Goal: Task Accomplishment & Management: Use online tool/utility

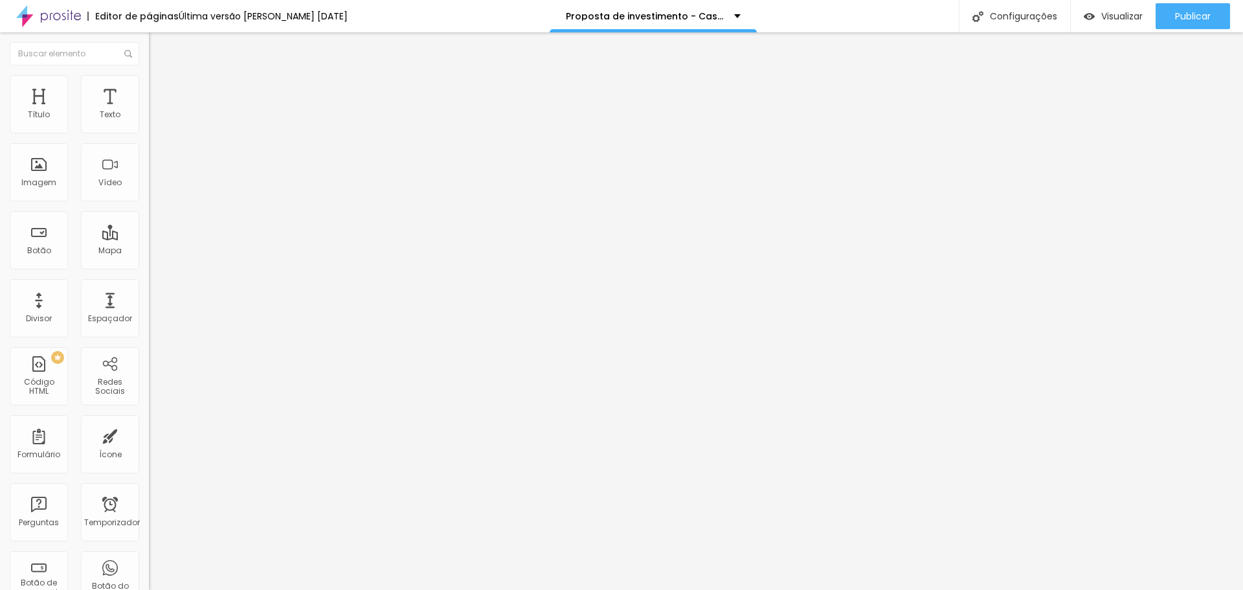
click at [149, 84] on li "Estilo" at bounding box center [223, 81] width 149 height 13
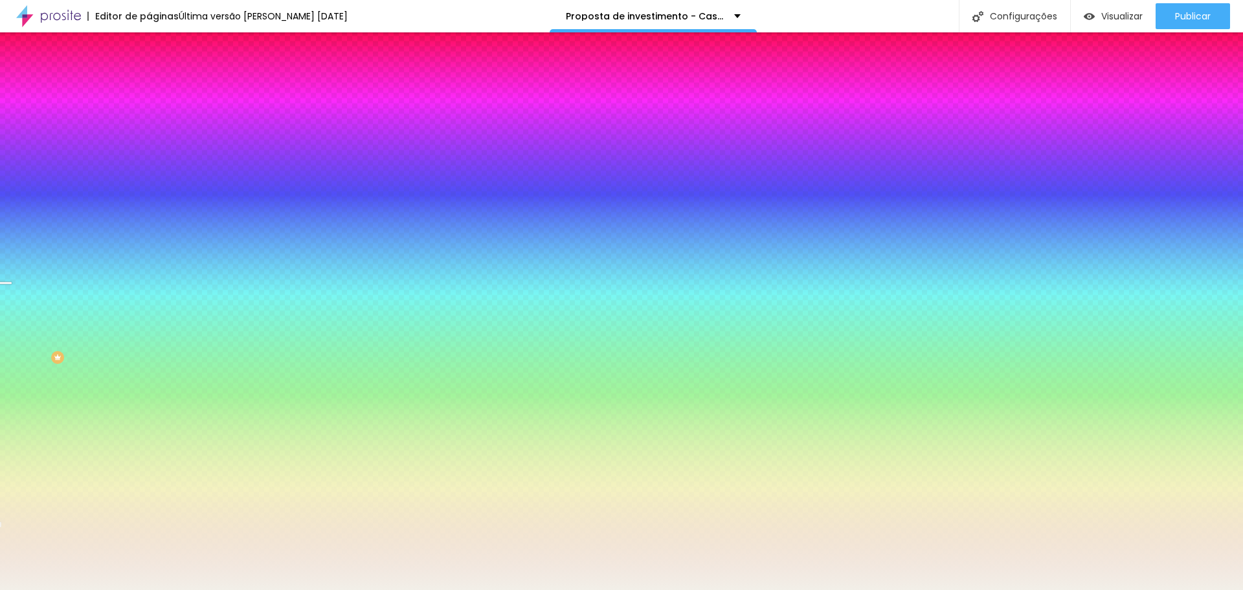
click at [161, 91] on font "Avançado" at bounding box center [182, 96] width 43 height 11
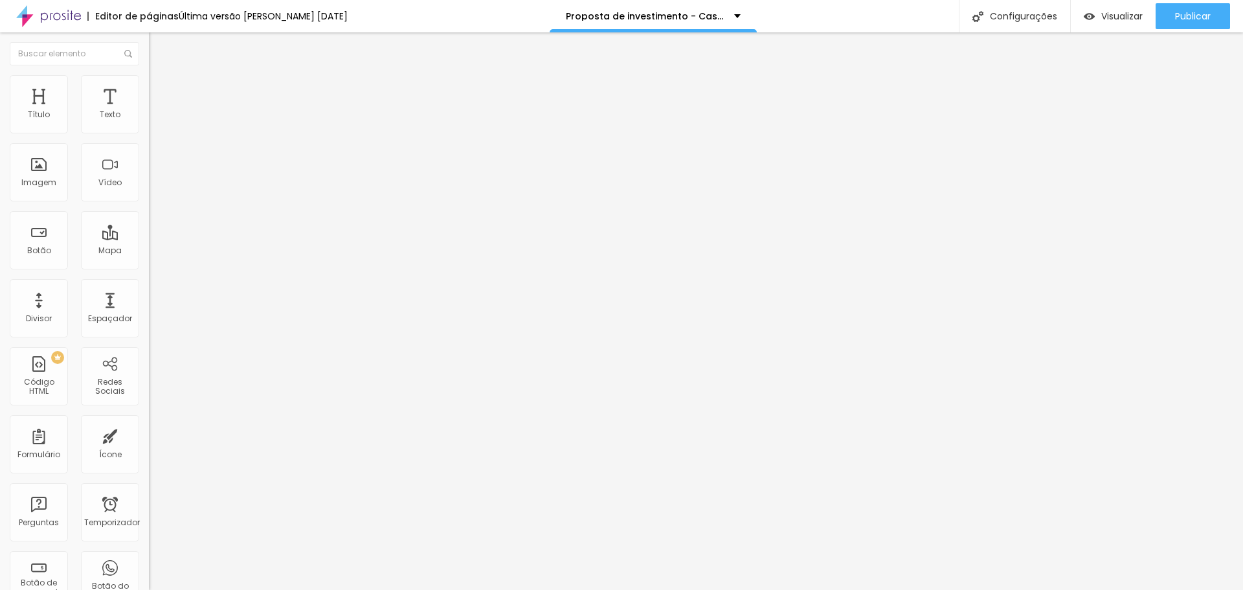
type input "7"
type input "13"
type input "18"
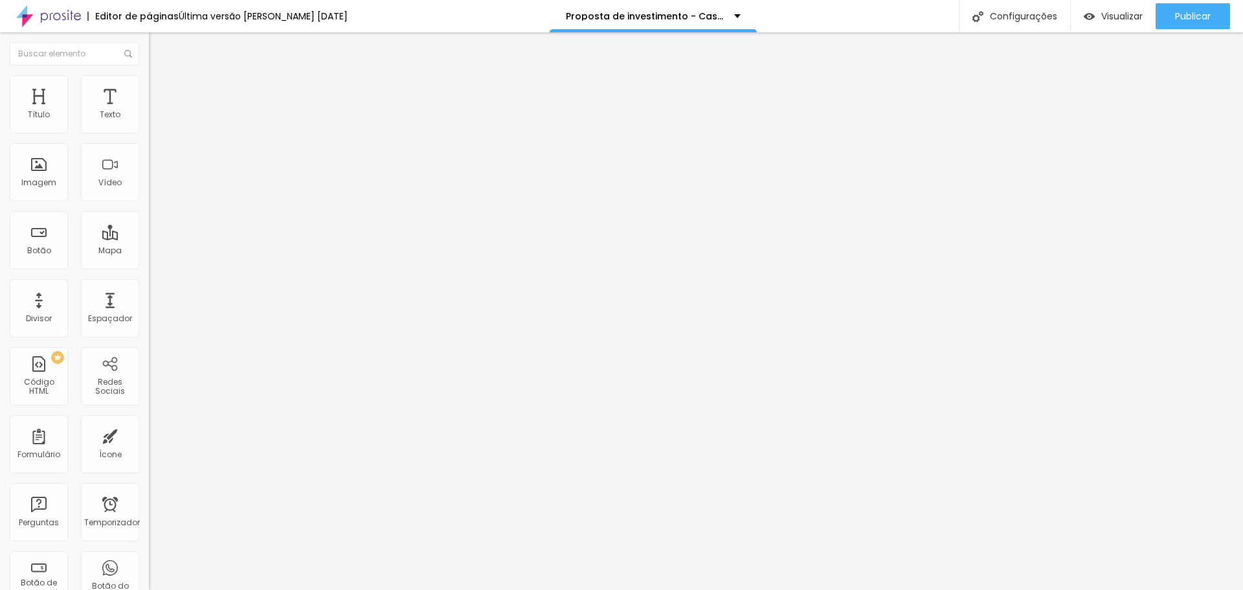
type input "18"
type input "28"
type input "39"
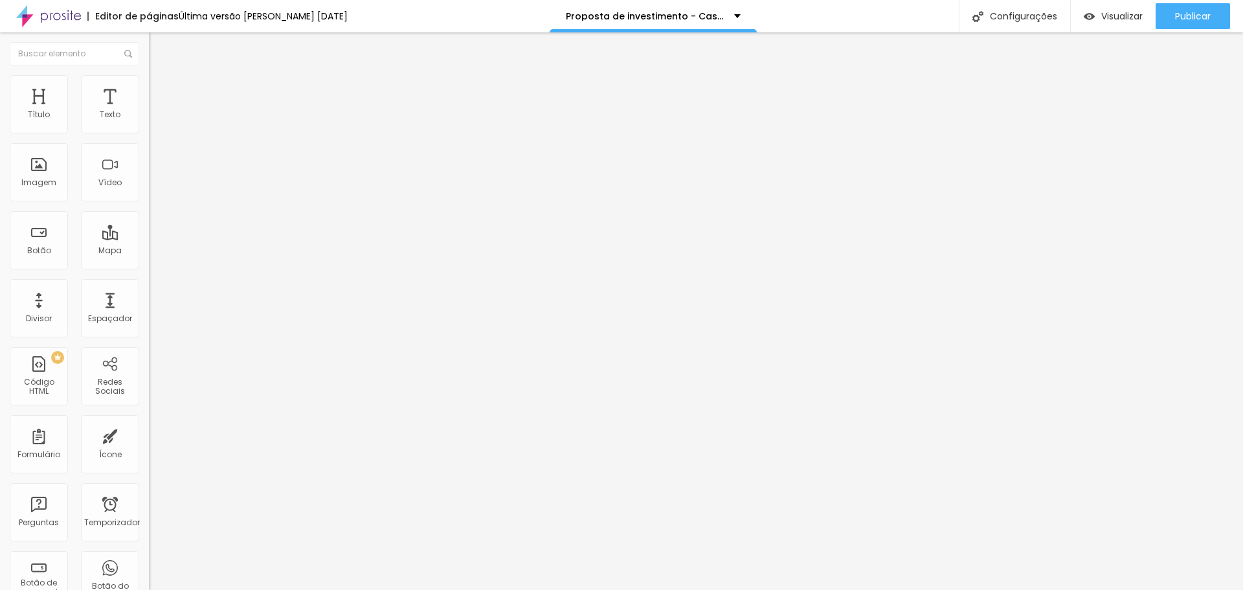
type input "28"
type input "23"
type input "18"
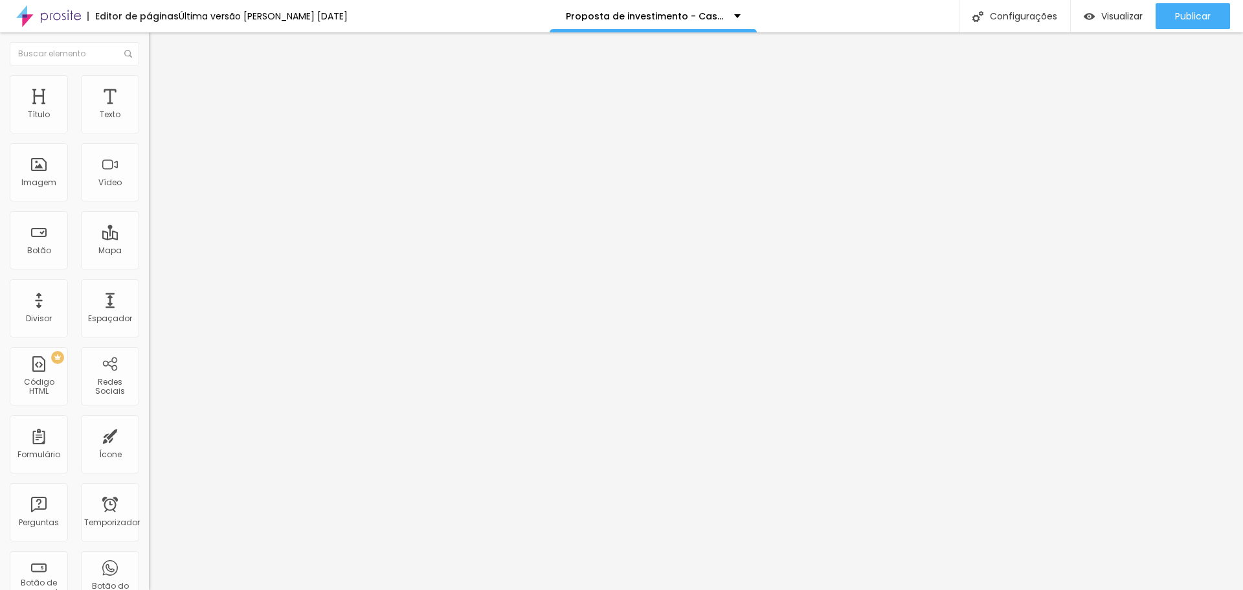
type input "18"
type input "7"
type input "2"
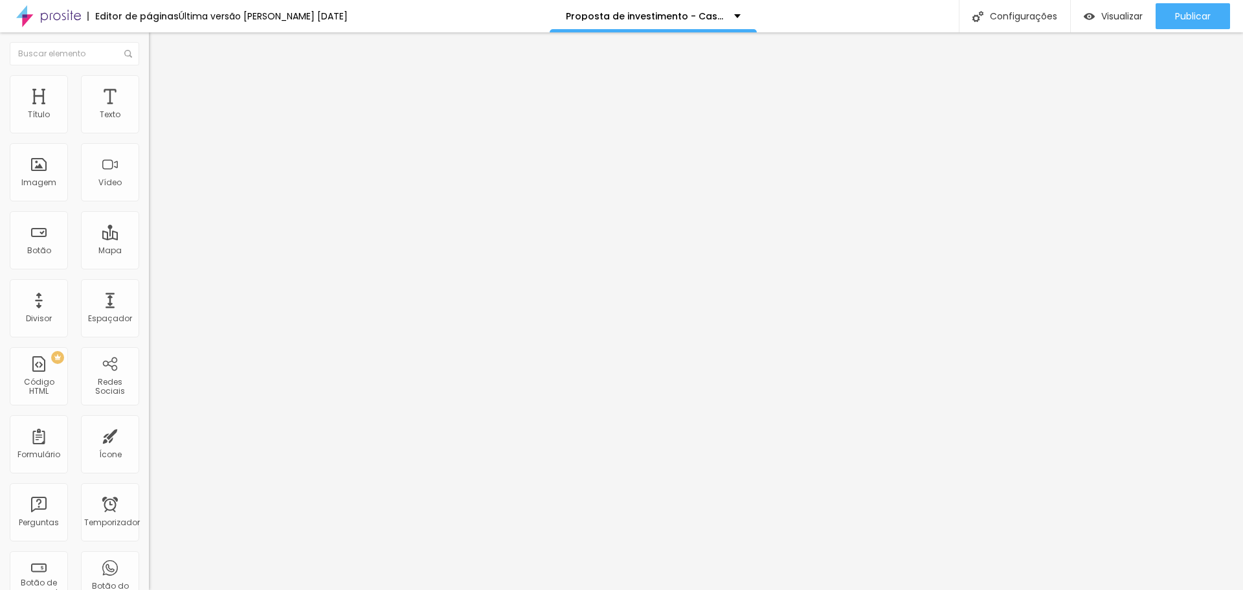
type input "0"
type input "13"
type input "18"
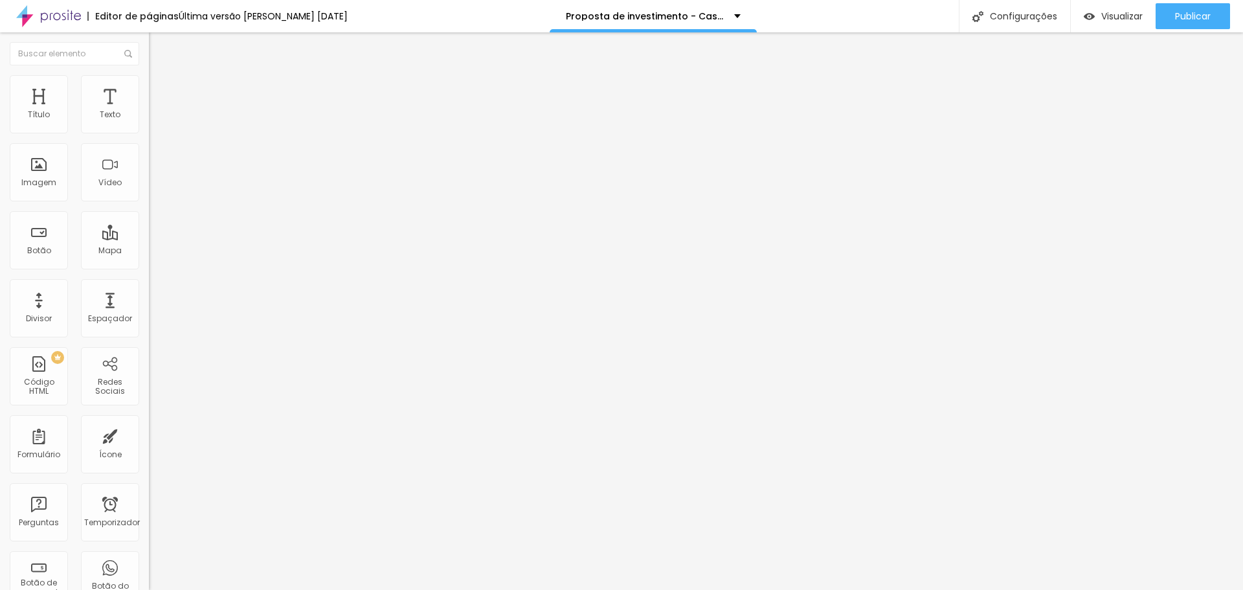
type input "18"
type input "23"
type input "28"
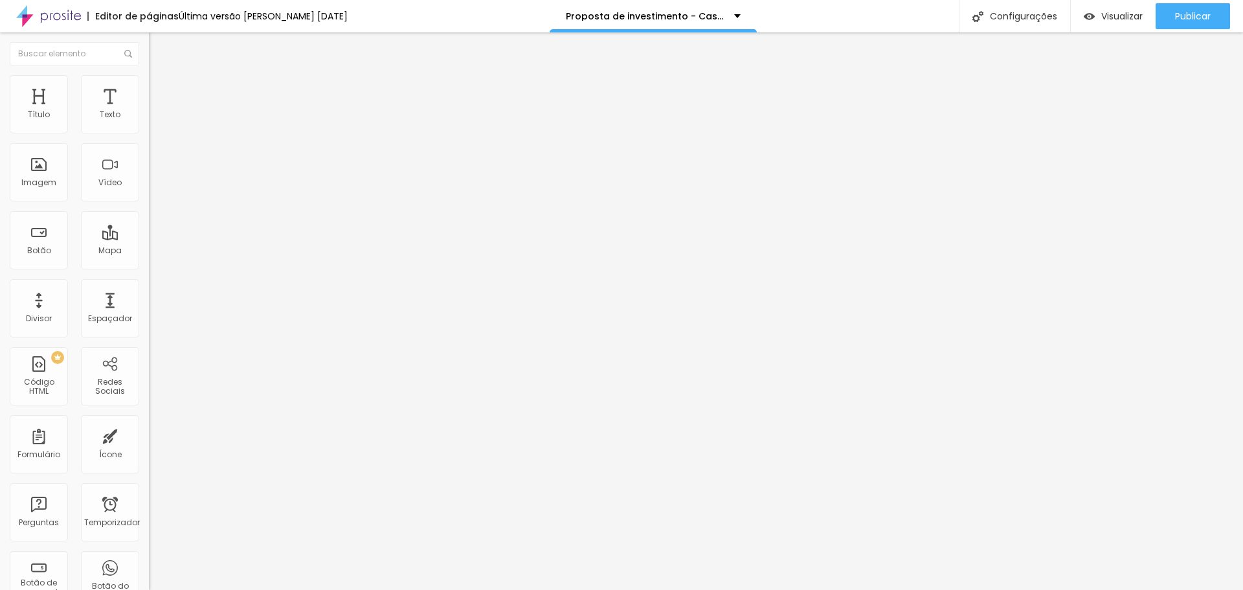
type input "34"
type input "50"
type input "55"
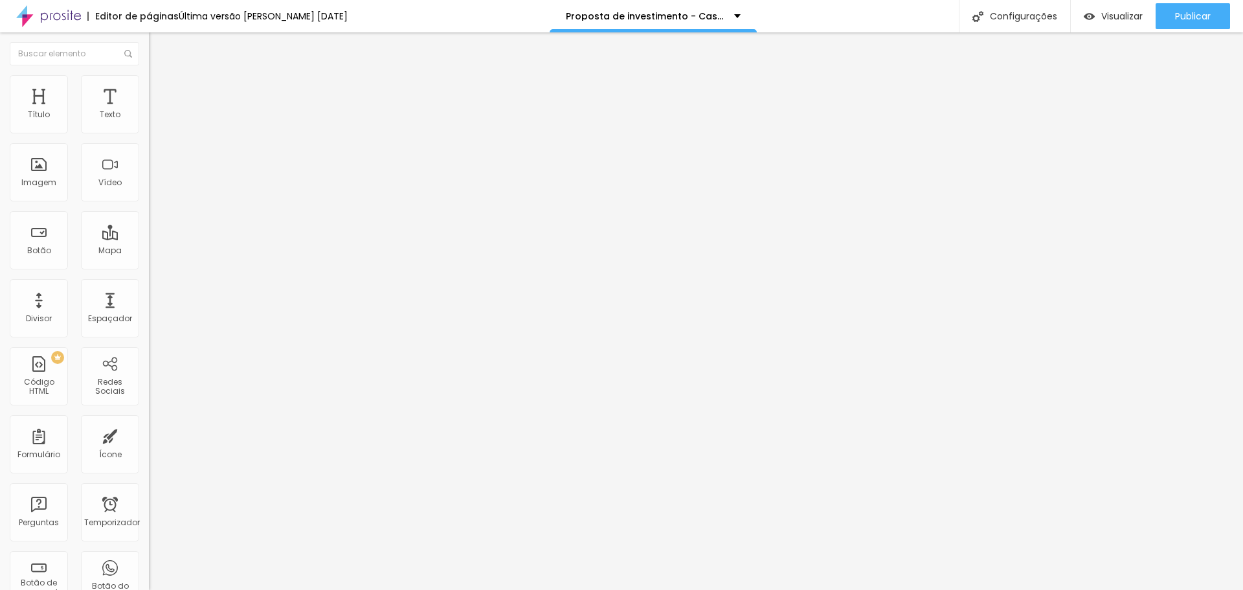
type input "55"
type input "65"
type input "44"
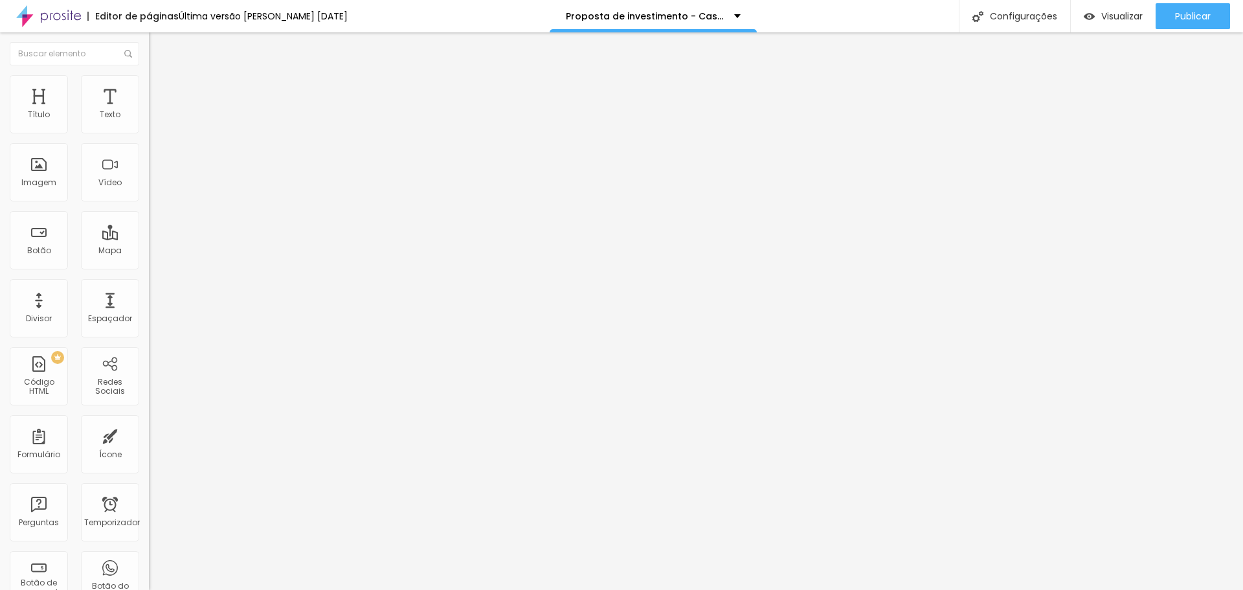
type input "28"
drag, startPoint x: 25, startPoint y: 153, endPoint x: 32, endPoint y: 146, distance: 9.6
type input "28"
click at [149, 434] on input "range" at bounding box center [190, 439] width 83 height 10
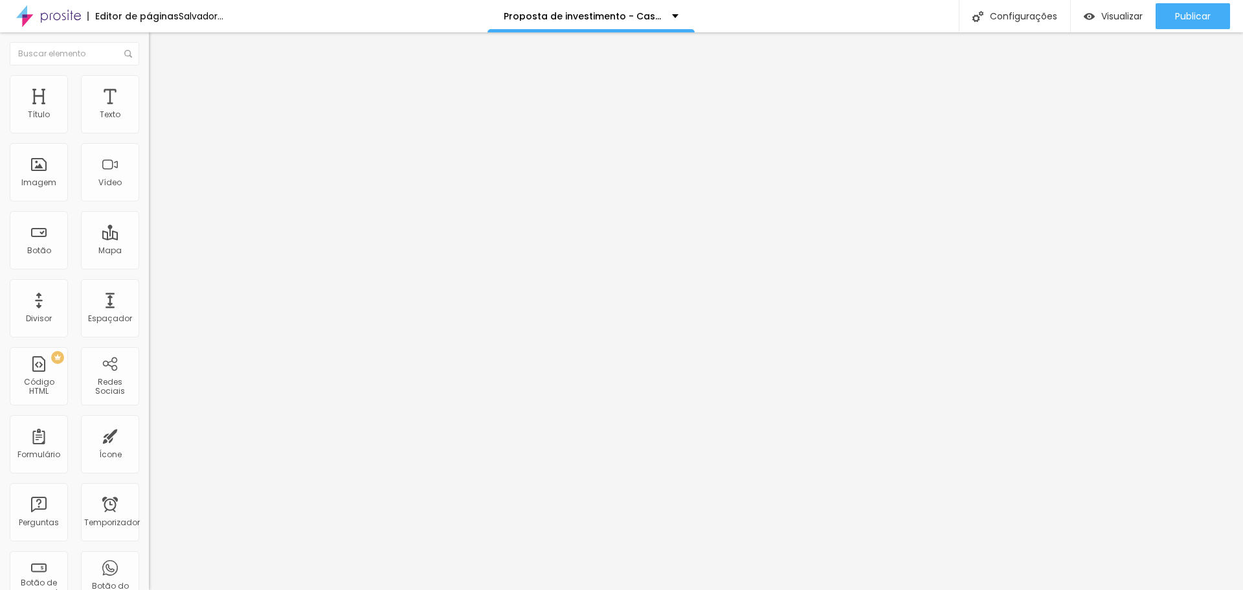
type input "5"
type input "10"
type input "5"
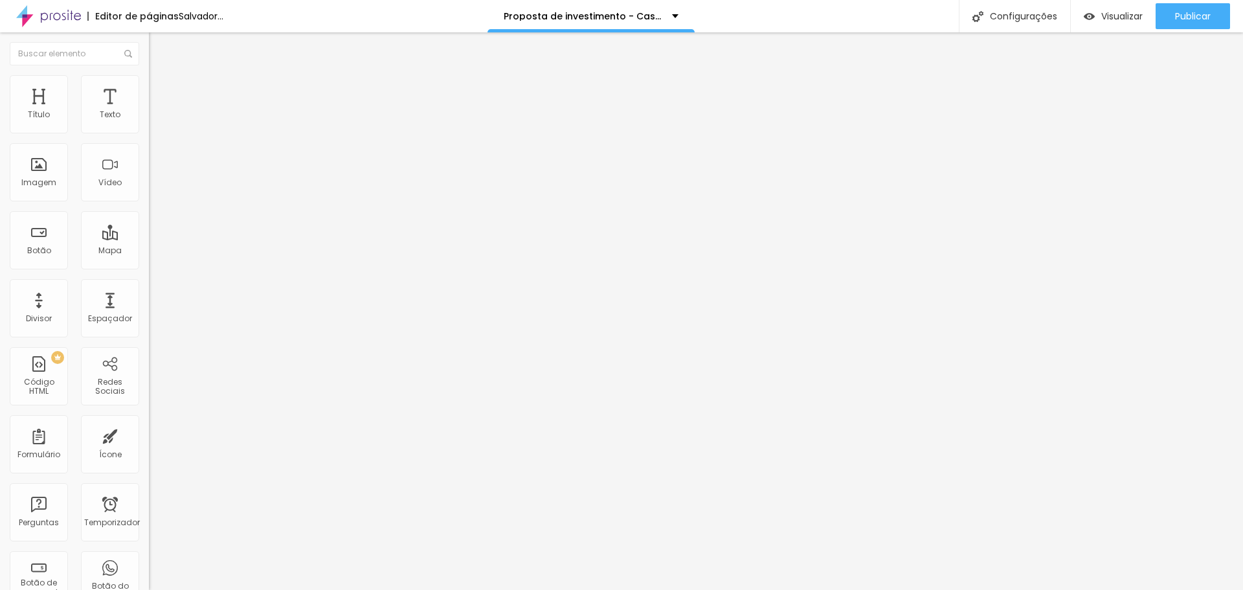
type input "5"
type input "0"
drag, startPoint x: 28, startPoint y: 123, endPoint x: 34, endPoint y: 129, distance: 8.2
click at [149, 251] on input "range" at bounding box center [190, 256] width 83 height 10
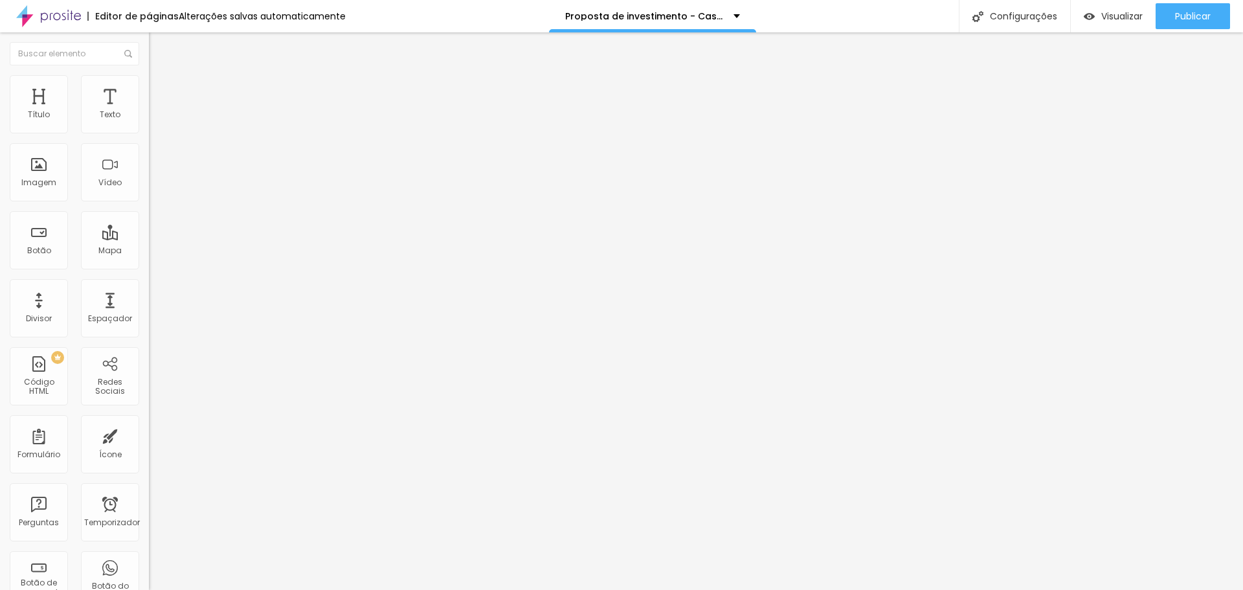
type input "5"
type input "10"
type input "15"
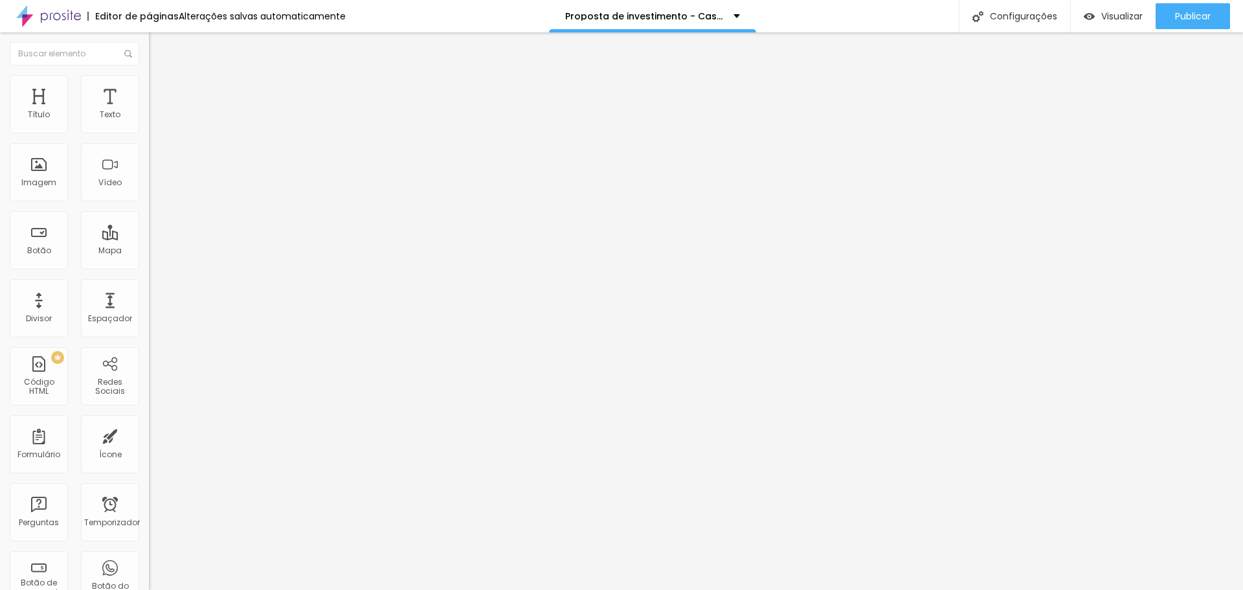
type input "15"
type input "20"
type input "25"
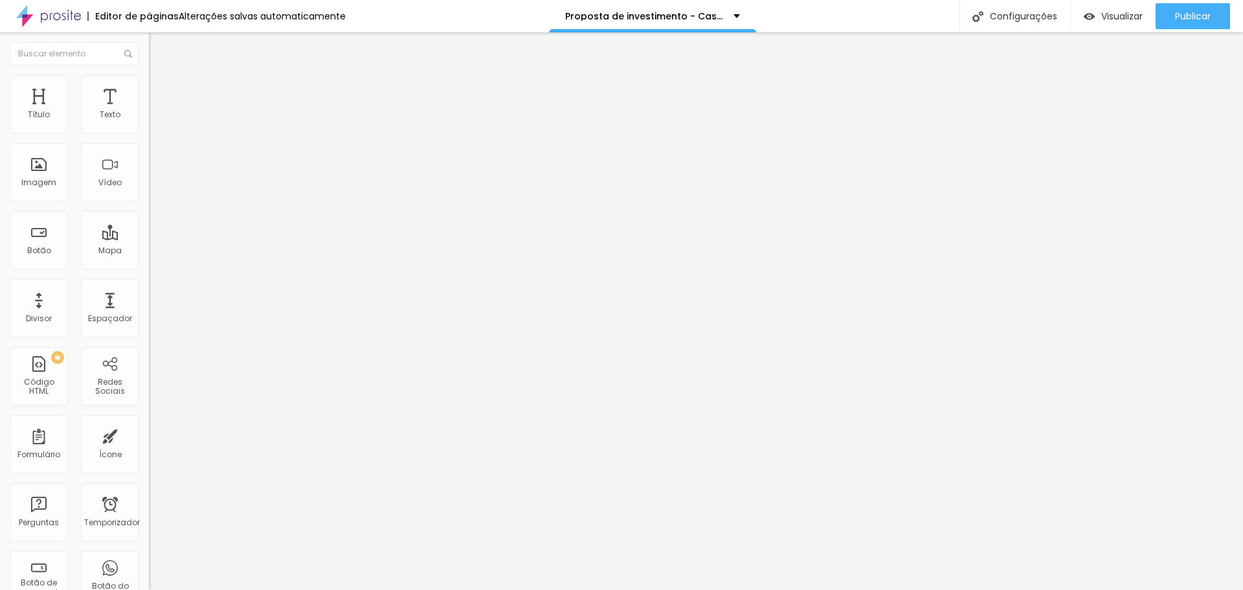
type input "30"
type input "25"
type input "20"
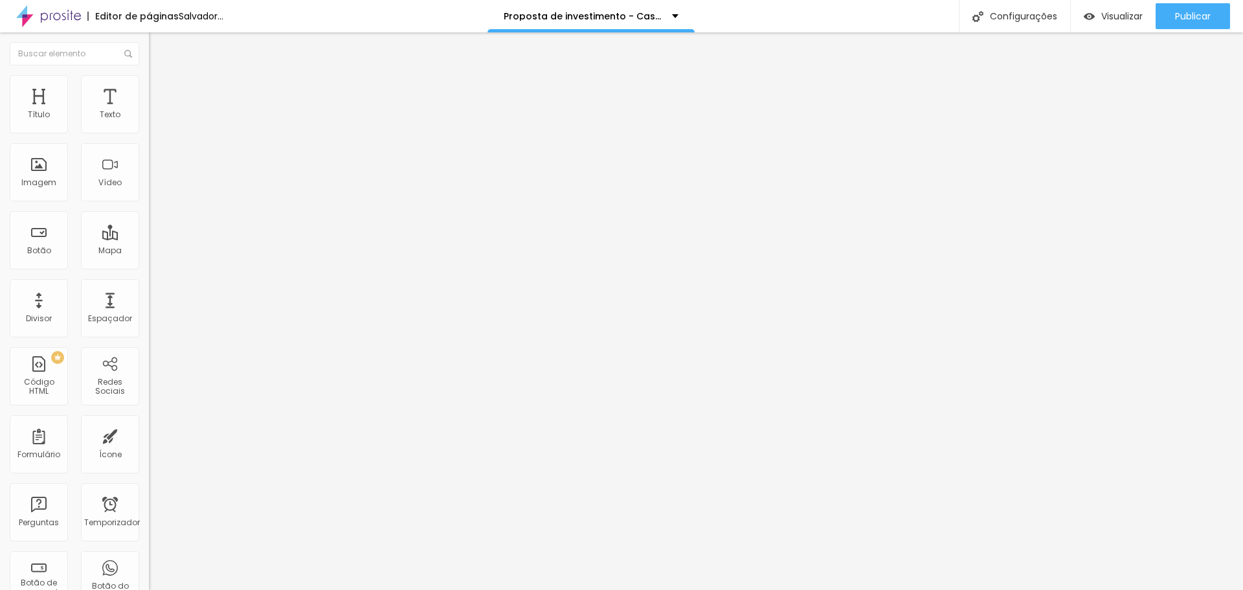
type input "20"
type input "15"
type input "10"
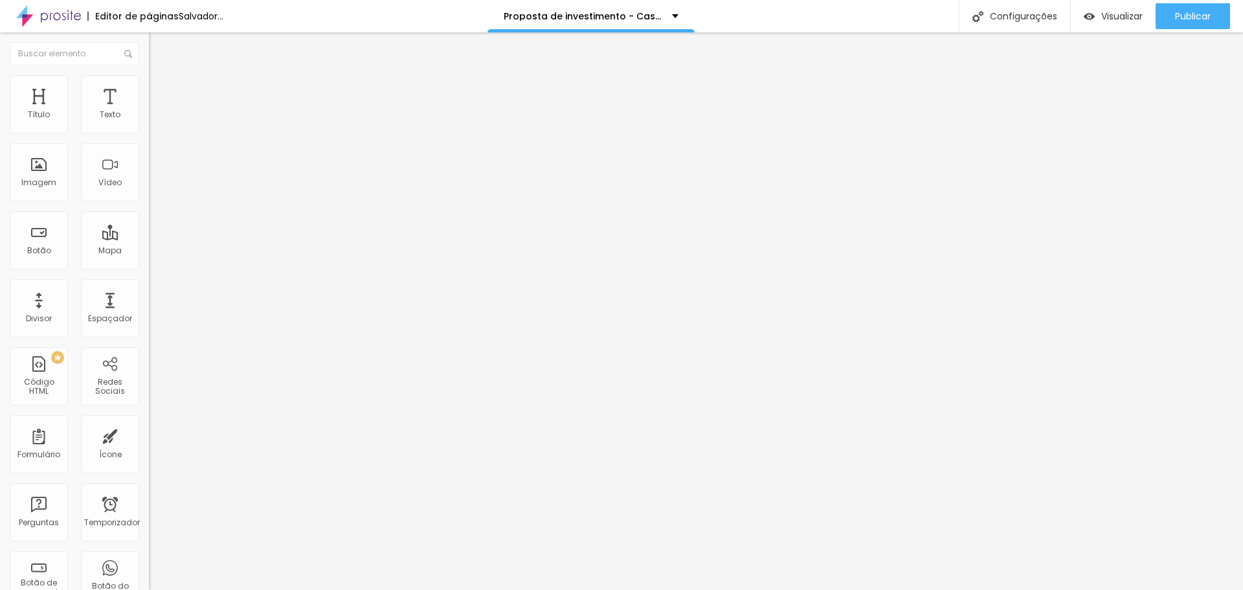
type input "0"
drag, startPoint x: 30, startPoint y: 128, endPoint x: 3, endPoint y: 127, distance: 27.9
click at [149, 251] on input "range" at bounding box center [190, 256] width 83 height 10
click at [149, 85] on li "Estilo" at bounding box center [223, 81] width 149 height 13
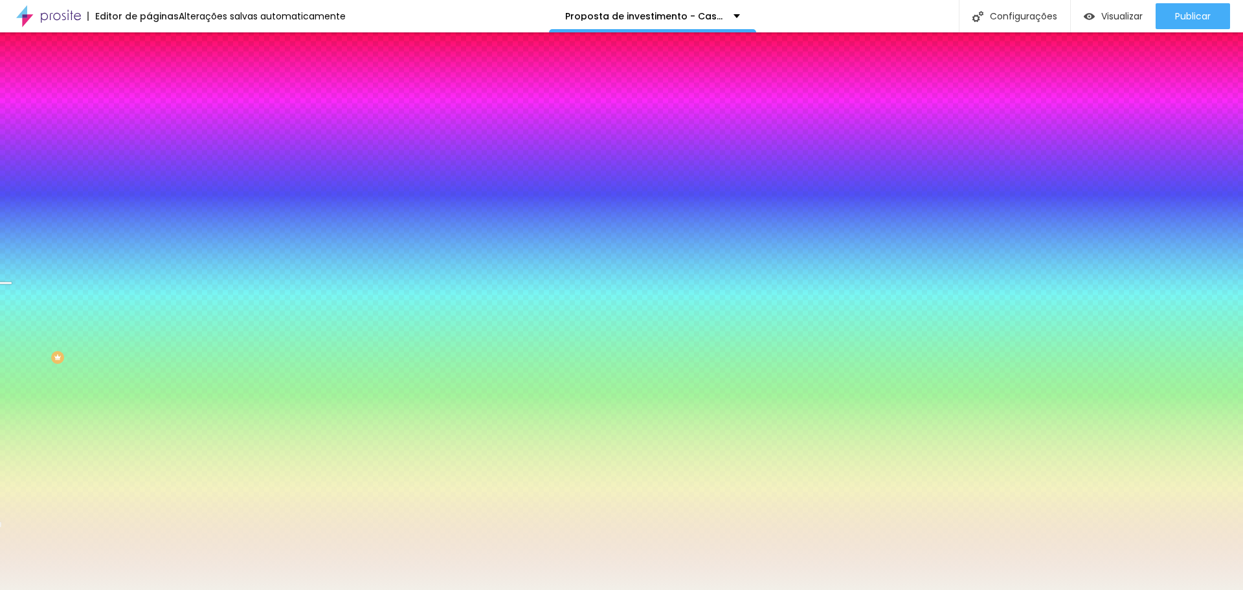
click at [149, 118] on div "Trocar imagem" at bounding box center [223, 113] width 149 height 9
click at [157, 119] on font "Trocar imagem" at bounding box center [188, 113] width 63 height 11
click at [149, 135] on span "Nenhum" at bounding box center [166, 129] width 34 height 11
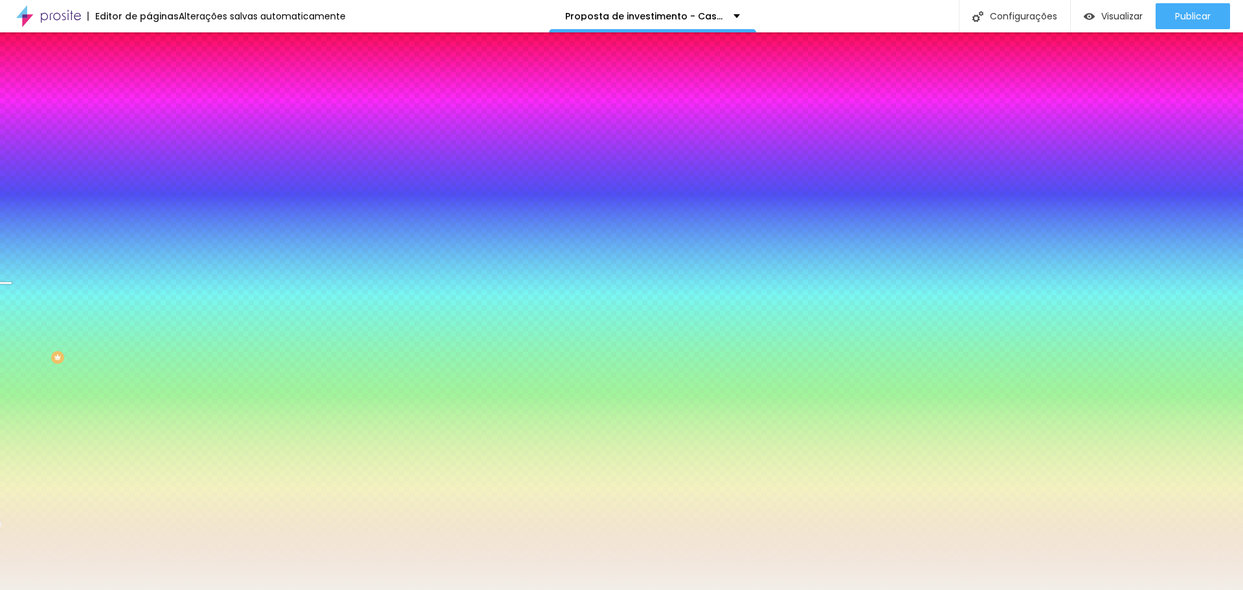
click at [149, 153] on div "Paralaxe" at bounding box center [223, 150] width 149 height 8
click at [149, 142] on font "Nenhum" at bounding box center [166, 136] width 34 height 11
click at [149, 206] on font "Efeito superior" at bounding box center [176, 200] width 54 height 11
click at [149, 232] on button "button" at bounding box center [158, 226] width 18 height 14
type input "90"
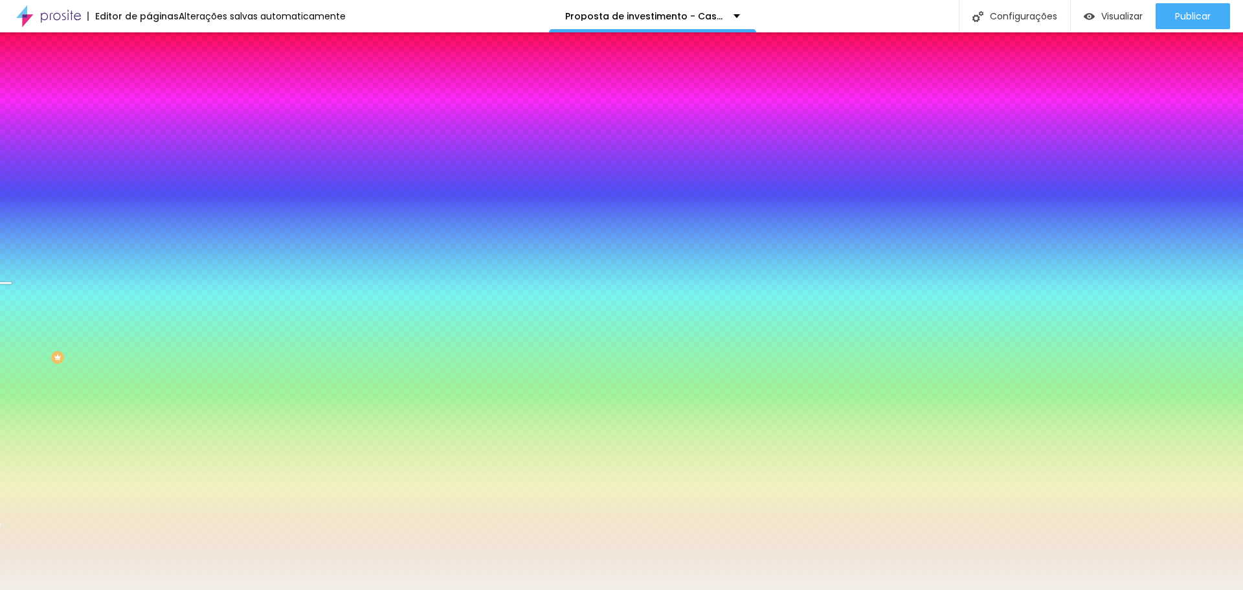
type input "90"
type input "110"
type input "115"
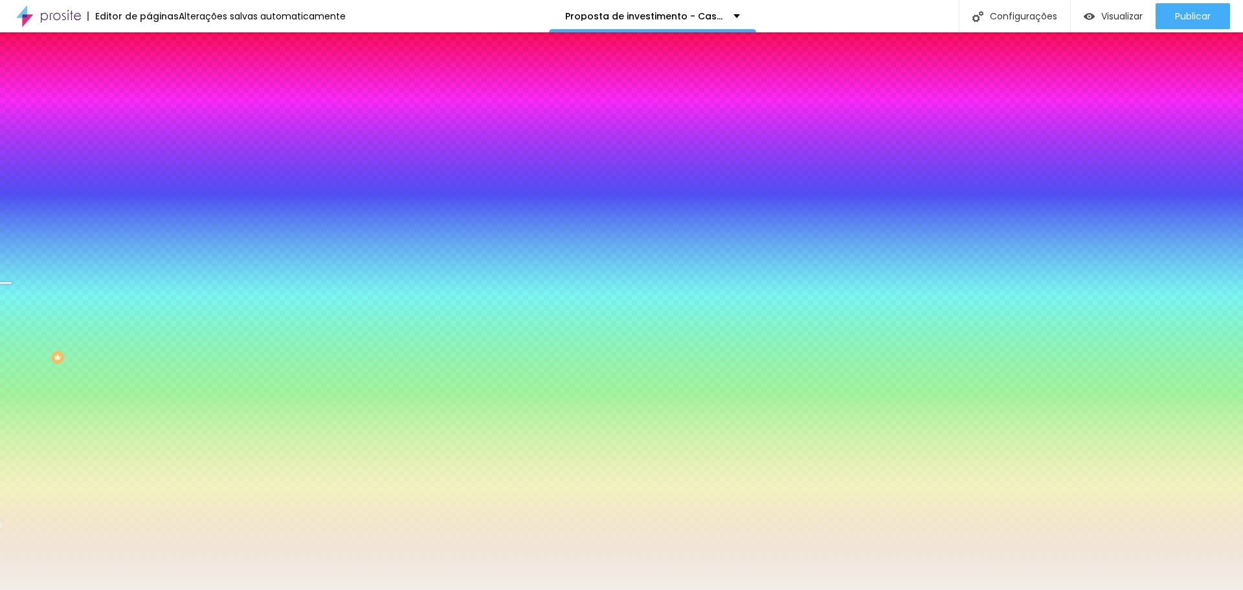
type input "120"
type input "115"
type input "105"
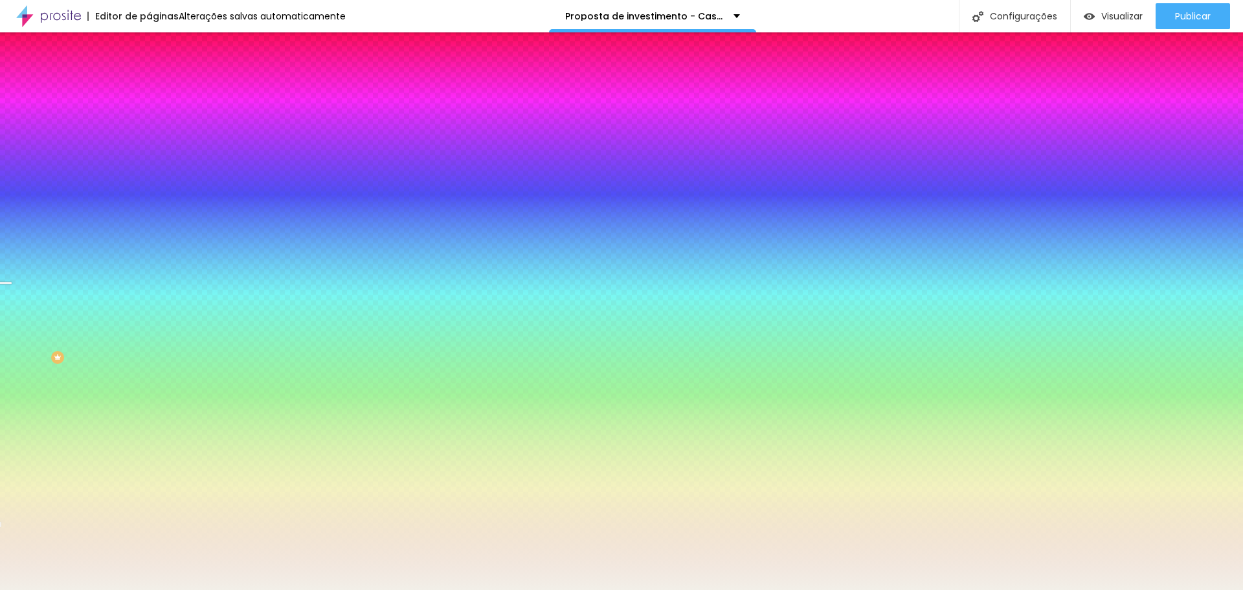
type input "105"
type input "100"
type input "95"
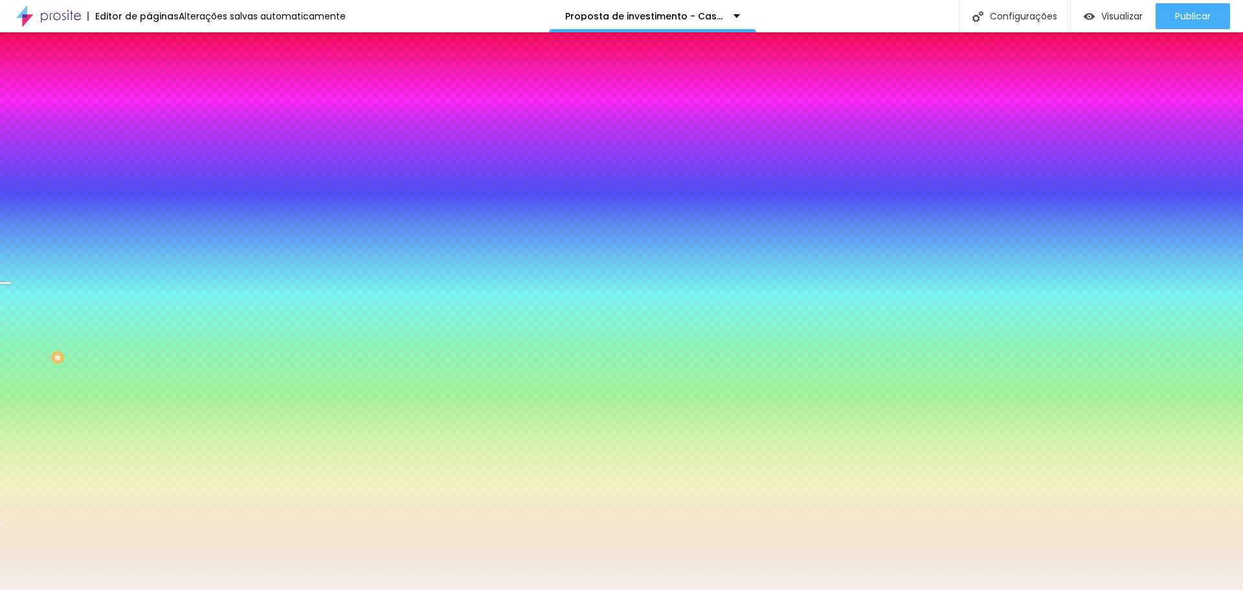
type input "90"
type input "85"
type input "80"
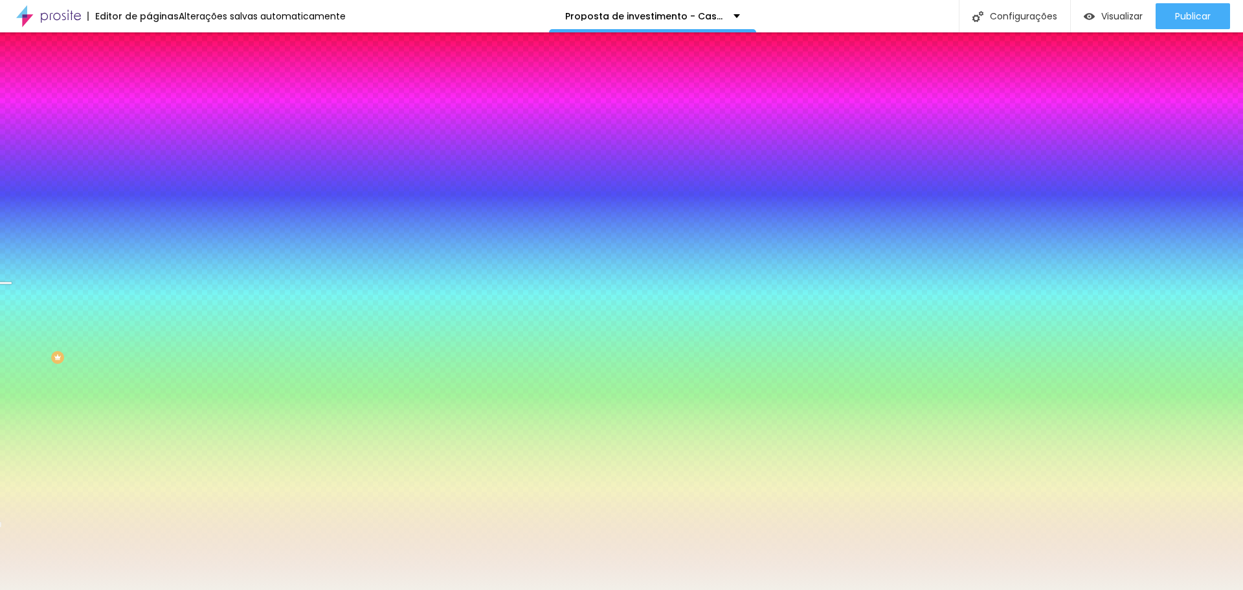
type input "80"
type input "75"
type input "70"
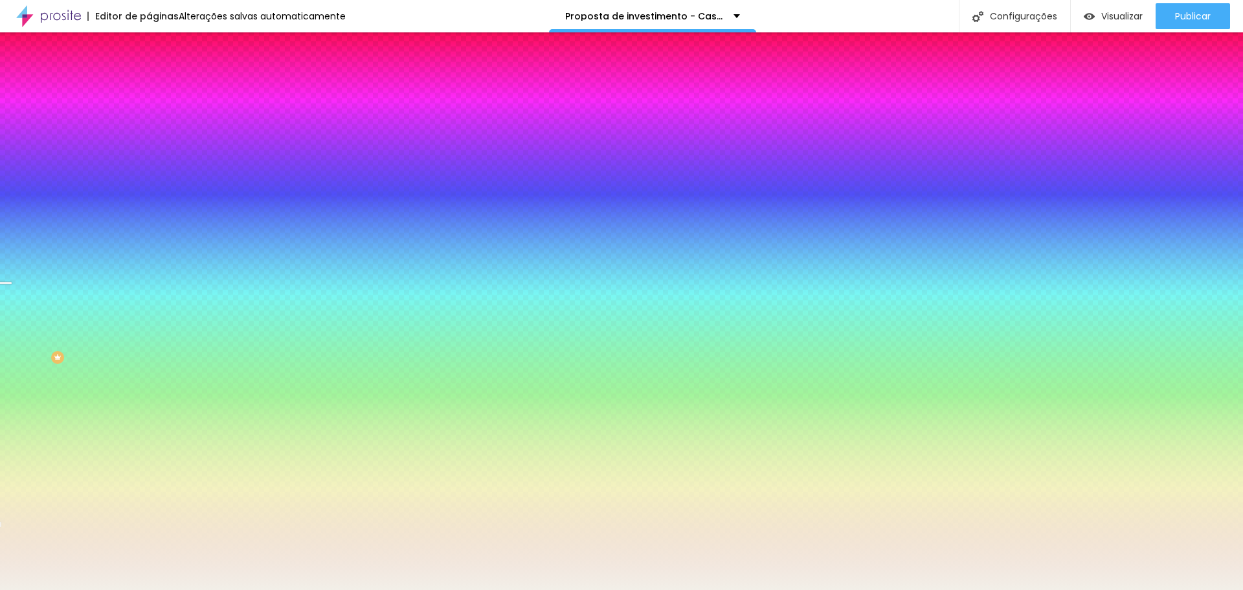
type input "65"
type input "60"
type input "55"
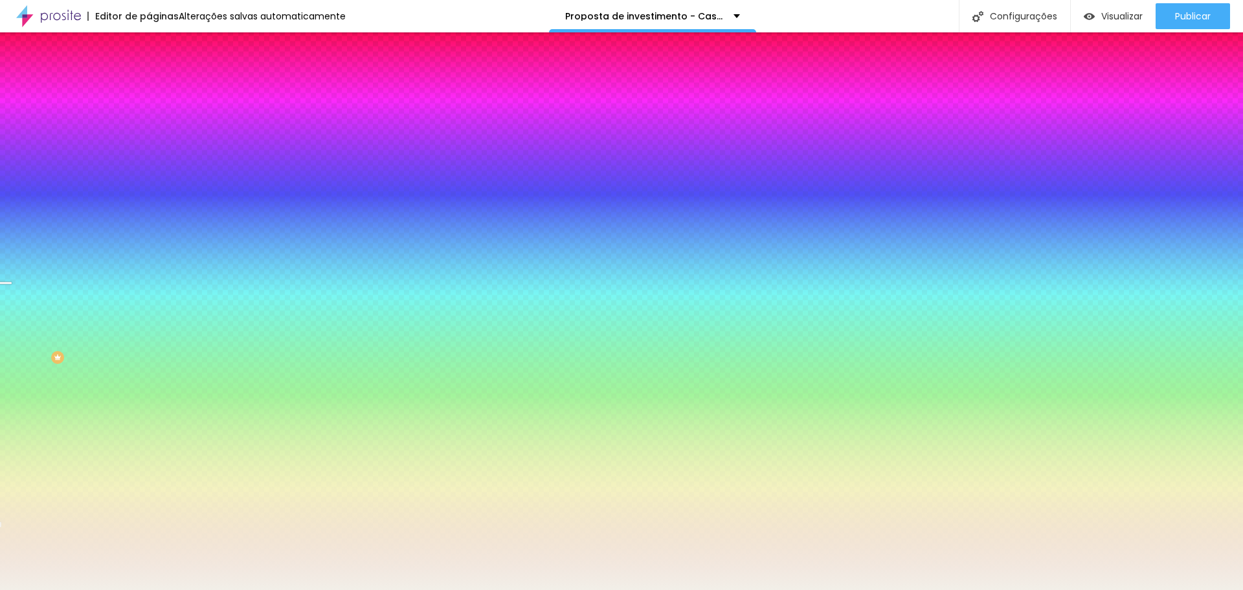
type input "55"
type input "50"
type input "55"
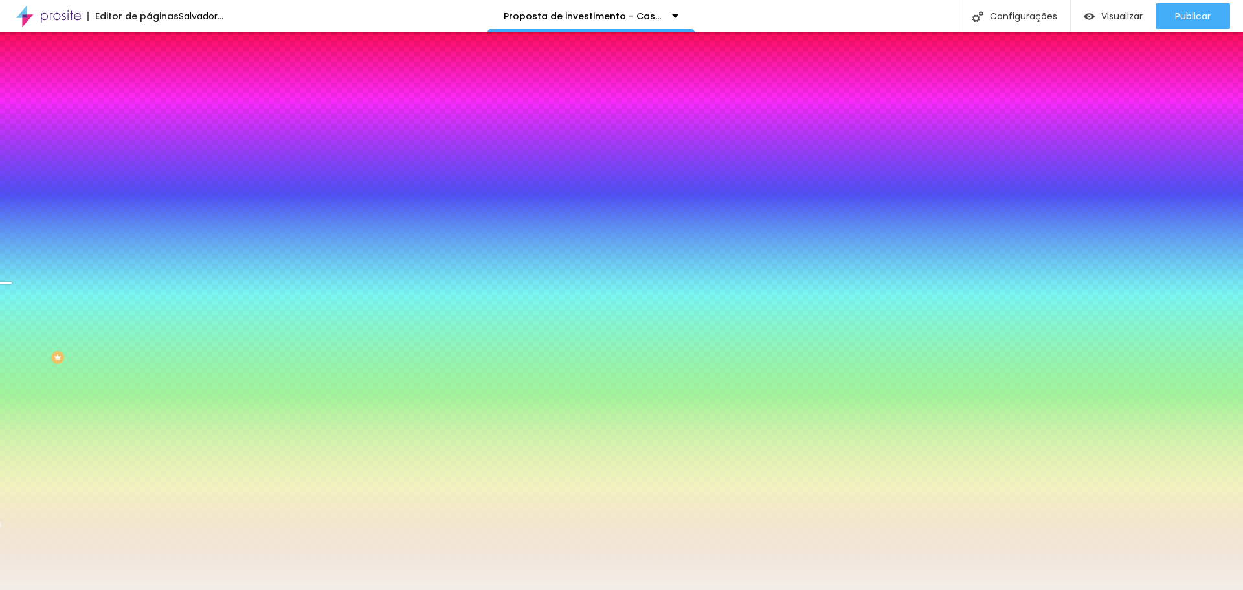
type input "60"
type input "65"
type input "60"
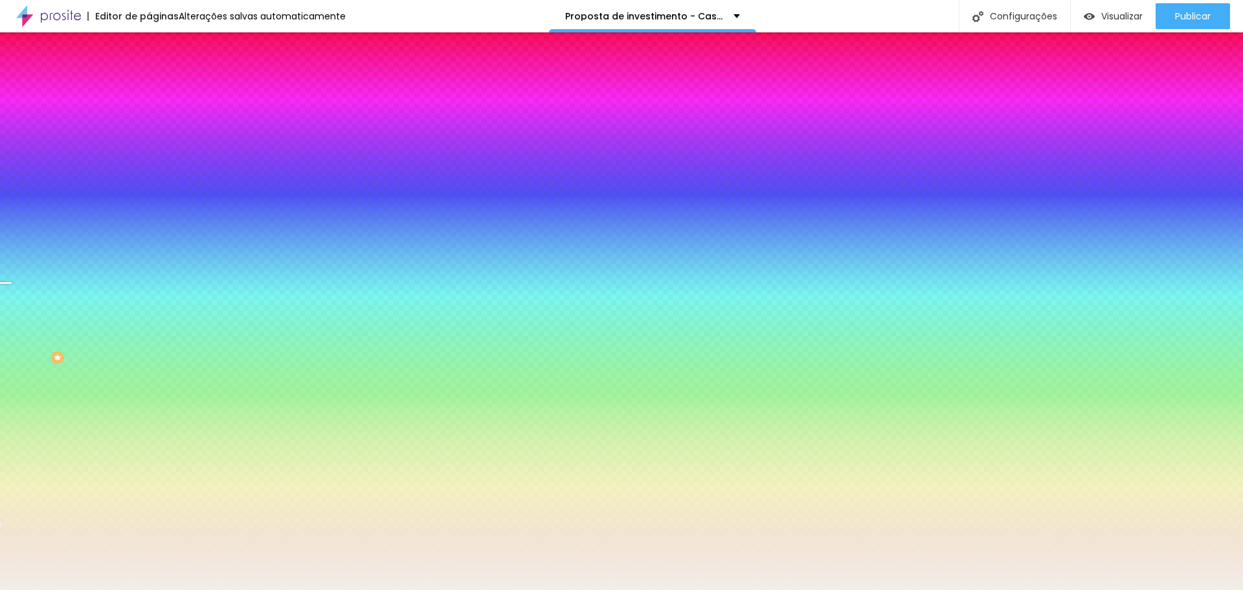
drag, startPoint x: 154, startPoint y: 504, endPoint x: 147, endPoint y: 465, distance: 40.1
type input "60"
type input "105"
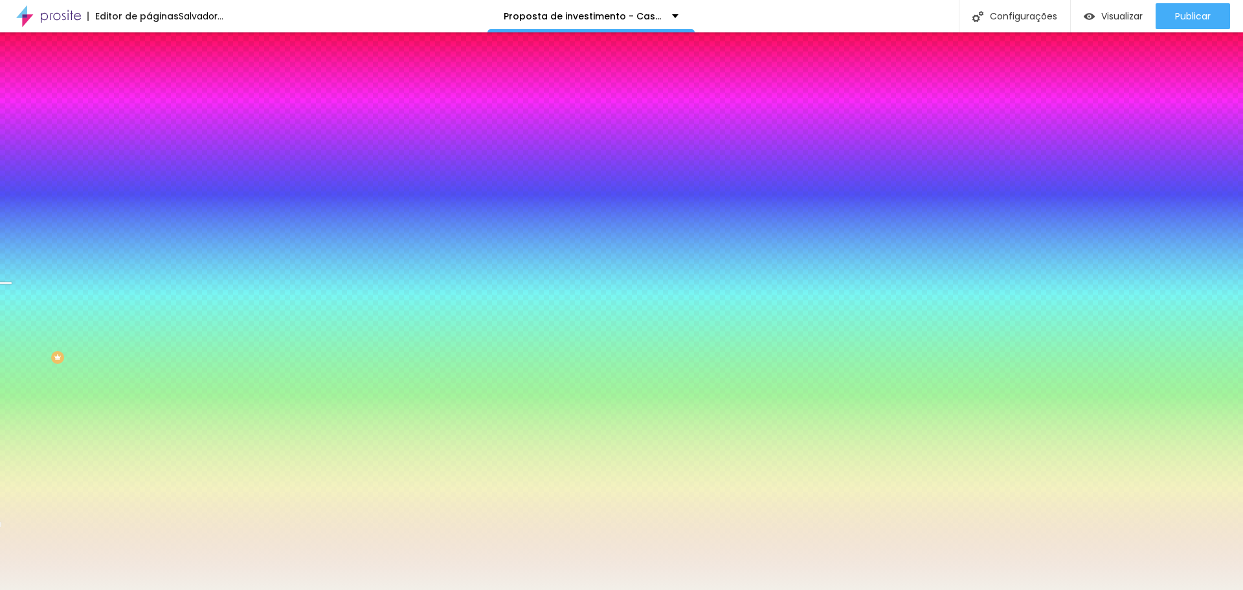
type input "140"
type input "150"
type input "155"
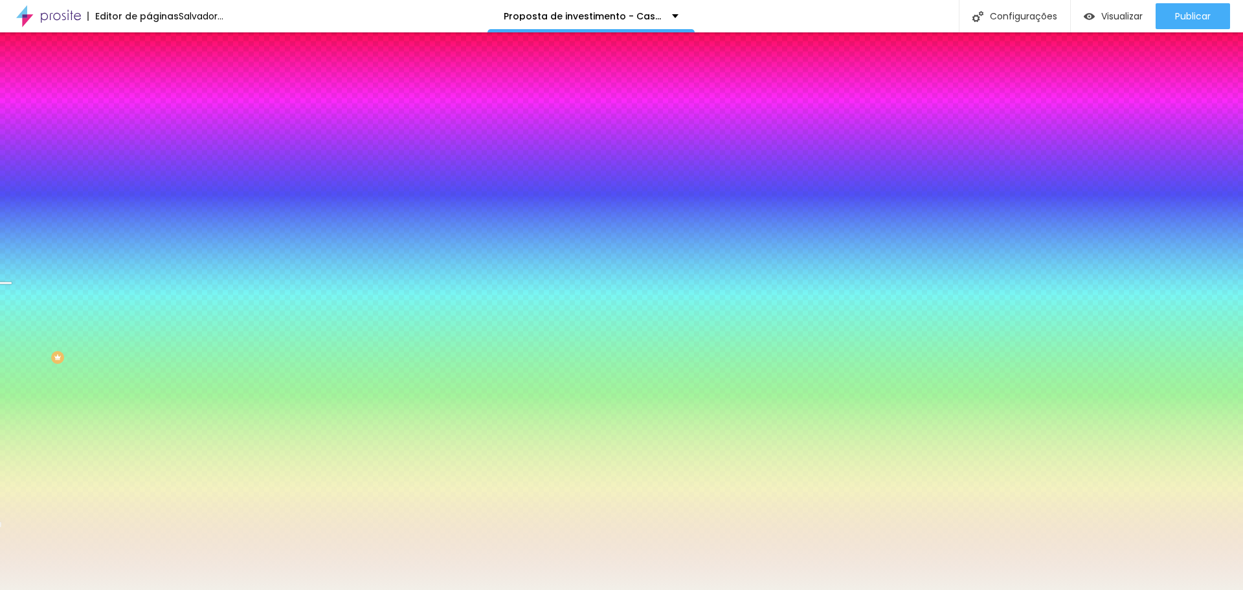
type input "155"
type input "165"
type input "155"
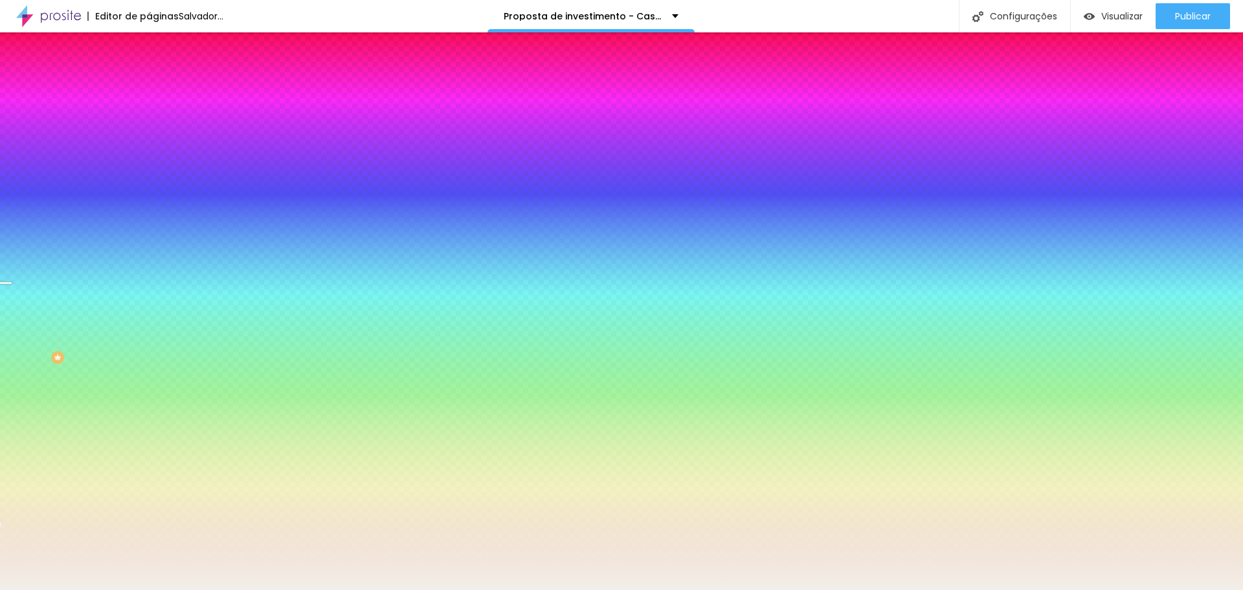
type input "135"
type input "125"
type input "115"
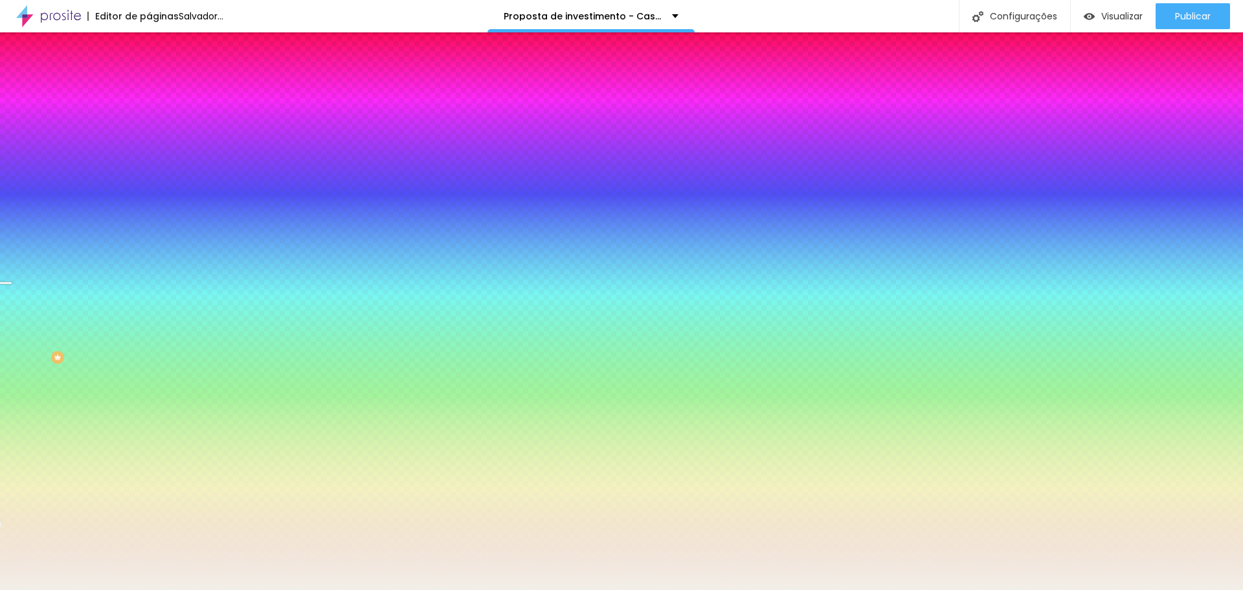
type input "115"
type input "110"
type input "105"
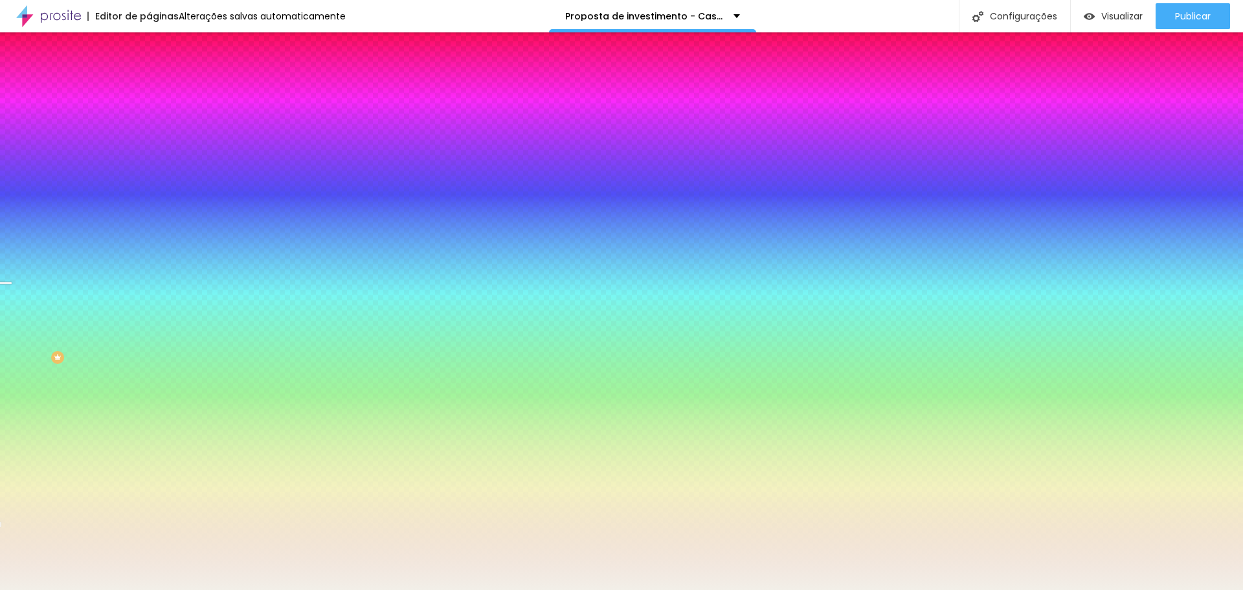
type input "100"
type input "105"
type input "110"
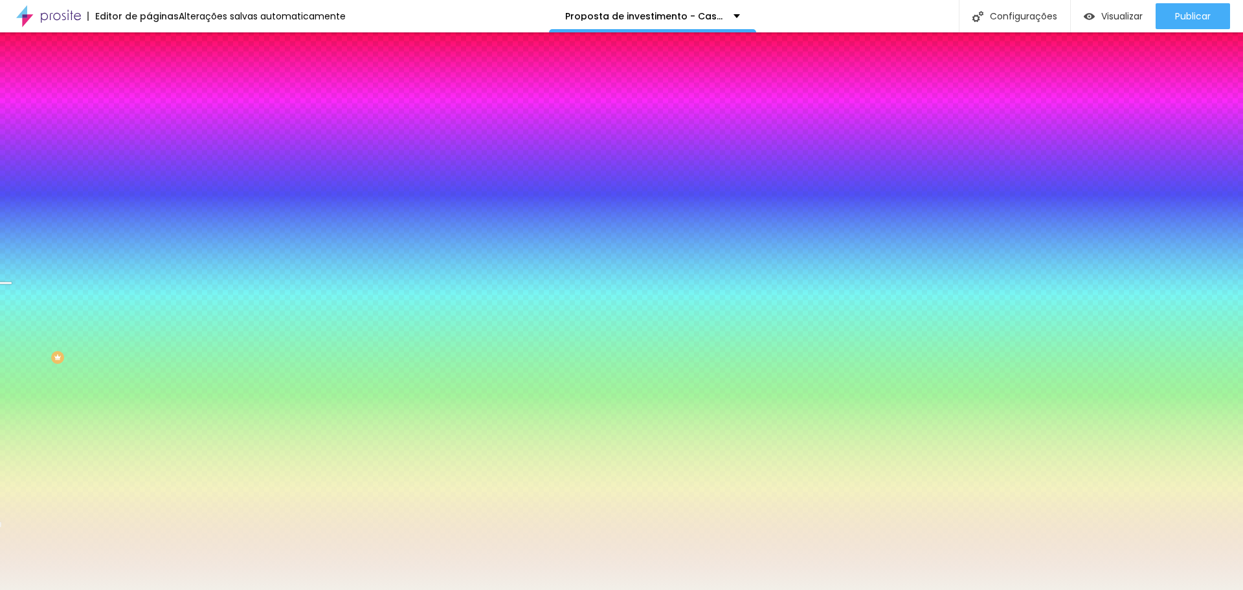
type input "110"
type input "115"
type input "105"
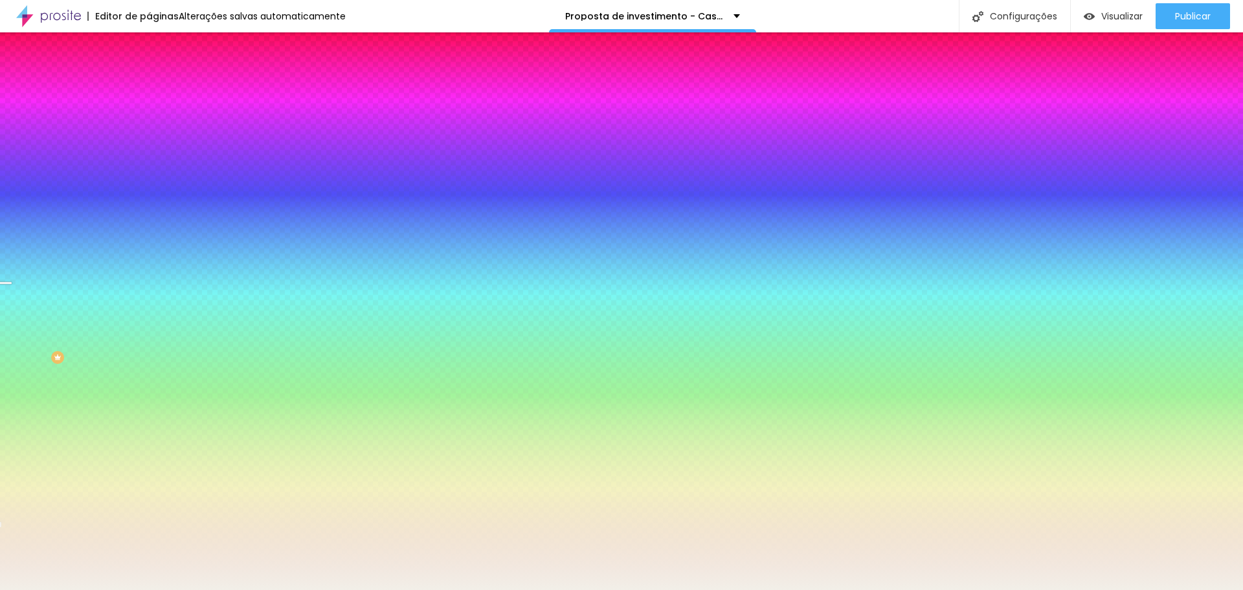
type input "100"
drag, startPoint x: 141, startPoint y: 543, endPoint x: 137, endPoint y: 520, distance: 23.0
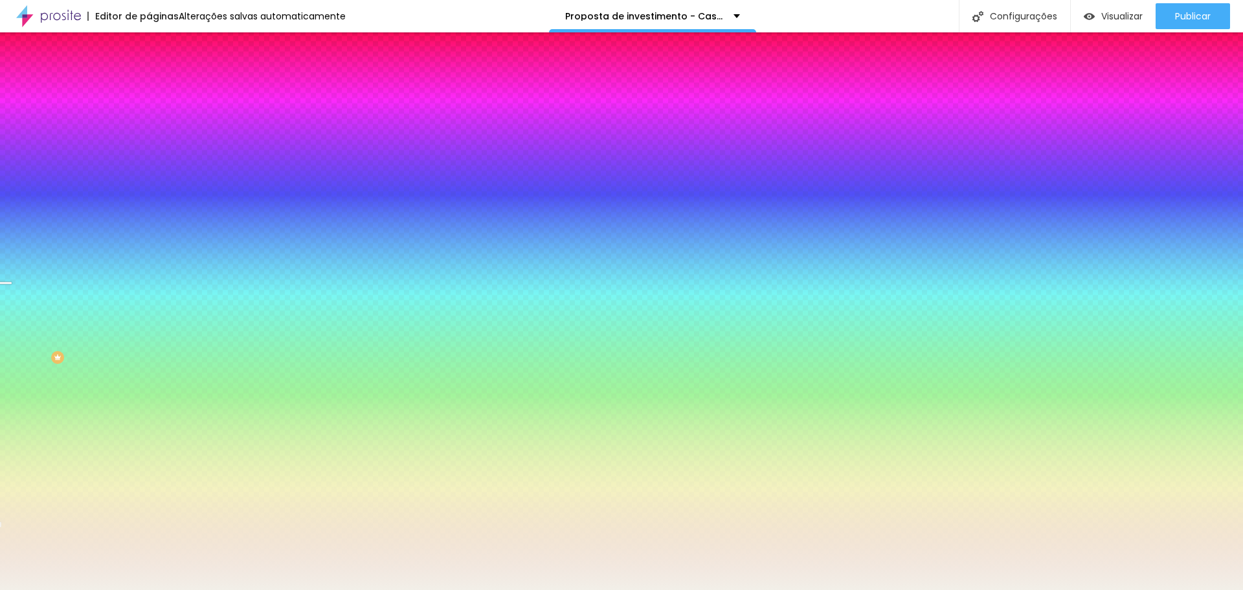
radio input "false"
radio input "true"
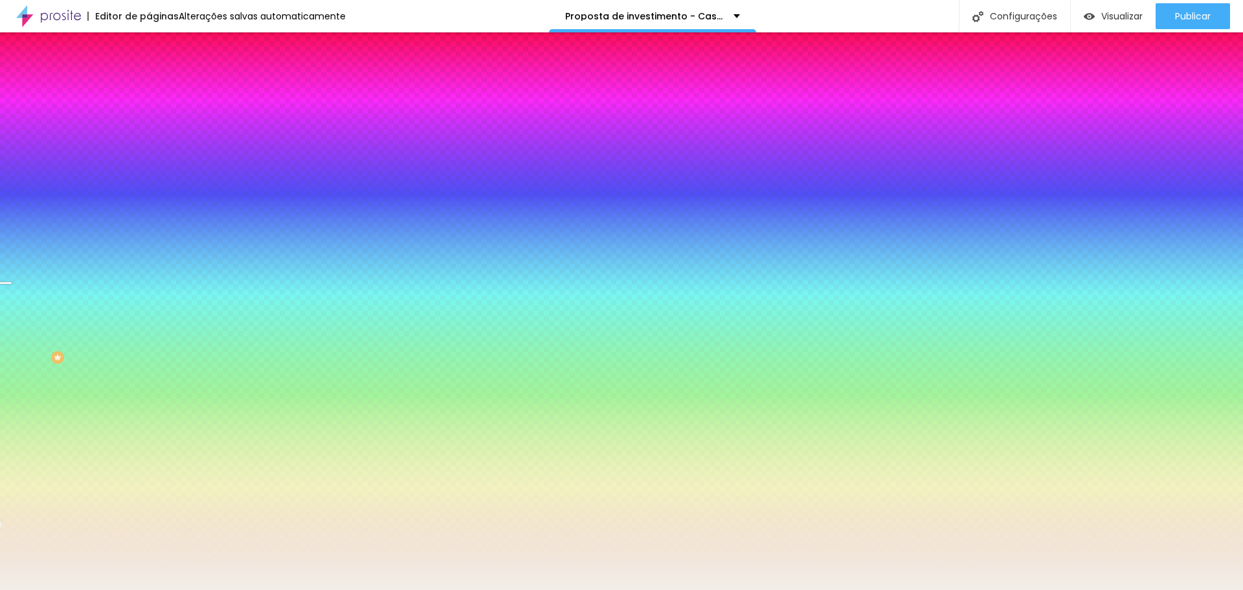
radio input "true"
radio input "false"
radio input "true"
radio input "false"
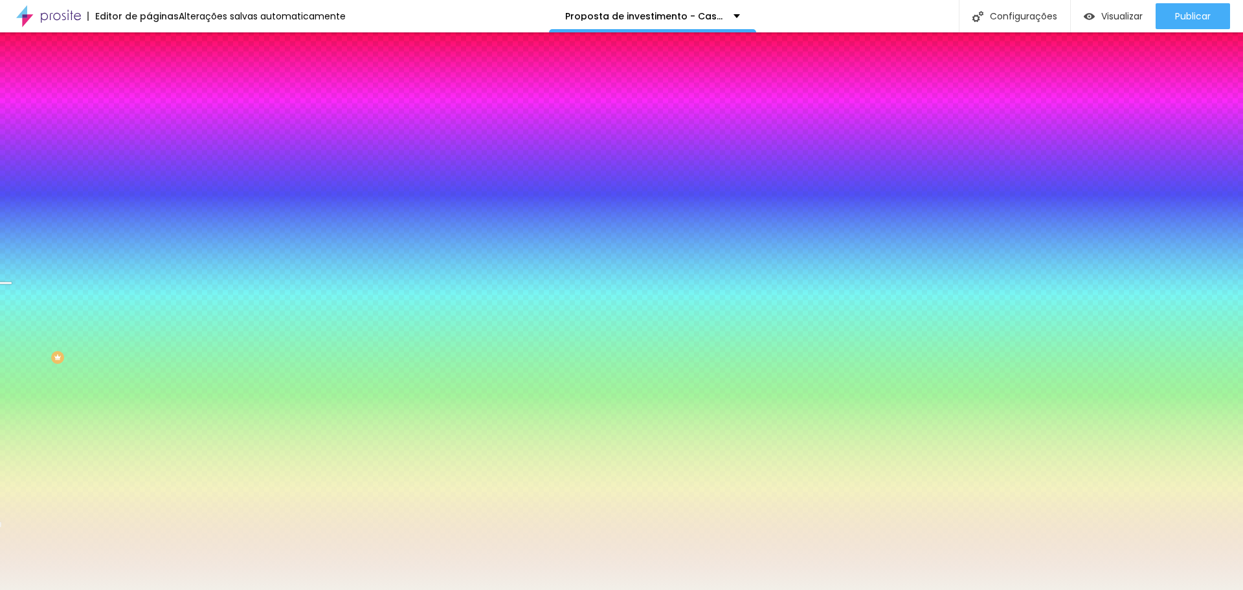
click at [58, 589] on div at bounding box center [621, 590] width 1243 height 0
click at [155, 263] on icon "button" at bounding box center [157, 260] width 5 height 5
type input "80"
type input "75"
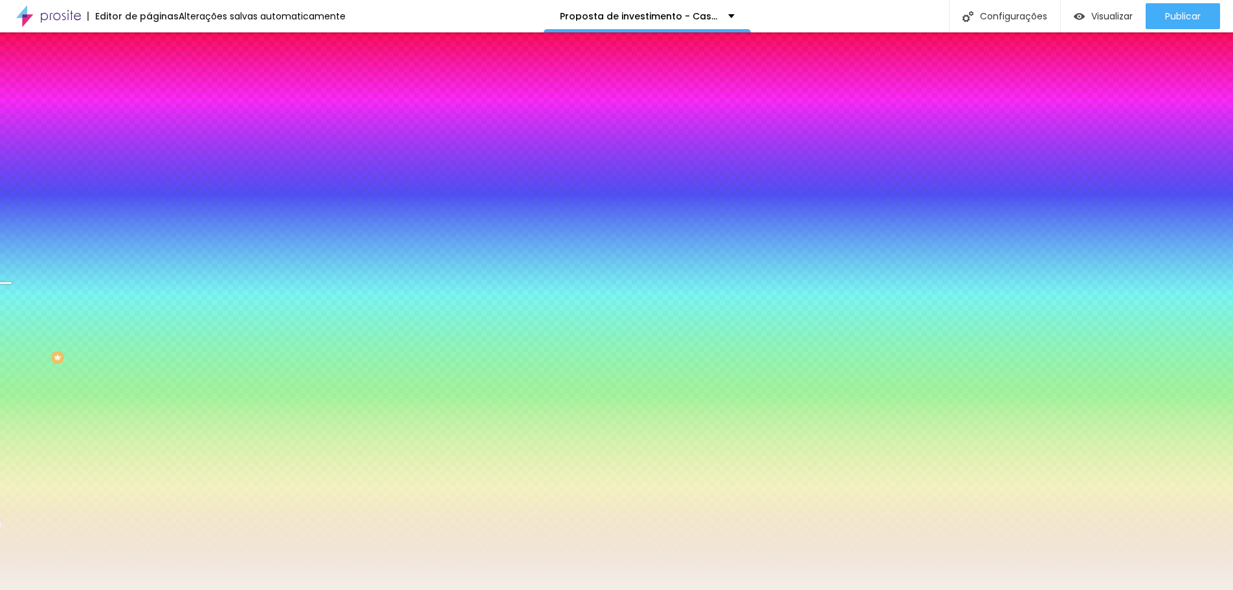
type input "75"
type input "70"
type input "65"
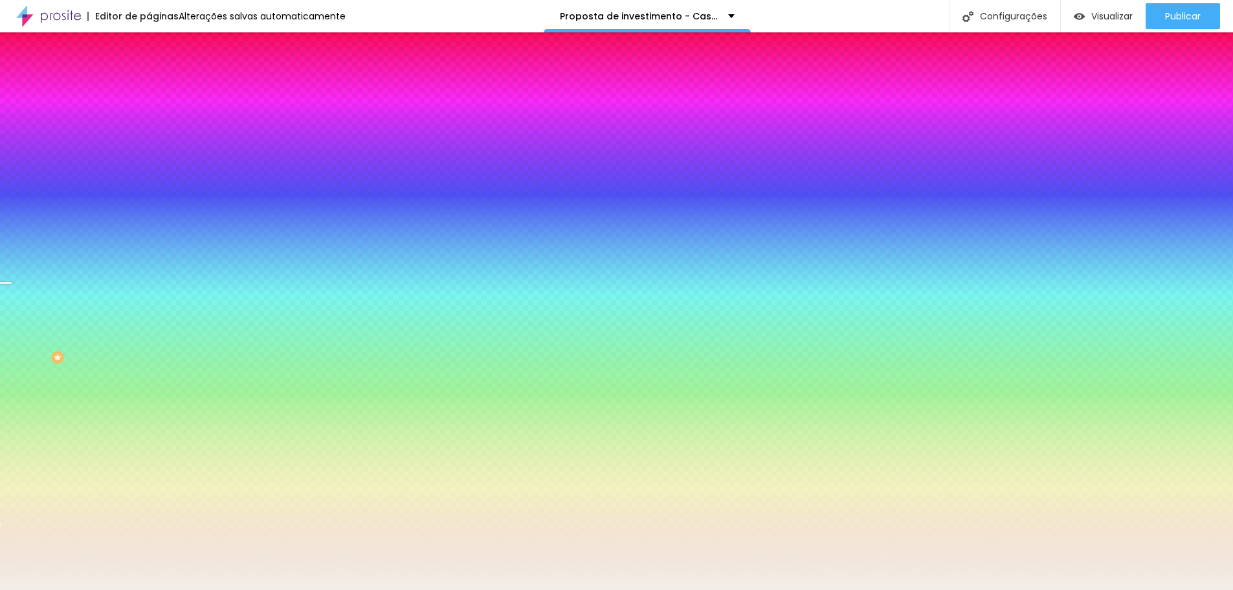
type input "60"
type input "55"
type input "50"
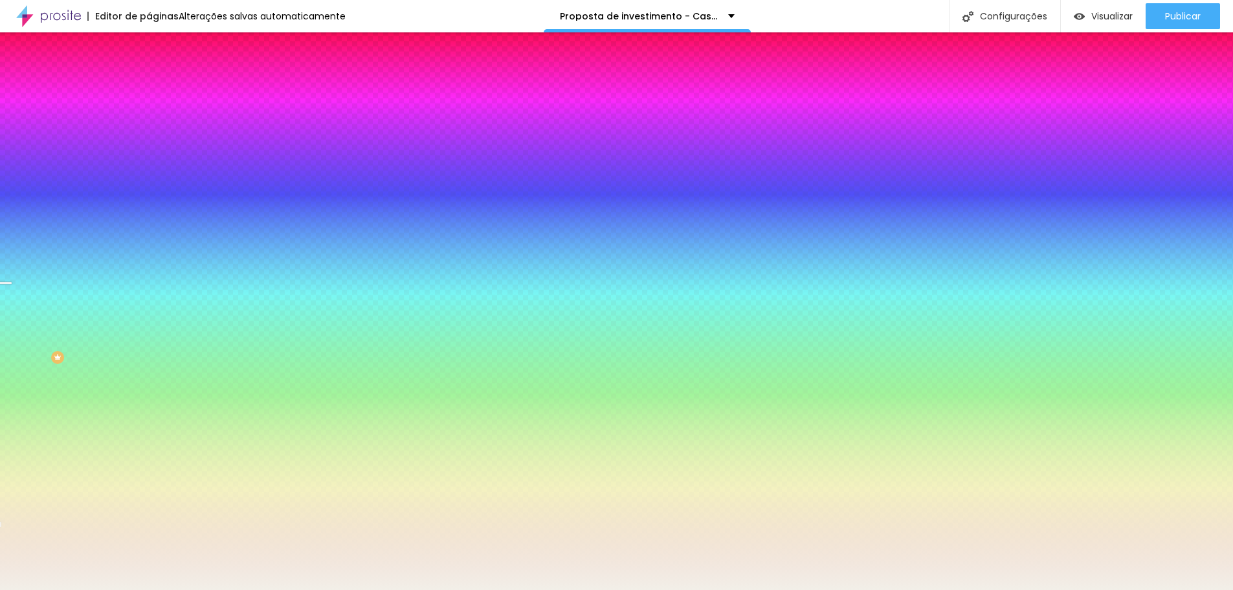
type input "50"
type input "55"
type input "60"
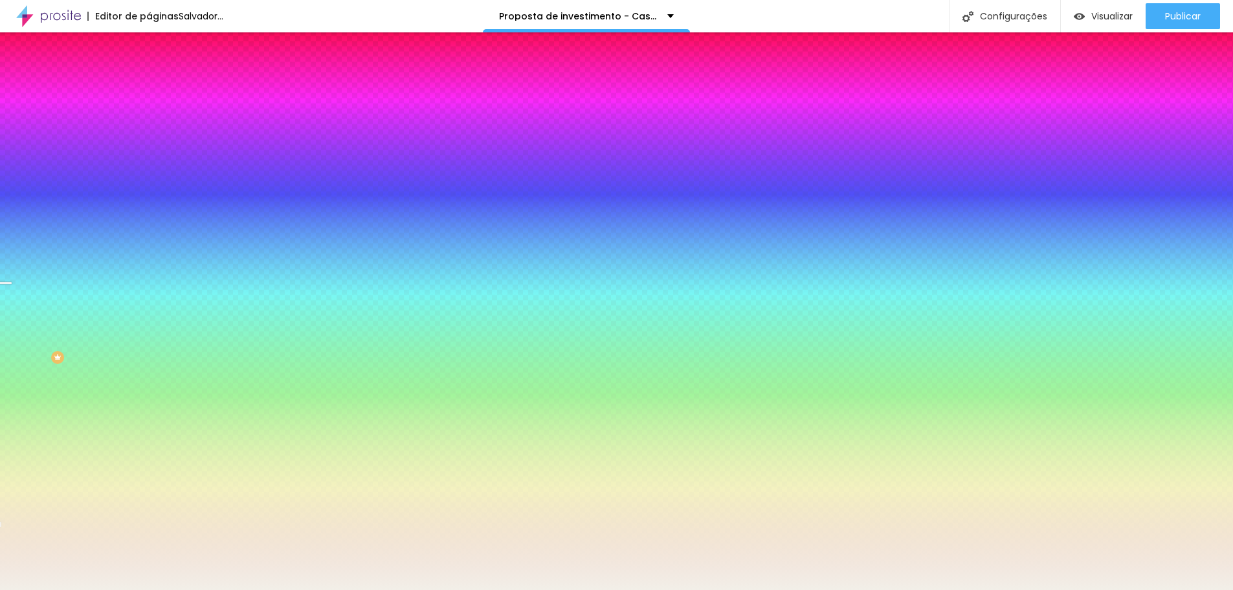
type input "55"
type input "50"
drag, startPoint x: 162, startPoint y: 537, endPoint x: 142, endPoint y: 510, distance: 32.9
type input "50"
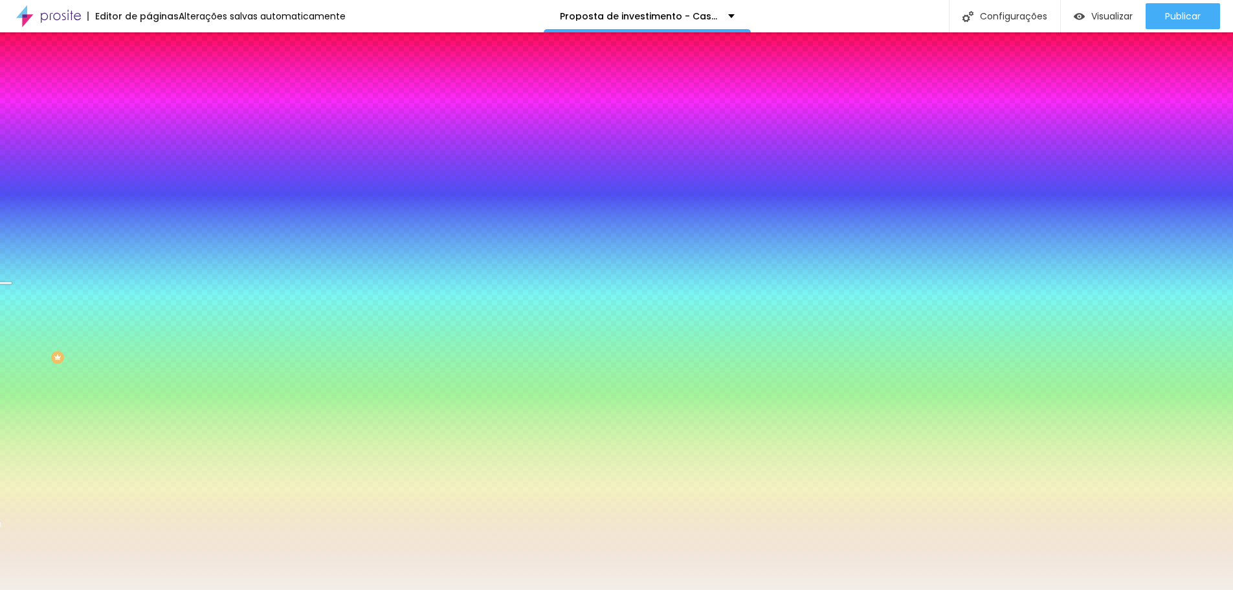
radio input "false"
radio input "true"
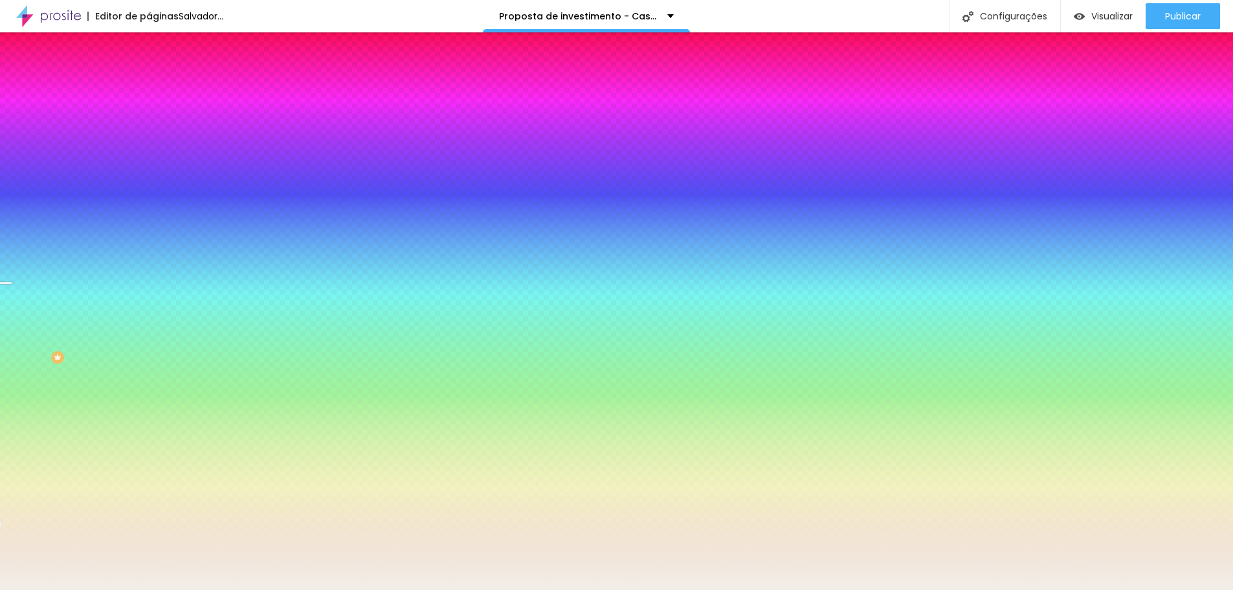
radio input "true"
radio input "false"
click at [54, 589] on div at bounding box center [616, 590] width 1233 height 0
click at [157, 119] on font "Trocar imagem" at bounding box center [188, 113] width 63 height 11
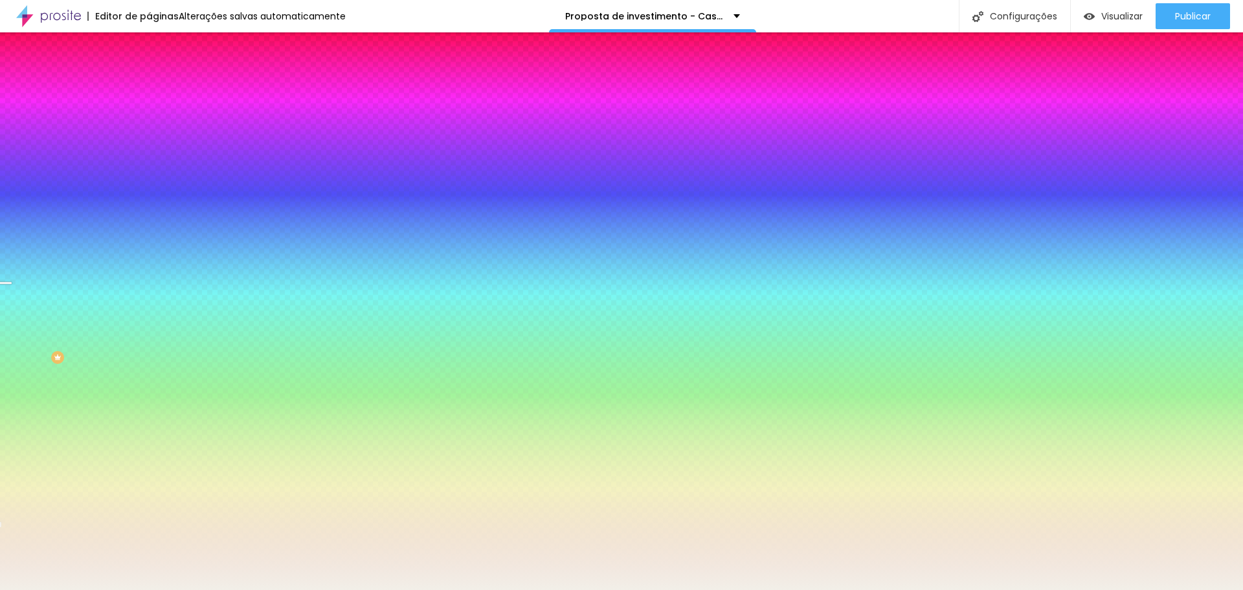
click at [149, 155] on font "Paralaxe" at bounding box center [166, 149] width 34 height 11
click at [149, 142] on font "Nenhum" at bounding box center [166, 136] width 34 height 11
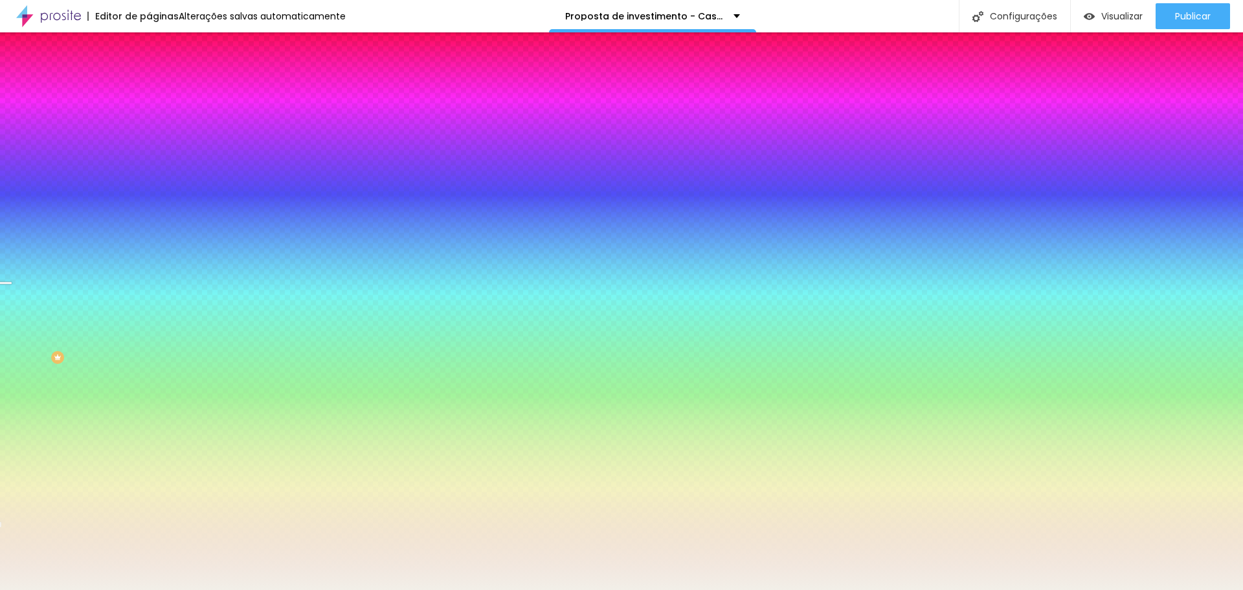
click at [149, 135] on span "Nenhum" at bounding box center [166, 129] width 34 height 11
click at [149, 97] on li "Avançado" at bounding box center [223, 94] width 149 height 13
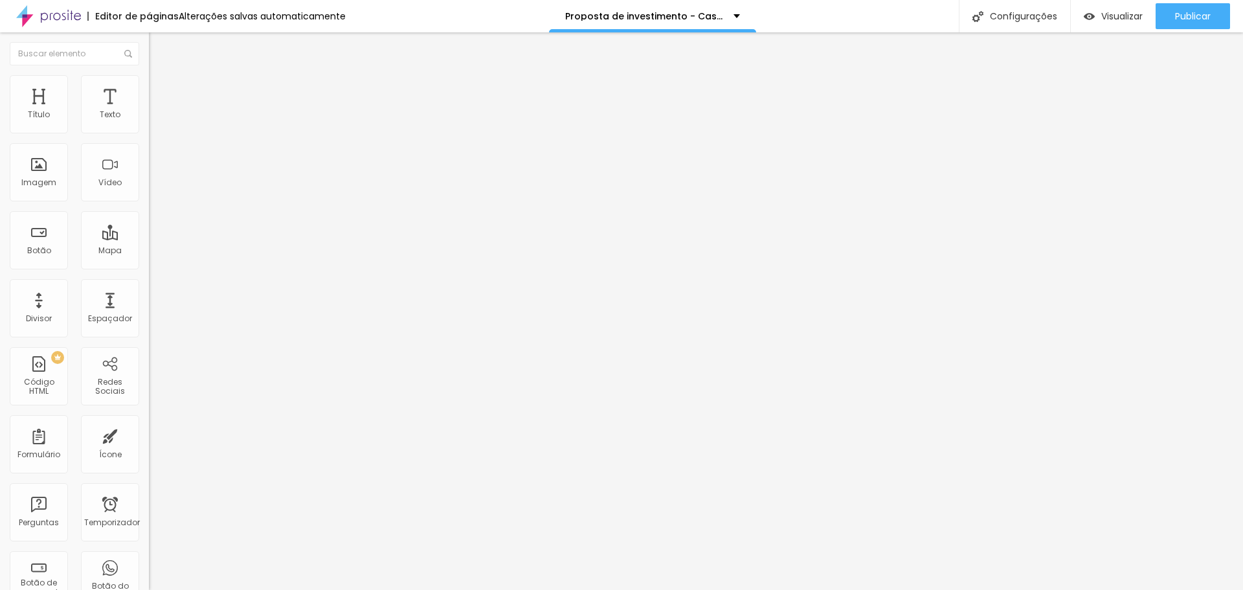
type input "76"
type input "250"
type input "360"
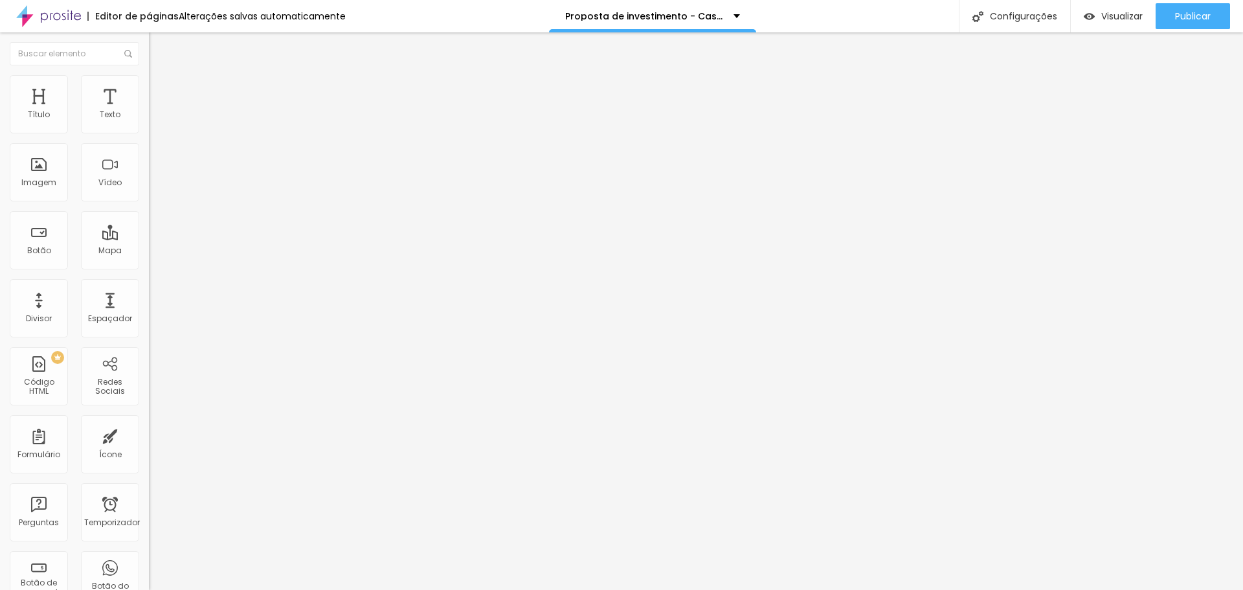
type input "360"
type input "500"
type input "482"
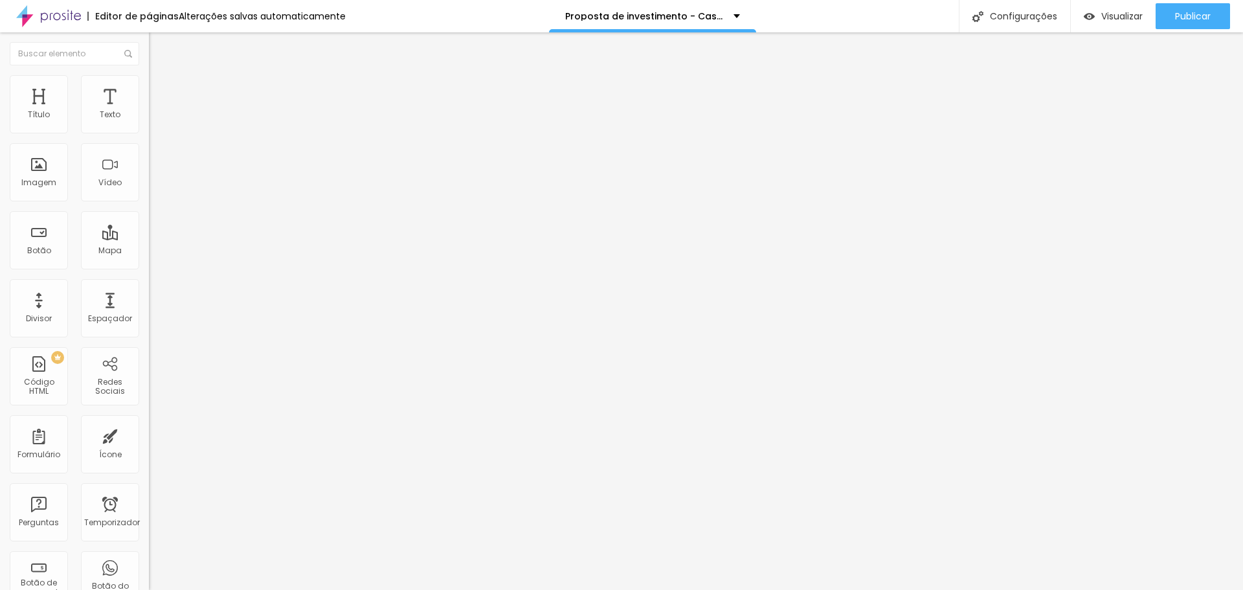
type input "445"
type input "434"
type input "429"
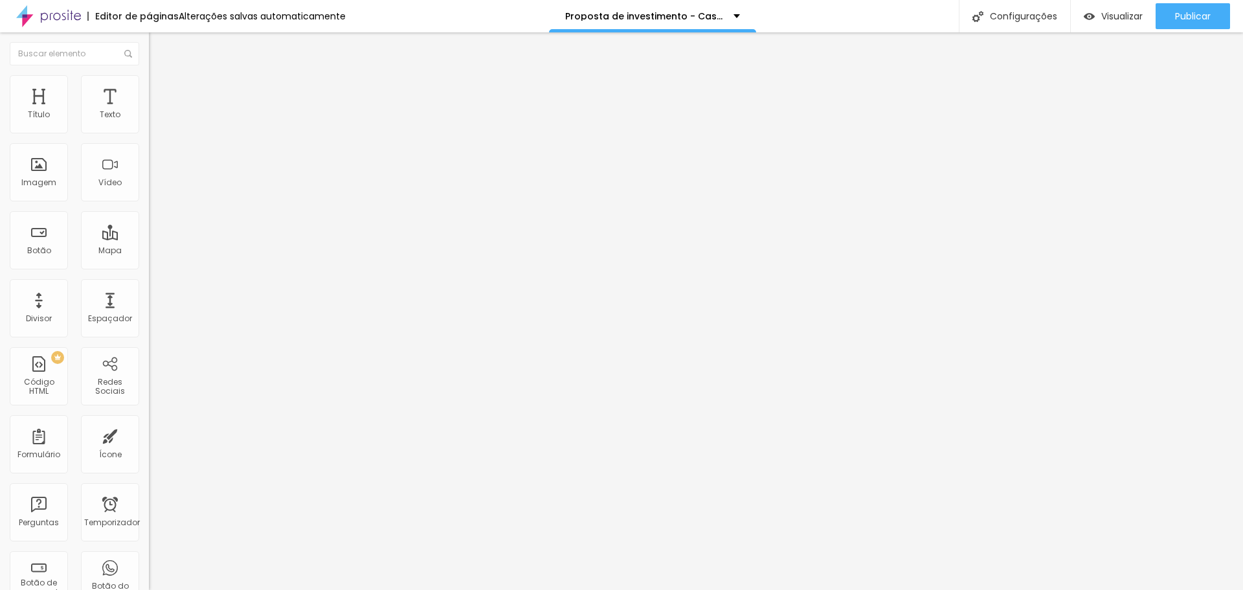
type input "429"
type input "424"
drag, startPoint x: 34, startPoint y: 151, endPoint x: 19, endPoint y: 135, distance: 22.0
click at [149, 434] on input "range" at bounding box center [190, 439] width 83 height 10
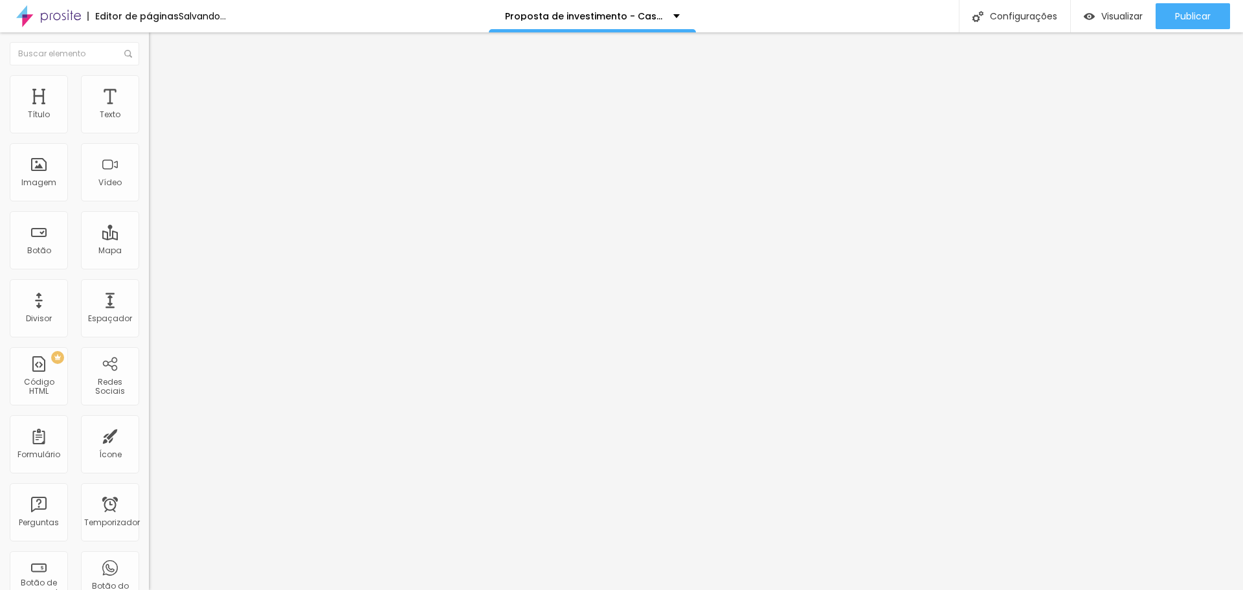
click at [149, 74] on img at bounding box center [155, 68] width 12 height 12
click at [161, 89] on font "Estilo" at bounding box center [171, 83] width 20 height 11
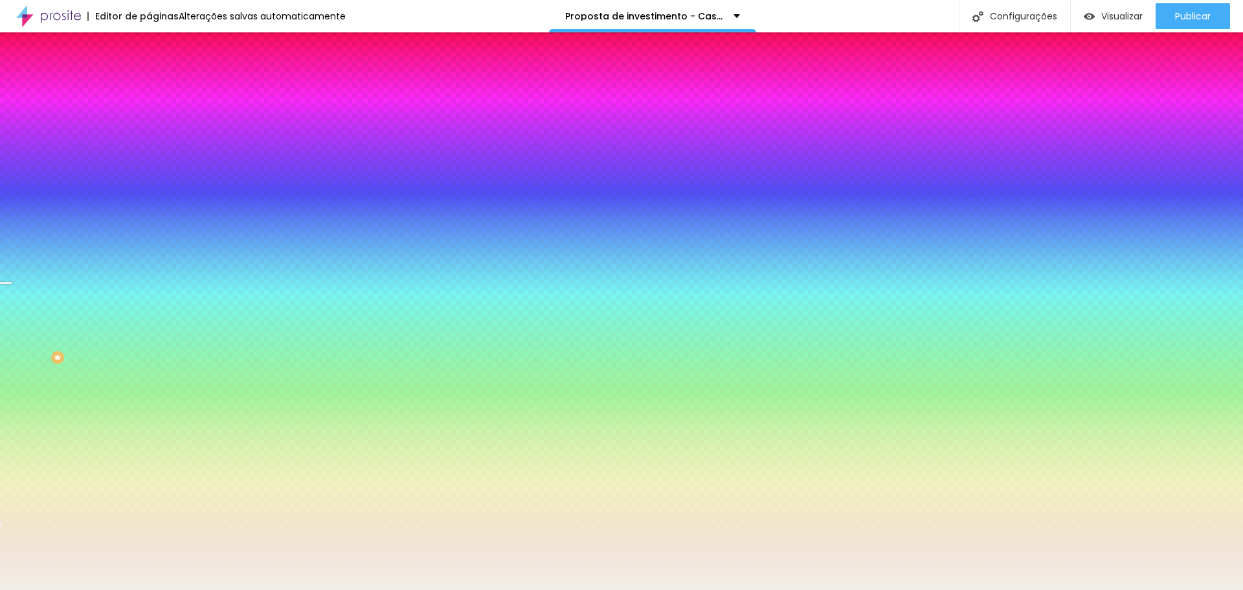
click at [157, 119] on font "Trocar imagem" at bounding box center [188, 113] width 63 height 11
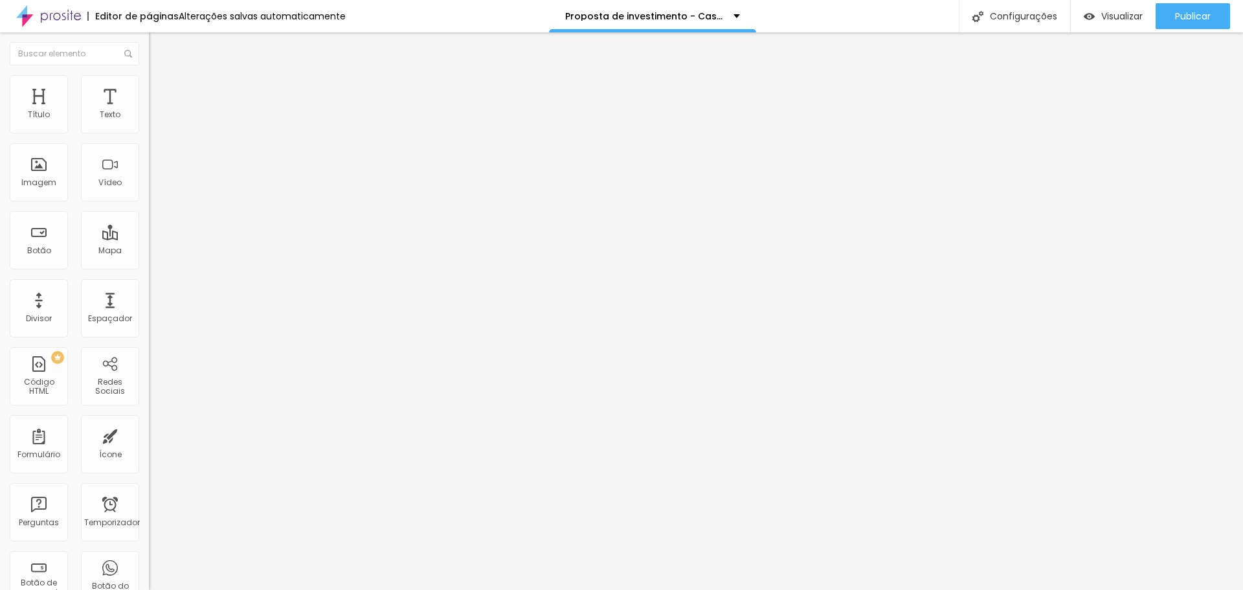
click at [149, 118] on font "Encaixotado" at bounding box center [174, 112] width 50 height 11
click at [149, 138] on font "Completo" at bounding box center [168, 132] width 39 height 11
click at [149, 126] on font "Encaixotado" at bounding box center [174, 120] width 50 height 11
click at [161, 88] on font "Estilo" at bounding box center [171, 83] width 20 height 11
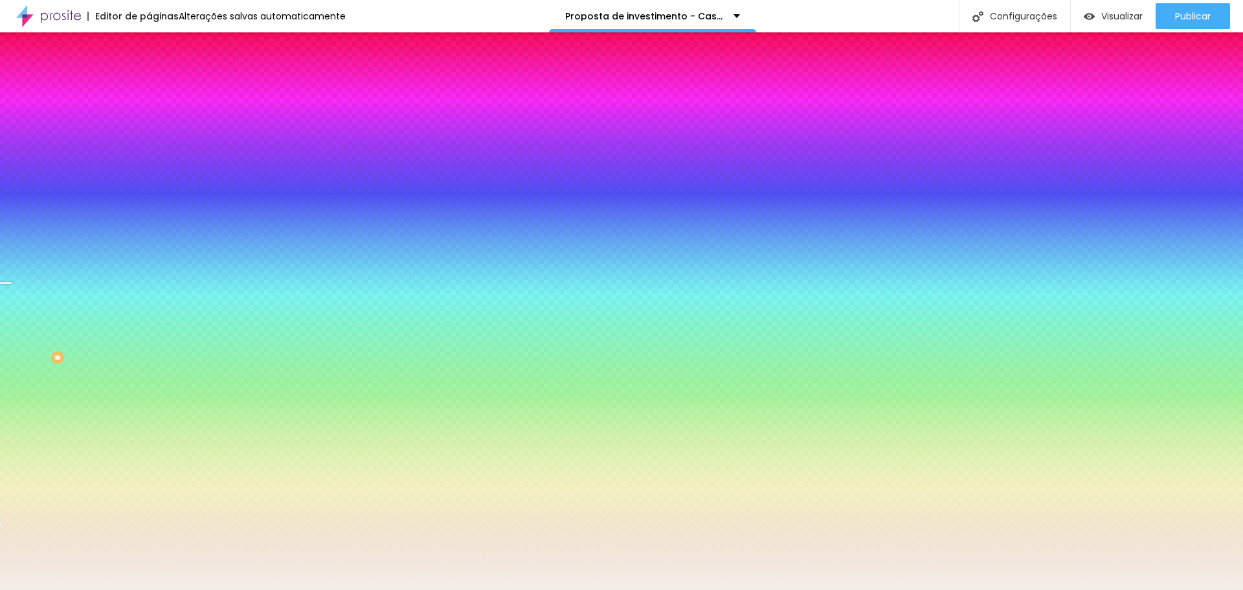
click at [157, 119] on font "Trocar imagem" at bounding box center [188, 113] width 63 height 11
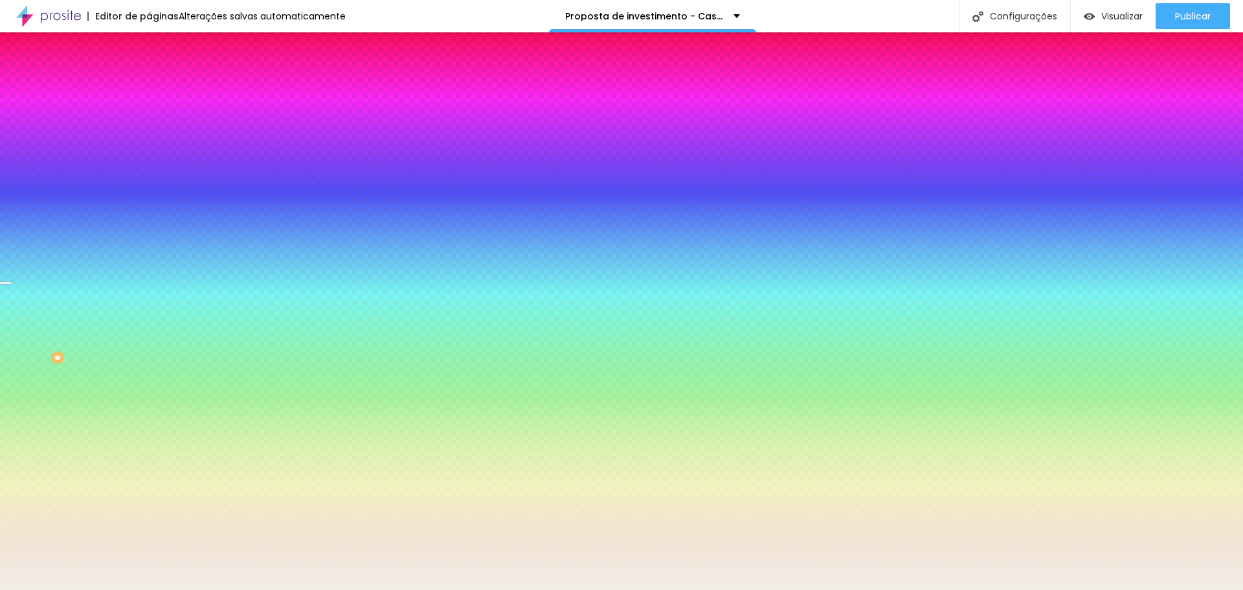
click at [157, 119] on font "Trocar imagem" at bounding box center [188, 113] width 63 height 11
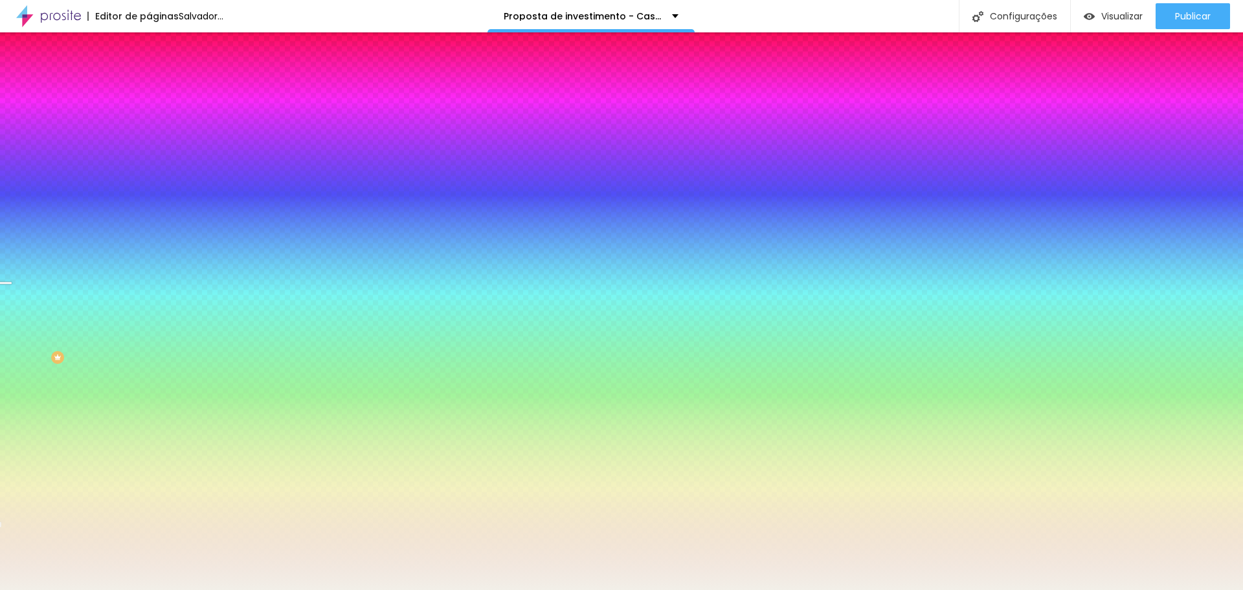
click at [157, 119] on font "Trocar imagem" at bounding box center [188, 113] width 63 height 11
click at [219, 116] on img at bounding box center [223, 113] width 8 height 8
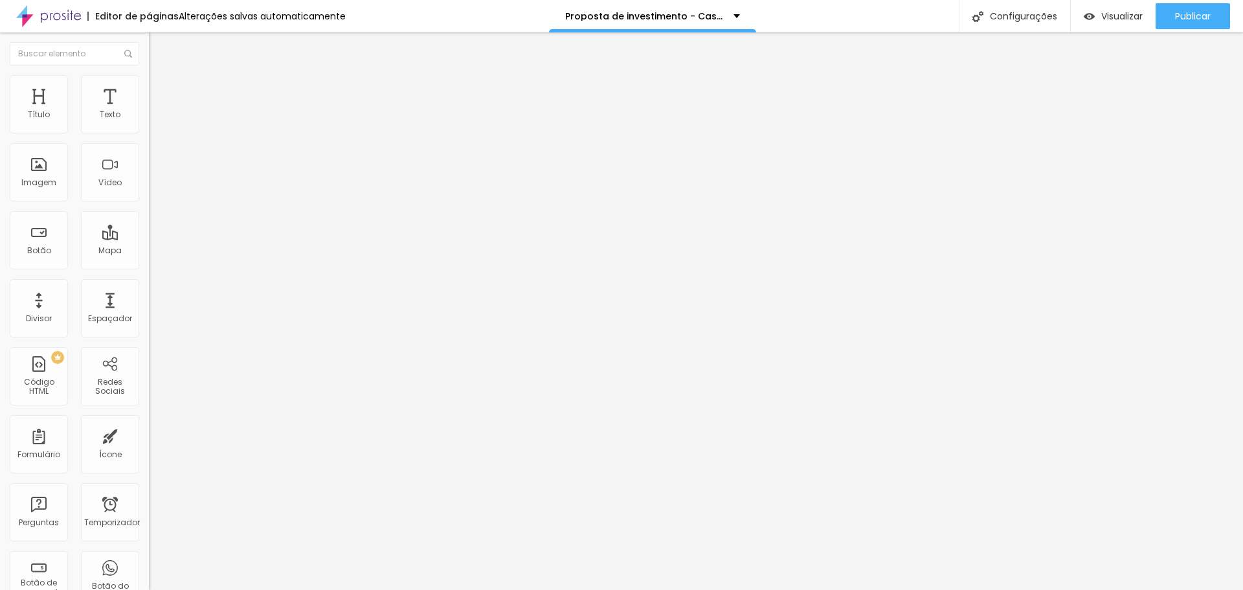
click at [149, 111] on font "Título 1" at bounding box center [170, 102] width 43 height 18
click at [149, 122] on font "Título 2" at bounding box center [170, 114] width 43 height 16
click at [149, 158] on font "Título 6" at bounding box center [161, 153] width 25 height 10
click at [149, 111] on font "Título 1" at bounding box center [170, 102] width 43 height 18
click at [149, 83] on img at bounding box center [155, 81] width 12 height 12
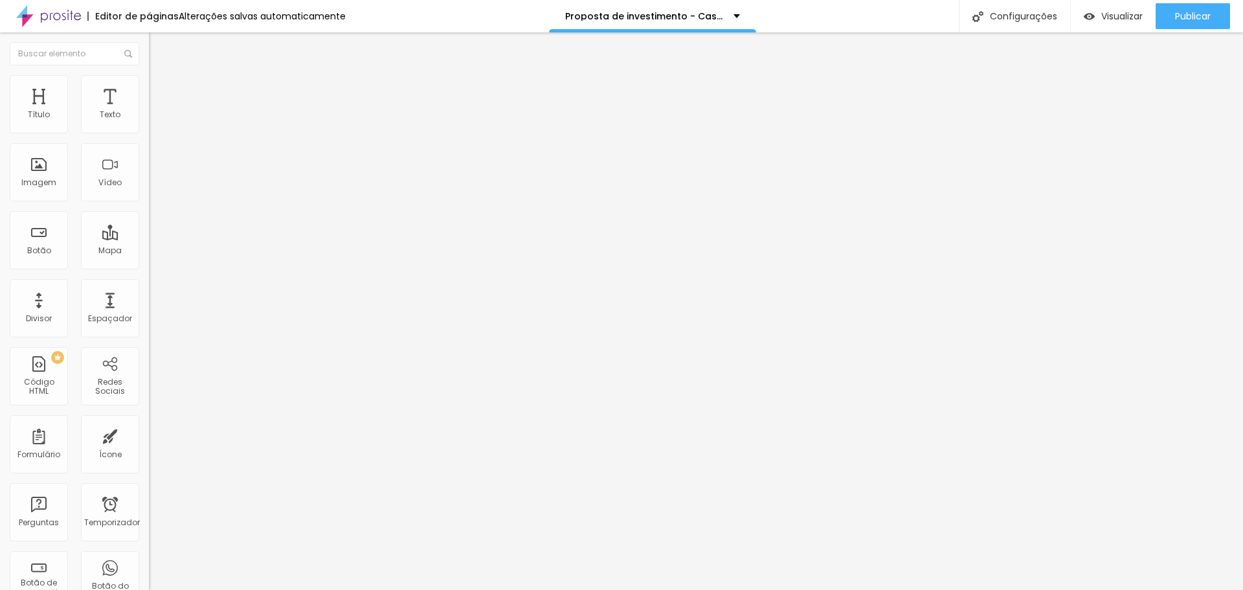
drag, startPoint x: 35, startPoint y: 127, endPoint x: 19, endPoint y: 126, distance: 15.5
click at [149, 238] on input "range" at bounding box center [190, 243] width 83 height 10
click at [149, 421] on input "range" at bounding box center [190, 426] width 83 height 10
click at [149, 238] on input "range" at bounding box center [190, 243] width 83 height 10
drag, startPoint x: 39, startPoint y: 74, endPoint x: 32, endPoint y: 74, distance: 7.8
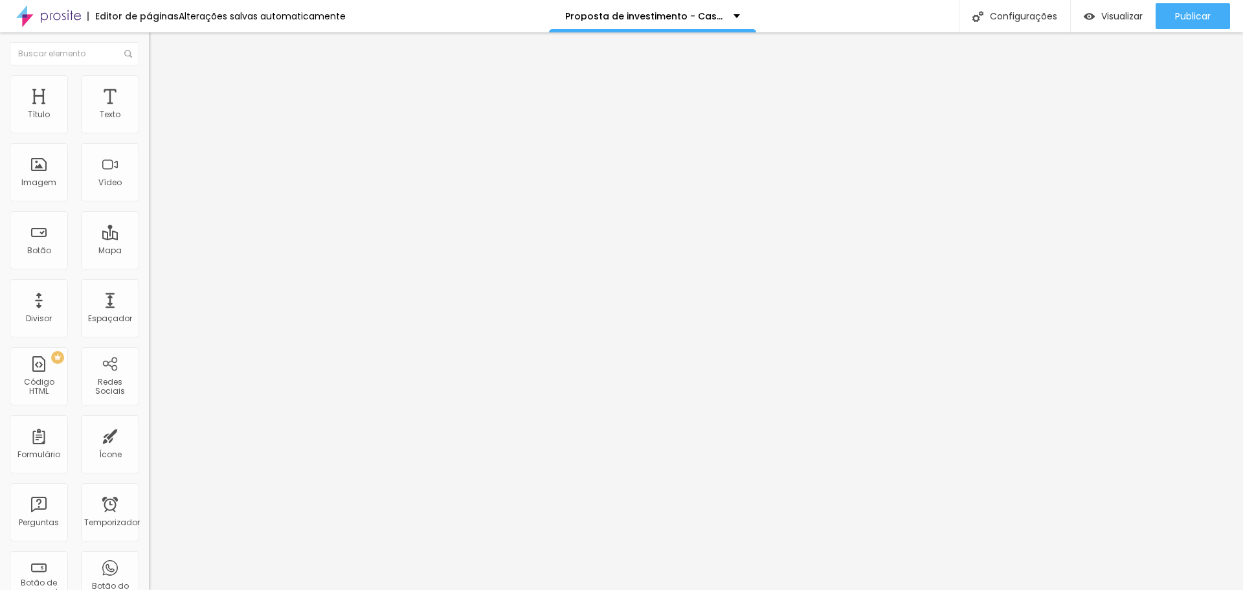
click at [149, 74] on li "Estilo" at bounding box center [223, 68] width 149 height 13
click at [155, 186] on icon "button" at bounding box center [157, 183] width 5 height 5
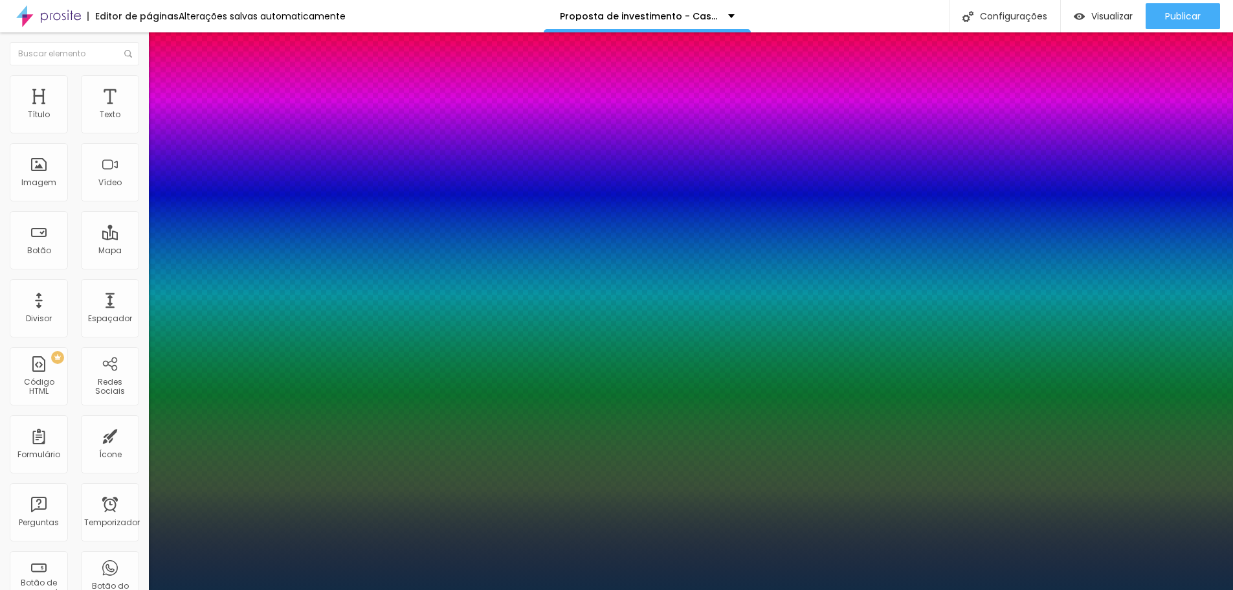
drag, startPoint x: 174, startPoint y: 368, endPoint x: 175, endPoint y: 359, distance: 9.8
click at [126, 589] on div at bounding box center [616, 590] width 1233 height 0
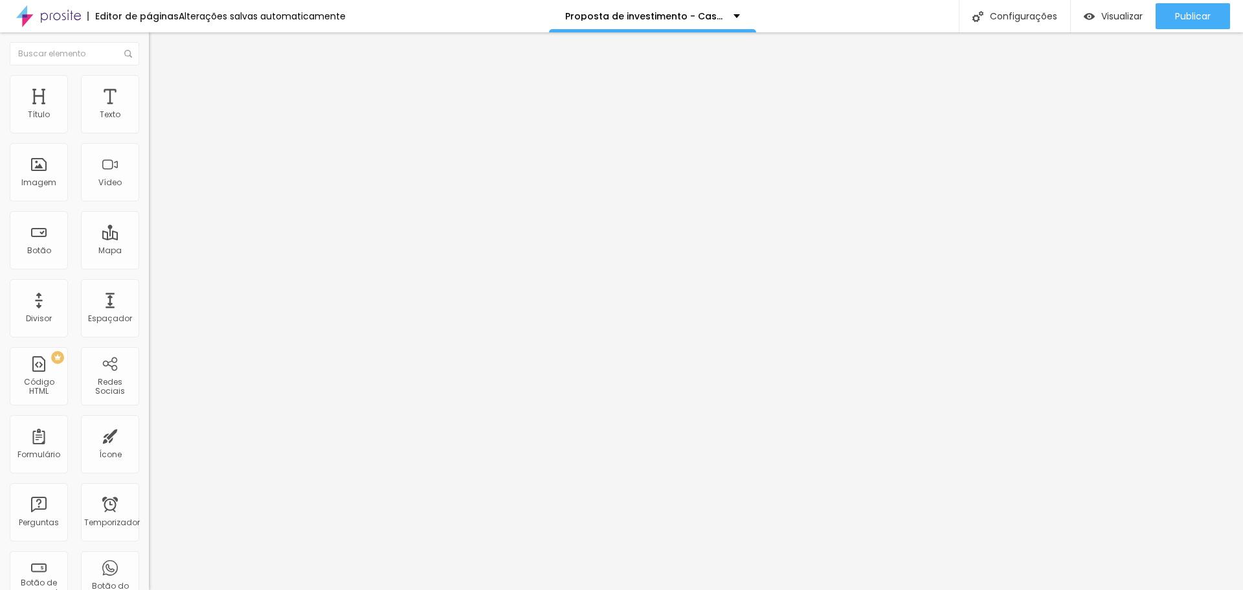
click at [149, 192] on button "button" at bounding box center [158, 185] width 18 height 14
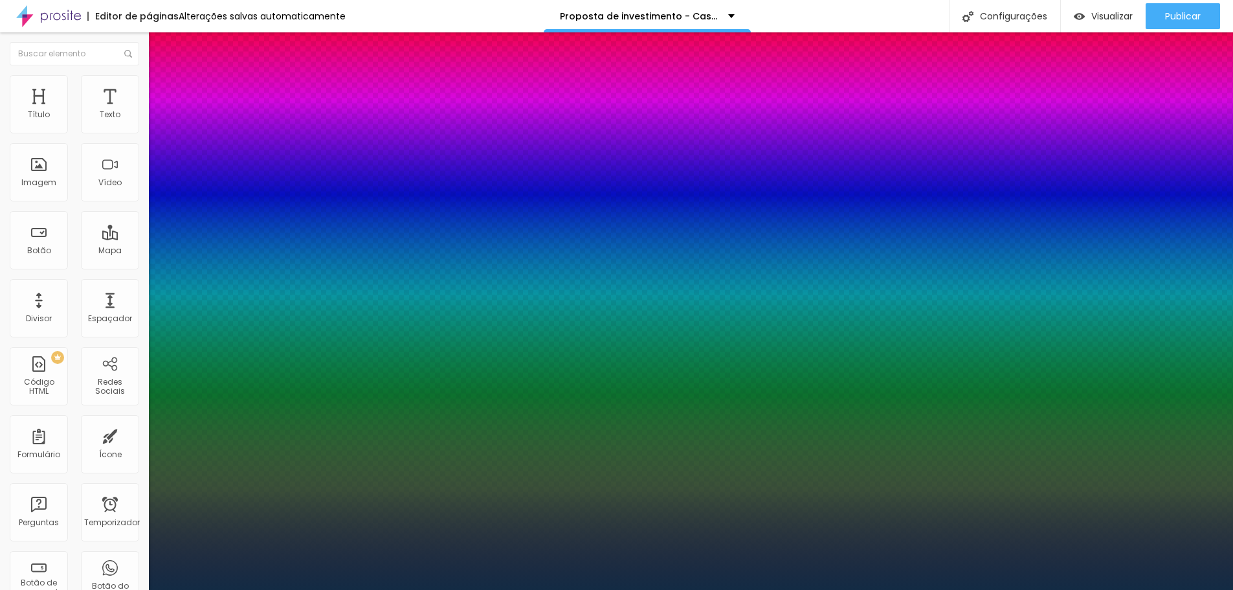
click at [639, 589] on div at bounding box center [616, 590] width 1233 height 0
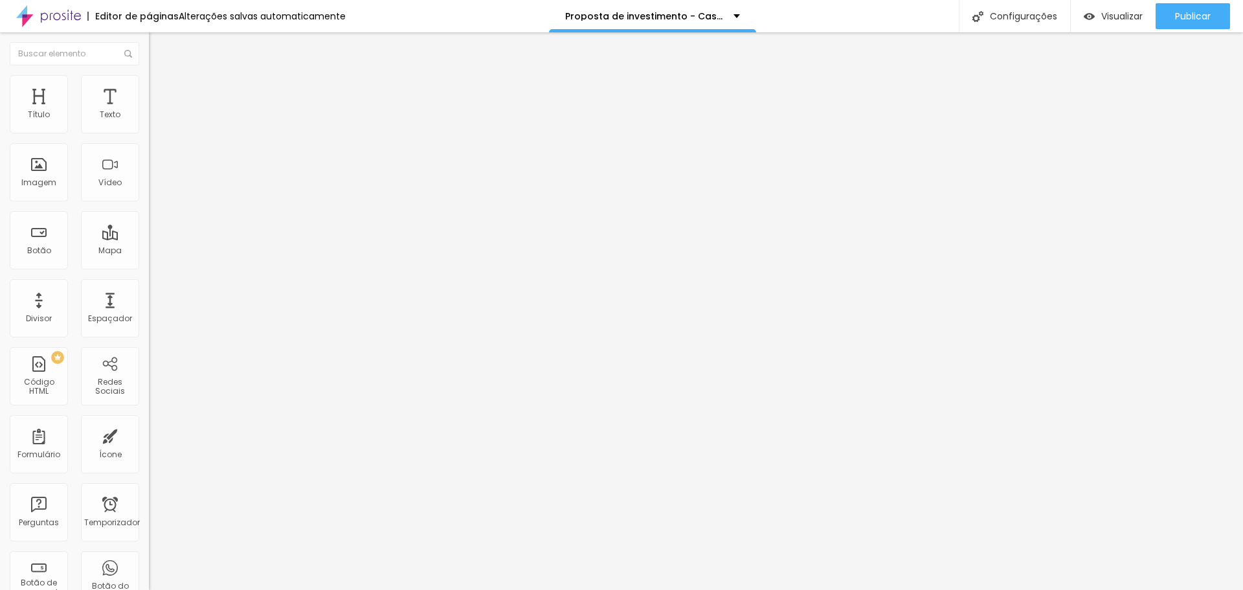
click at [149, 81] on img at bounding box center [155, 81] width 12 height 12
drag, startPoint x: 39, startPoint y: 150, endPoint x: 63, endPoint y: 160, distance: 26.4
click at [149, 421] on input "range" at bounding box center [190, 426] width 83 height 10
click at [157, 111] on font "Trocar imagem" at bounding box center [188, 105] width 63 height 11
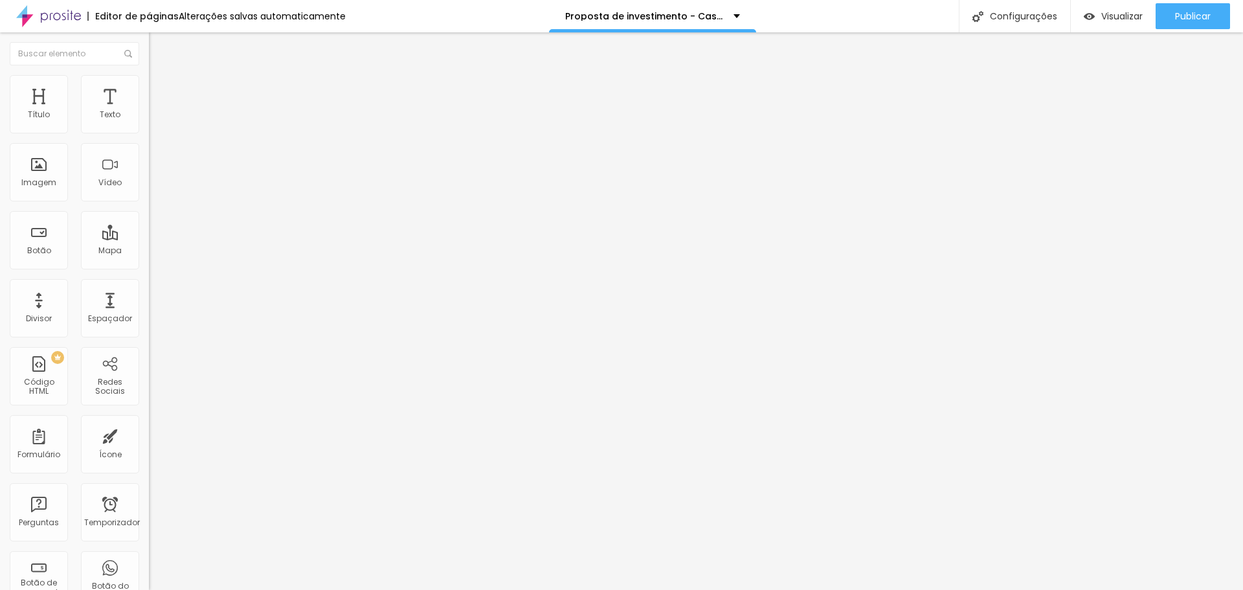
click at [161, 89] on font "Estilo" at bounding box center [171, 83] width 20 height 11
drag, startPoint x: 65, startPoint y: 137, endPoint x: 69, endPoint y: 148, distance: 11.7
click at [149, 133] on input "range" at bounding box center [190, 127] width 83 height 10
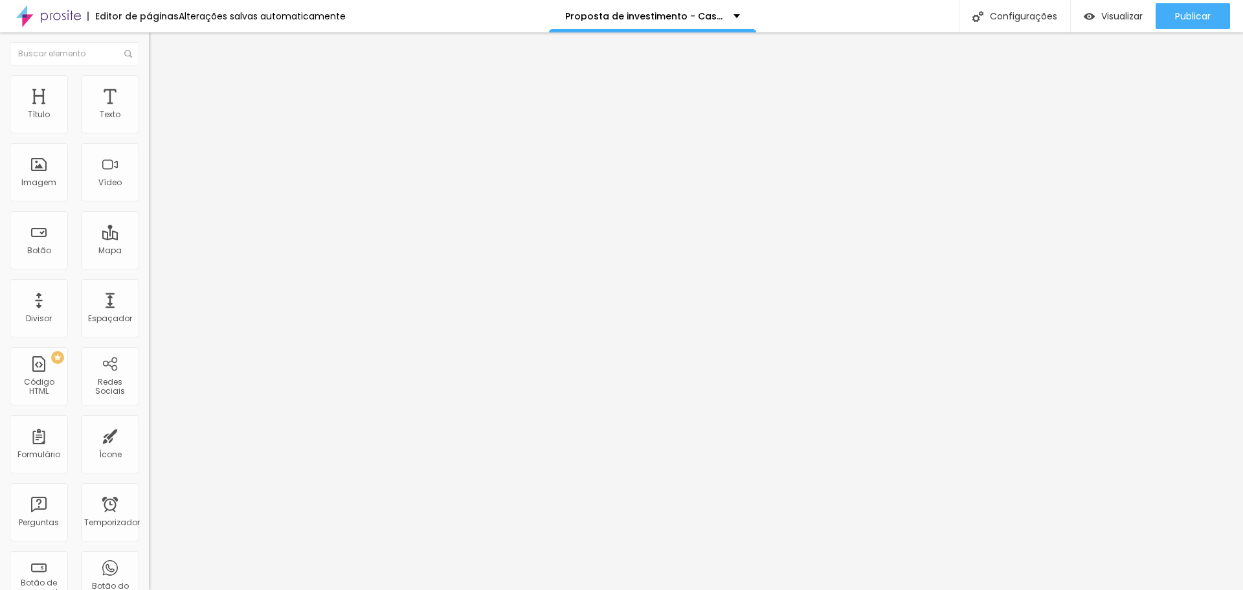
click at [149, 88] on img at bounding box center [155, 94] width 12 height 12
click at [161, 76] on font "Conteúdo" at bounding box center [181, 70] width 40 height 11
click at [149, 164] on img at bounding box center [153, 159] width 9 height 9
click at [149, 174] on img at bounding box center [153, 169] width 9 height 9
click at [149, 80] on img at bounding box center [155, 81] width 12 height 12
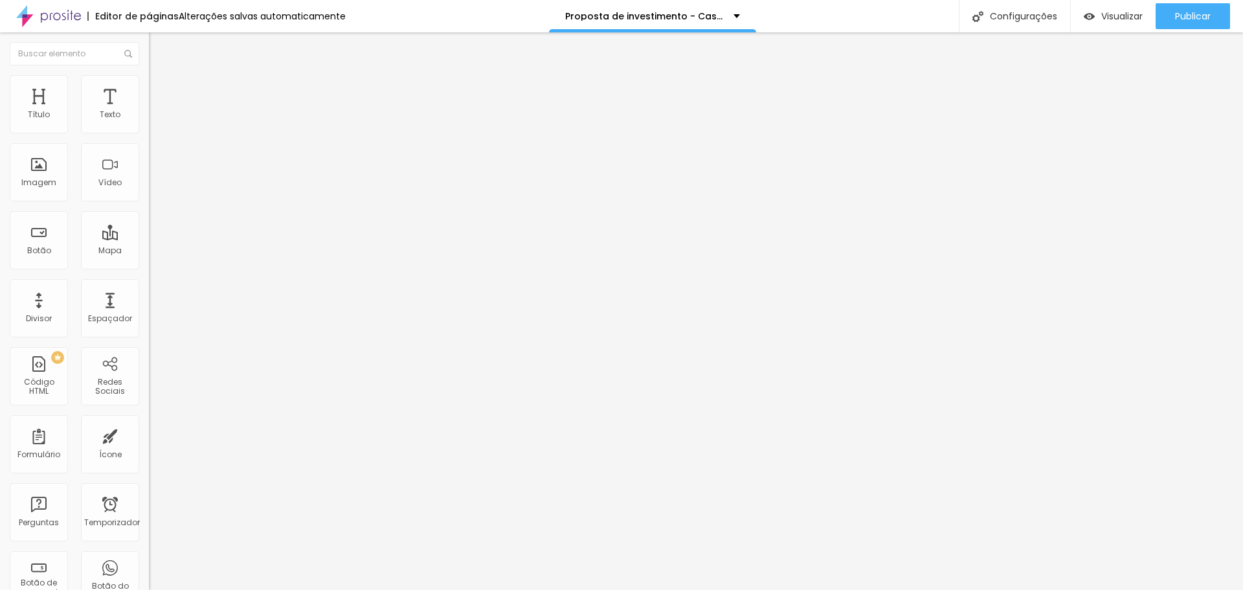
click at [149, 88] on img at bounding box center [155, 94] width 12 height 12
drag, startPoint x: 29, startPoint y: 150, endPoint x: 16, endPoint y: 150, distance: 12.9
click at [149, 434] on input "range" at bounding box center [190, 439] width 83 height 10
drag, startPoint x: 31, startPoint y: 125, endPoint x: 10, endPoint y: 117, distance: 22.7
click at [149, 251] on input "range" at bounding box center [190, 256] width 83 height 10
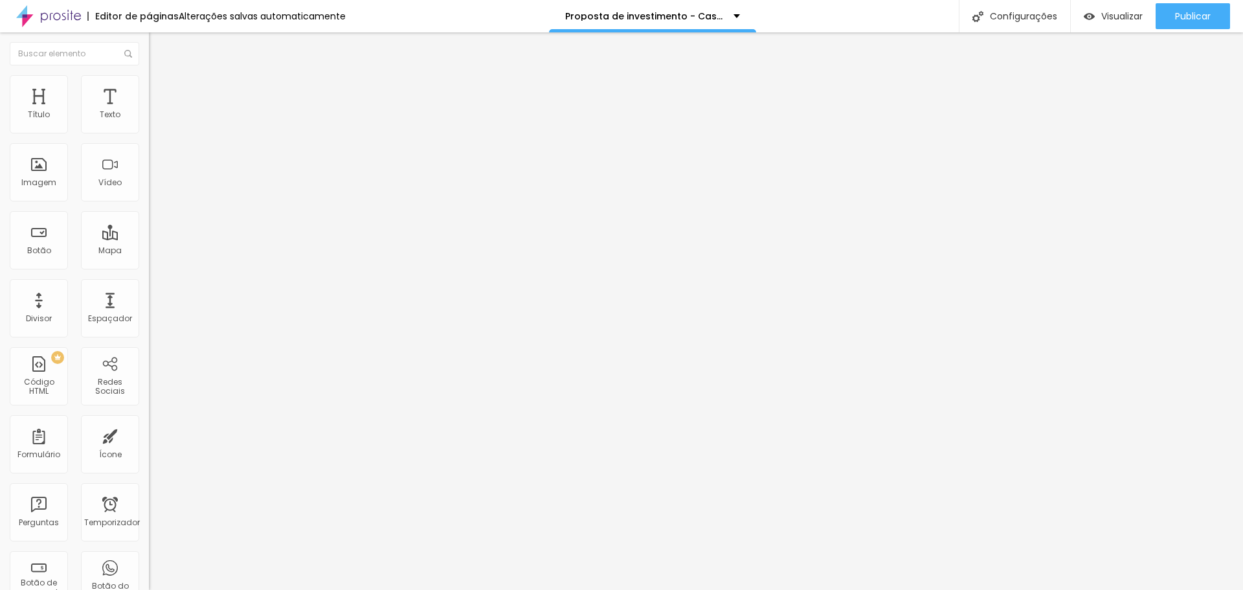
drag, startPoint x: 29, startPoint y: 126, endPoint x: 32, endPoint y: 135, distance: 9.4
click at [149, 251] on input "range" at bounding box center [190, 256] width 83 height 10
click at [149, 75] on li "Conteúdo" at bounding box center [223, 68] width 149 height 13
click at [149, 203] on font "Original" at bounding box center [164, 197] width 31 height 11
click at [149, 218] on font "Padrão" at bounding box center [163, 212] width 29 height 11
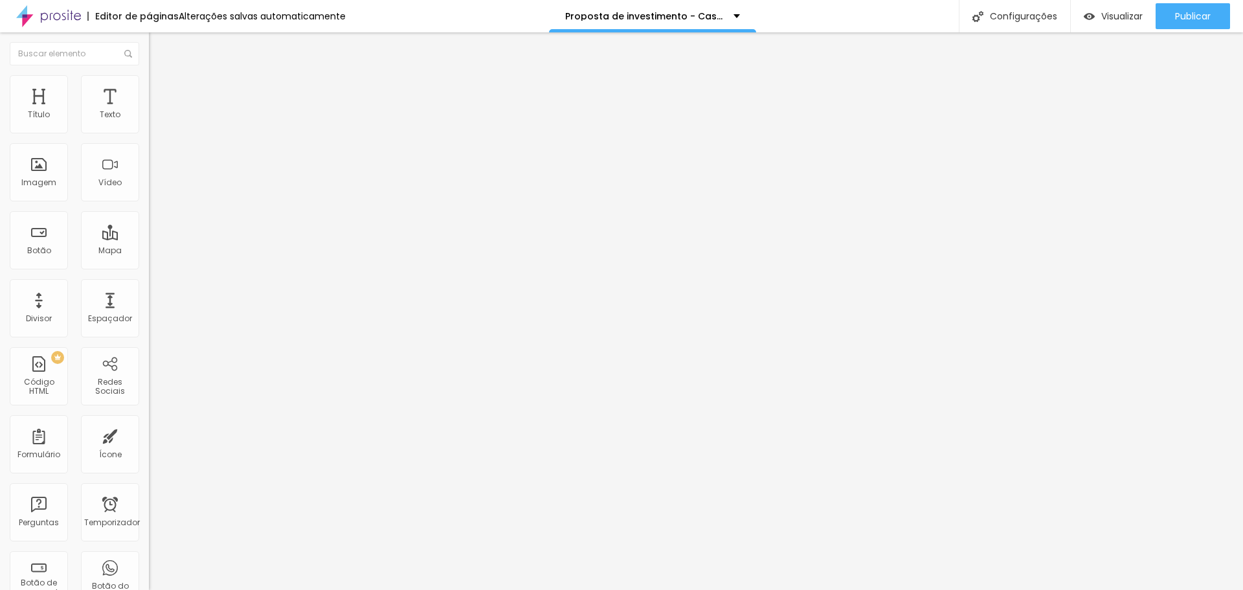
click at [149, 209] on div "Cinema 16:9" at bounding box center [223, 205] width 149 height 8
click at [149, 230] on font "Quadrado" at bounding box center [170, 224] width 42 height 11
click at [149, 238] on font "Original" at bounding box center [164, 232] width 31 height 11
click at [149, 226] on font "Quadrado" at bounding box center [170, 220] width 42 height 11
click at [161, 87] on font "Estilo" at bounding box center [171, 83] width 20 height 11
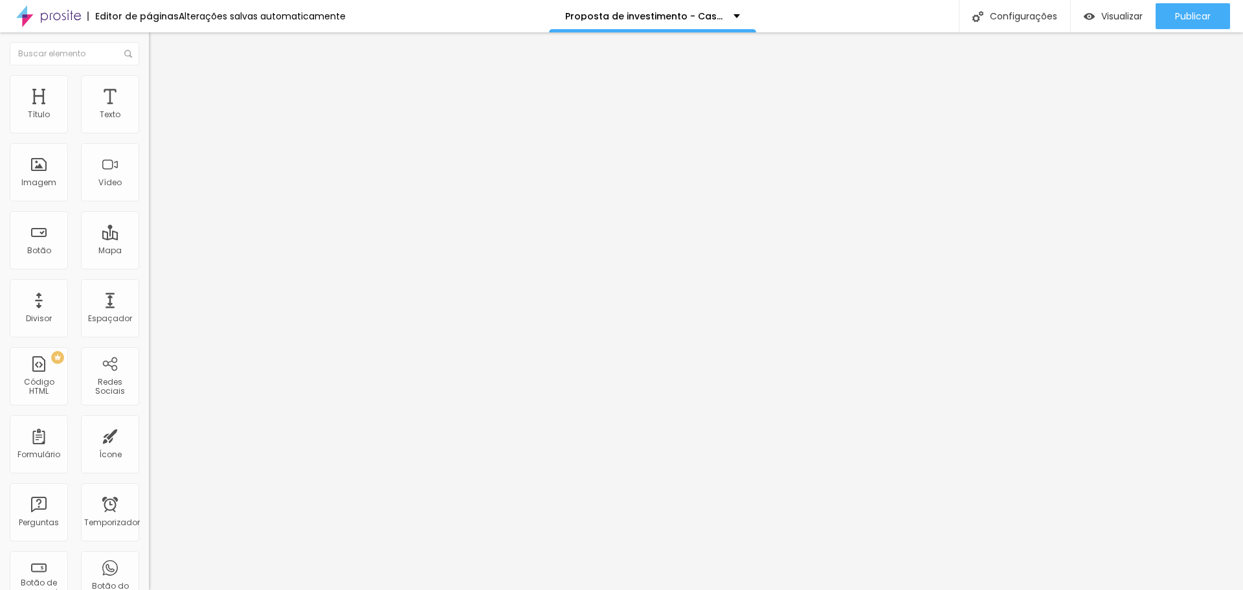
drag, startPoint x: 30, startPoint y: 162, endPoint x: 57, endPoint y: 159, distance: 27.5
click at [149, 284] on input "range" at bounding box center [190, 289] width 83 height 10
click at [155, 351] on icon "button" at bounding box center [157, 353] width 5 height 5
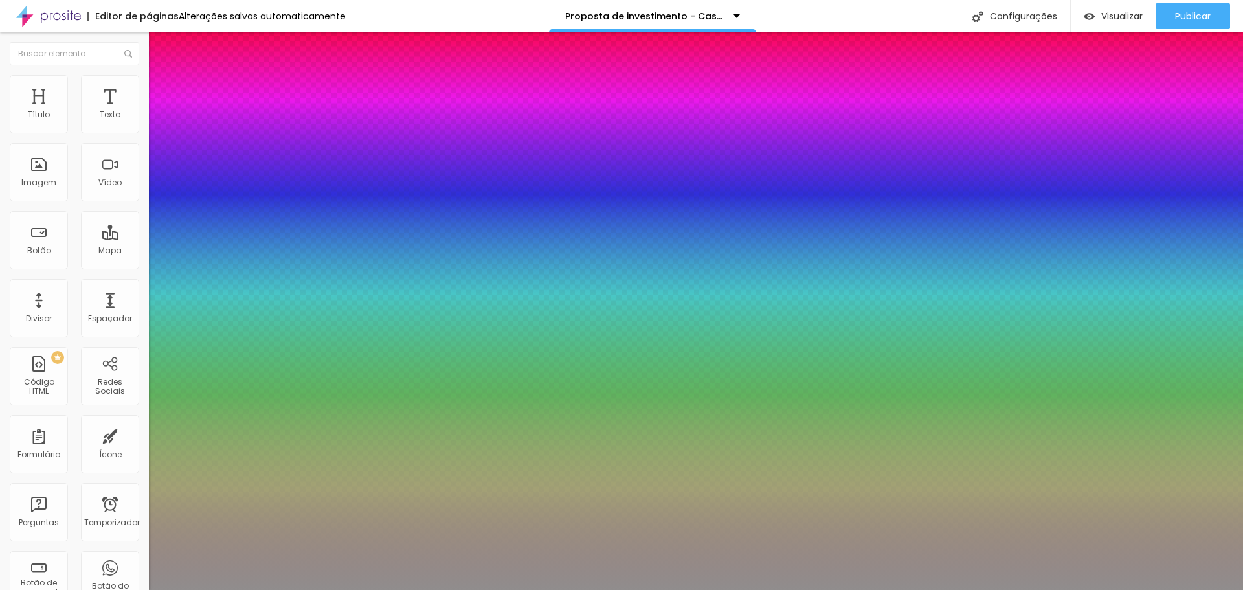
drag, startPoint x: 216, startPoint y: 353, endPoint x: 178, endPoint y: 335, distance: 42.0
click at [237, 589] on div at bounding box center [621, 597] width 1243 height 0
click at [38, 589] on div at bounding box center [621, 590] width 1243 height 0
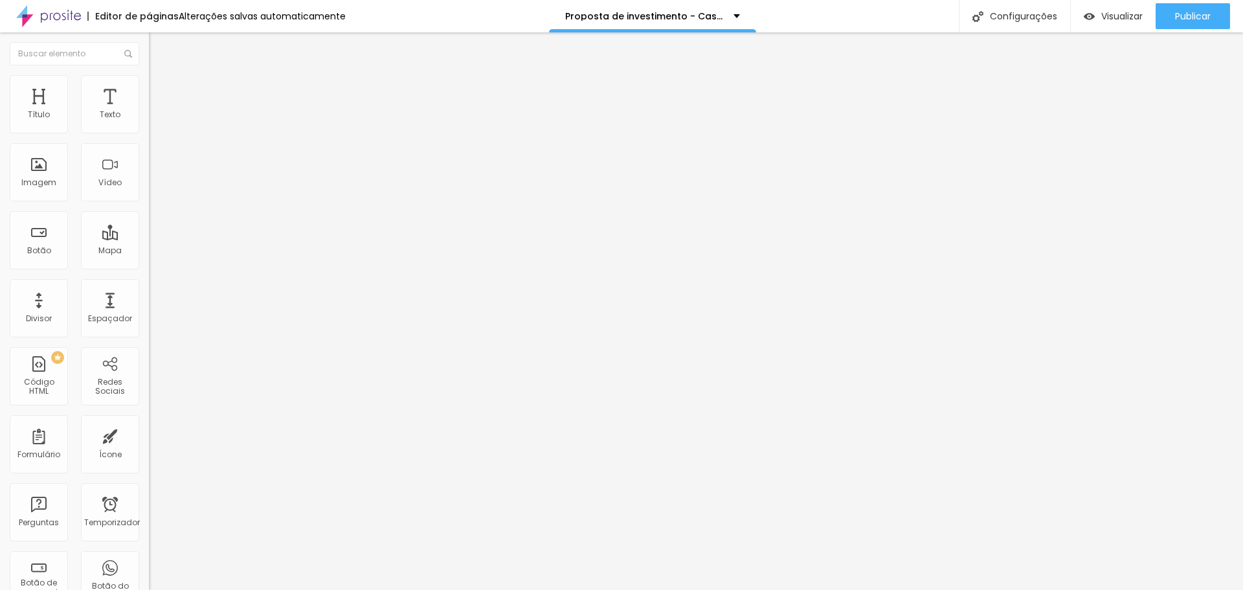
click at [149, 88] on li "Avançado" at bounding box center [223, 94] width 149 height 13
click at [161, 93] on font "Avançado" at bounding box center [182, 96] width 43 height 11
click at [149, 118] on img at bounding box center [153, 113] width 9 height 9
click at [161, 89] on font "Estilo" at bounding box center [171, 83] width 20 height 11
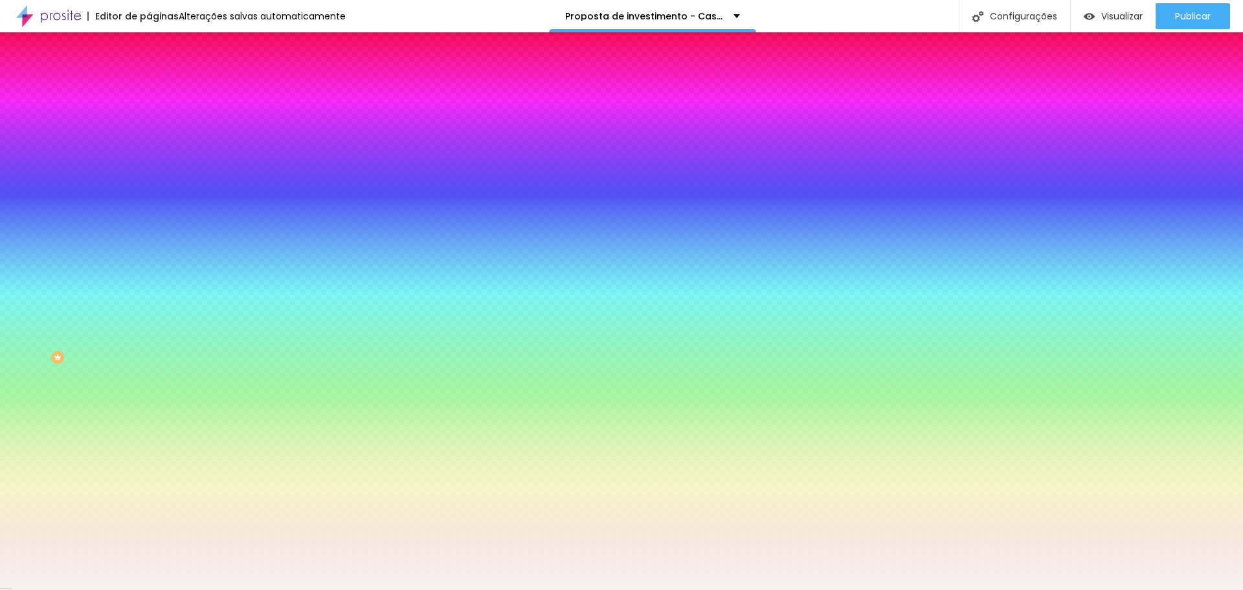
drag, startPoint x: 133, startPoint y: 238, endPoint x: 85, endPoint y: 218, distance: 51.7
click at [149, 218] on div "Imagem de fundo Adicionar imagem Efeito da Imagem Nenhum Nenhum Paralaxe Cor de…" at bounding box center [223, 185] width 149 height 168
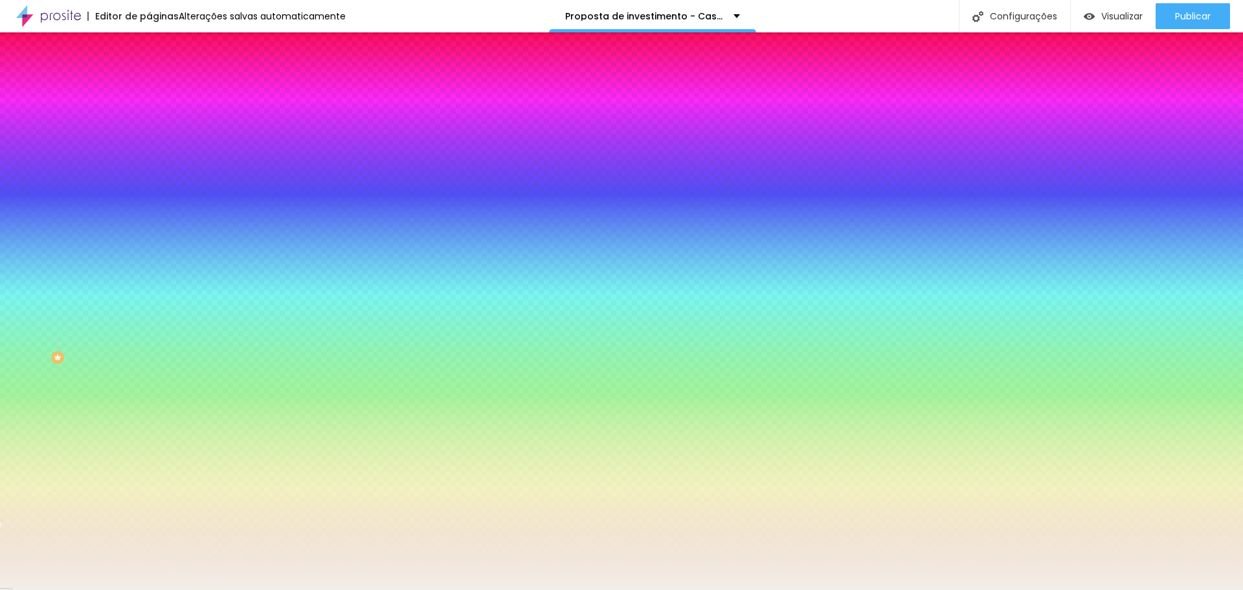
click at [149, 379] on div "Editar nulo Conteúdo Estilo Avançado Imagem de fundo Adicionar imagem Efeito da…" at bounding box center [223, 310] width 149 height 557
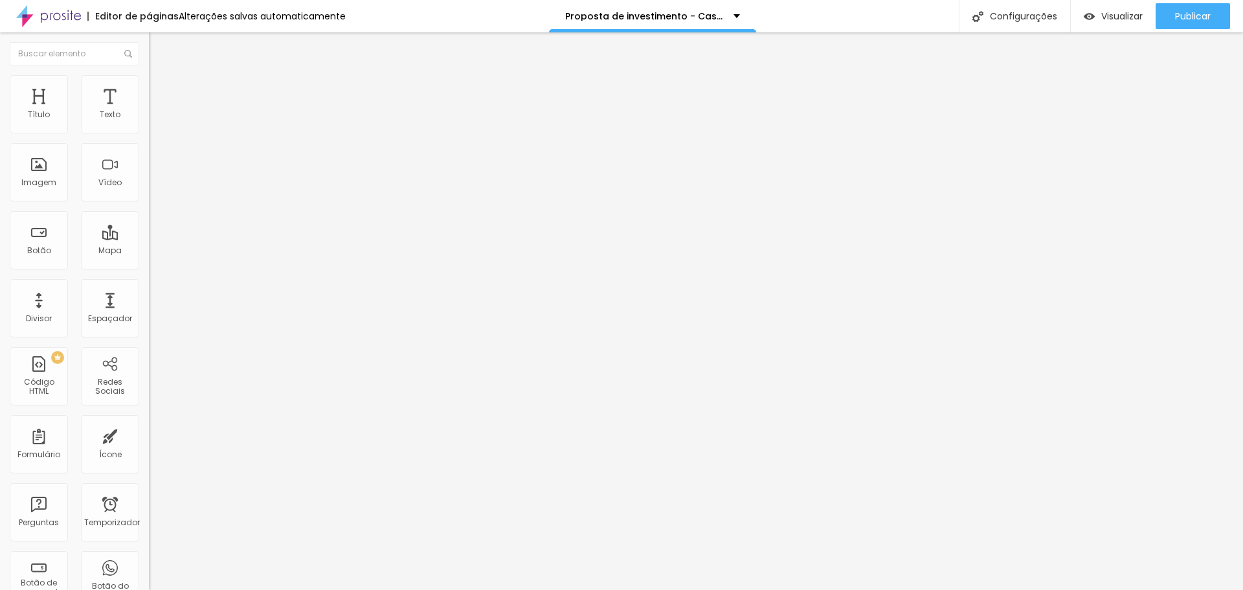
click at [149, 85] on li "Estilo" at bounding box center [223, 81] width 149 height 13
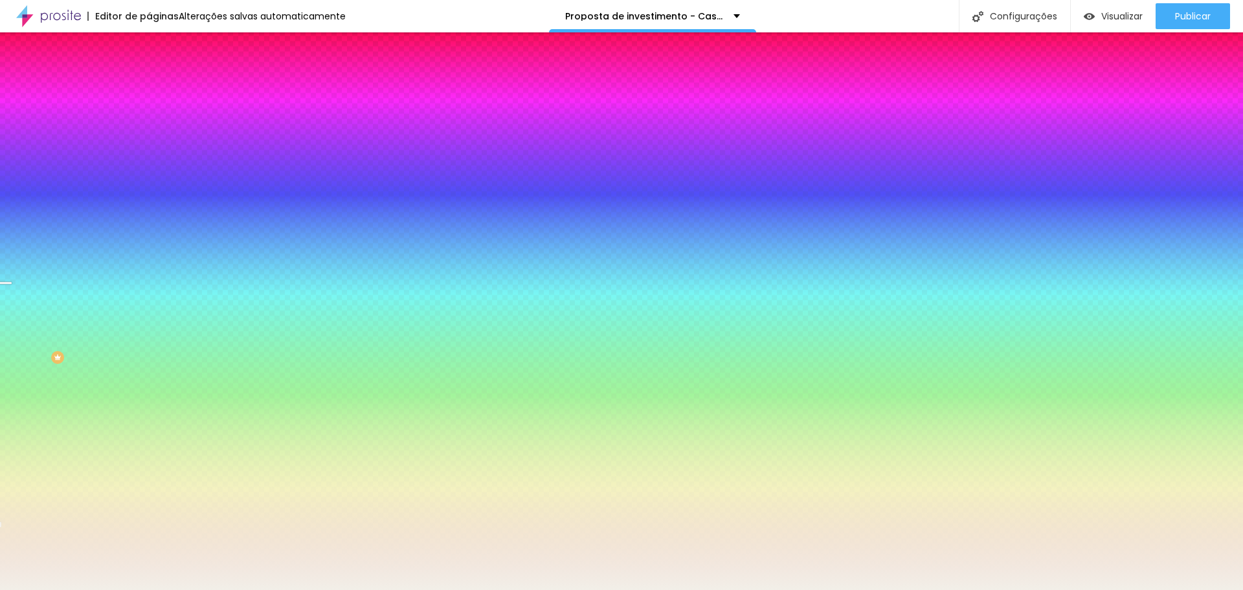
drag, startPoint x: 118, startPoint y: 238, endPoint x: 85, endPoint y: 236, distance: 33.1
click at [149, 189] on div "#F2EFE8" at bounding box center [223, 182] width 149 height 13
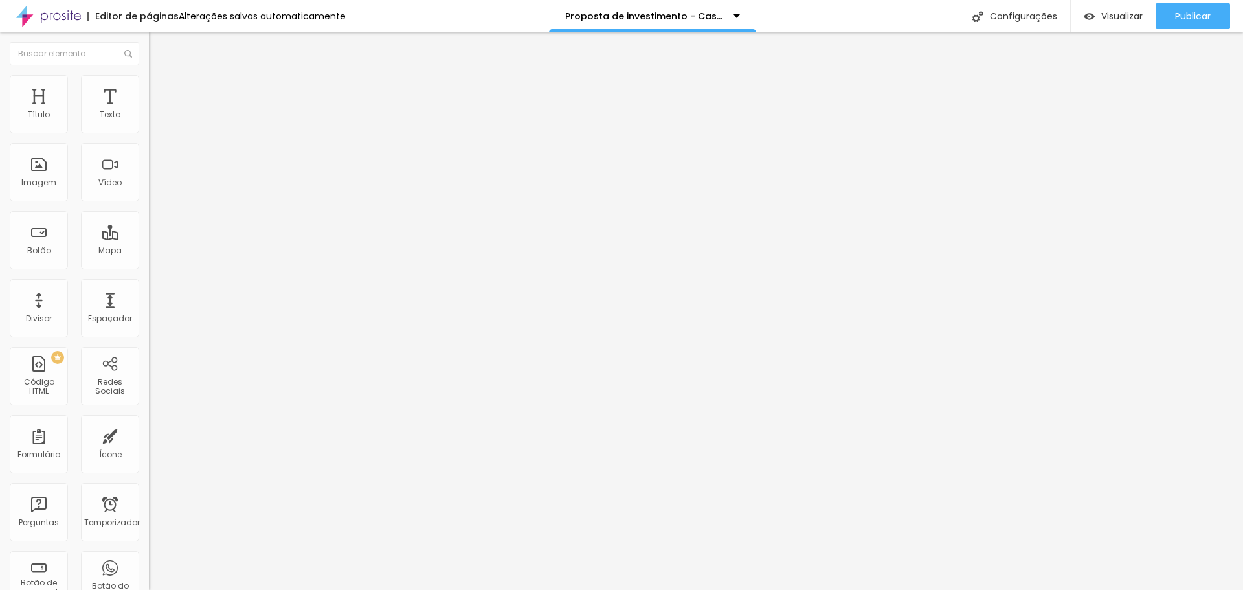
click at [149, 82] on img at bounding box center [155, 81] width 12 height 12
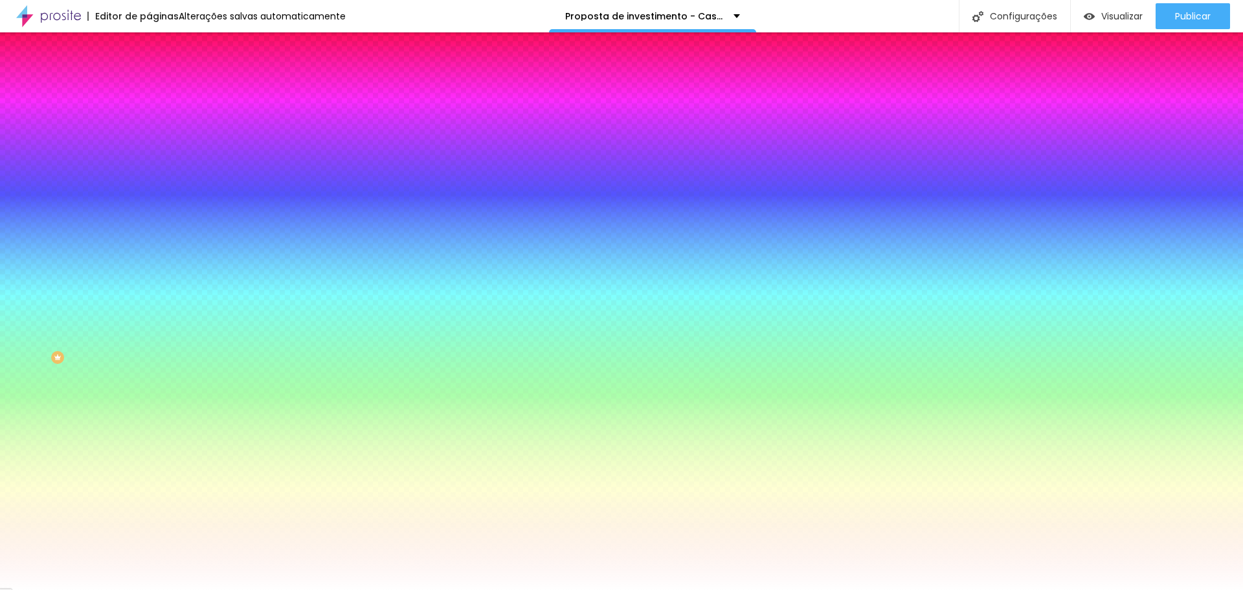
drag, startPoint x: 135, startPoint y: 234, endPoint x: 52, endPoint y: 226, distance: 83.2
click at [149, 189] on div "Cor de fundo Voltar ao padrão #FFFFFF" at bounding box center [223, 171] width 149 height 36
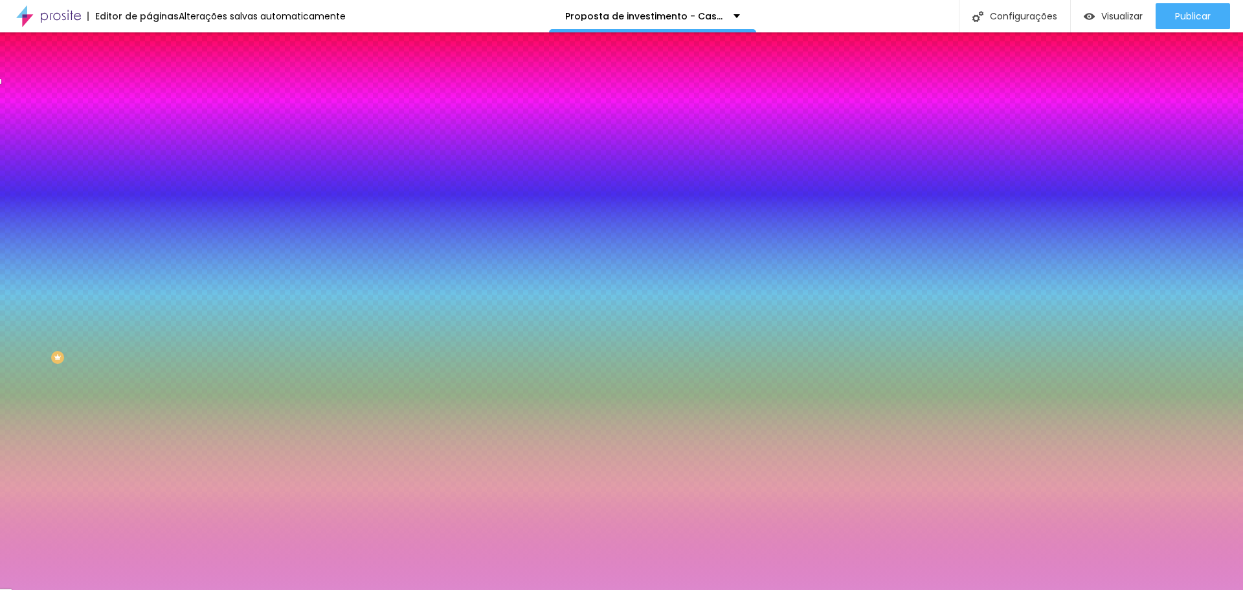
drag, startPoint x: 136, startPoint y: 234, endPoint x: 73, endPoint y: 227, distance: 63.1
click at [149, 189] on div "Voltar ao padrão #D8C4A" at bounding box center [223, 175] width 149 height 28
drag, startPoint x: 134, startPoint y: 231, endPoint x: 85, endPoint y: 227, distance: 49.4
click at [149, 189] on div "#D8C4A" at bounding box center [223, 182] width 149 height 13
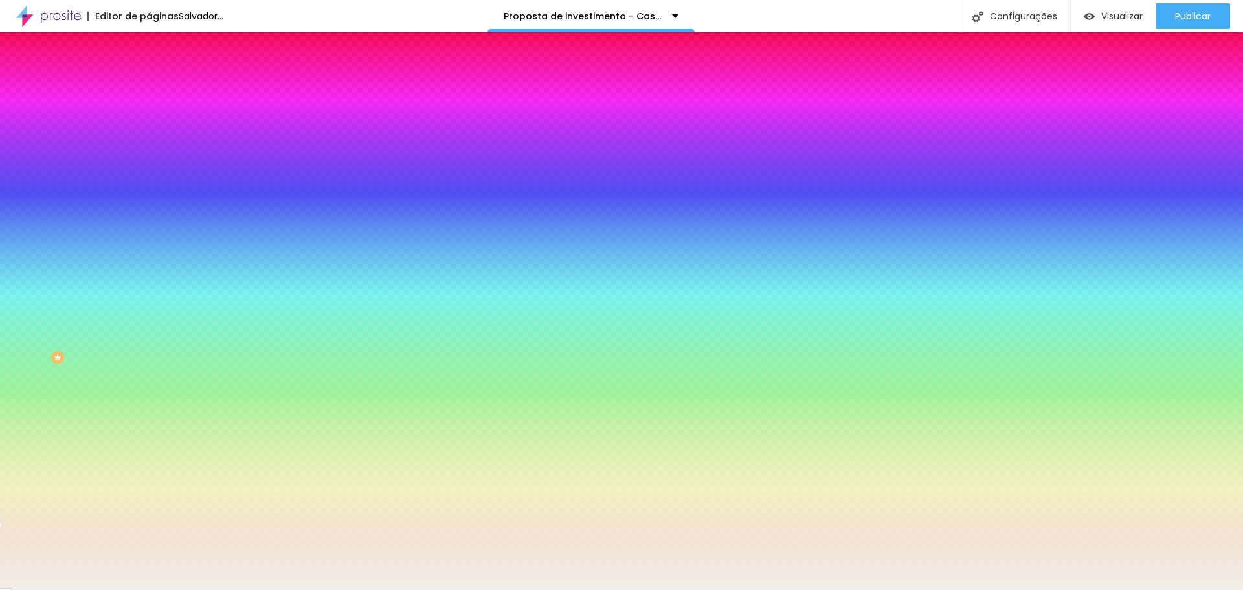
drag, startPoint x: 132, startPoint y: 234, endPoint x: 84, endPoint y: 234, distance: 47.9
click at [149, 189] on div "#F2EFE8" at bounding box center [223, 182] width 149 height 13
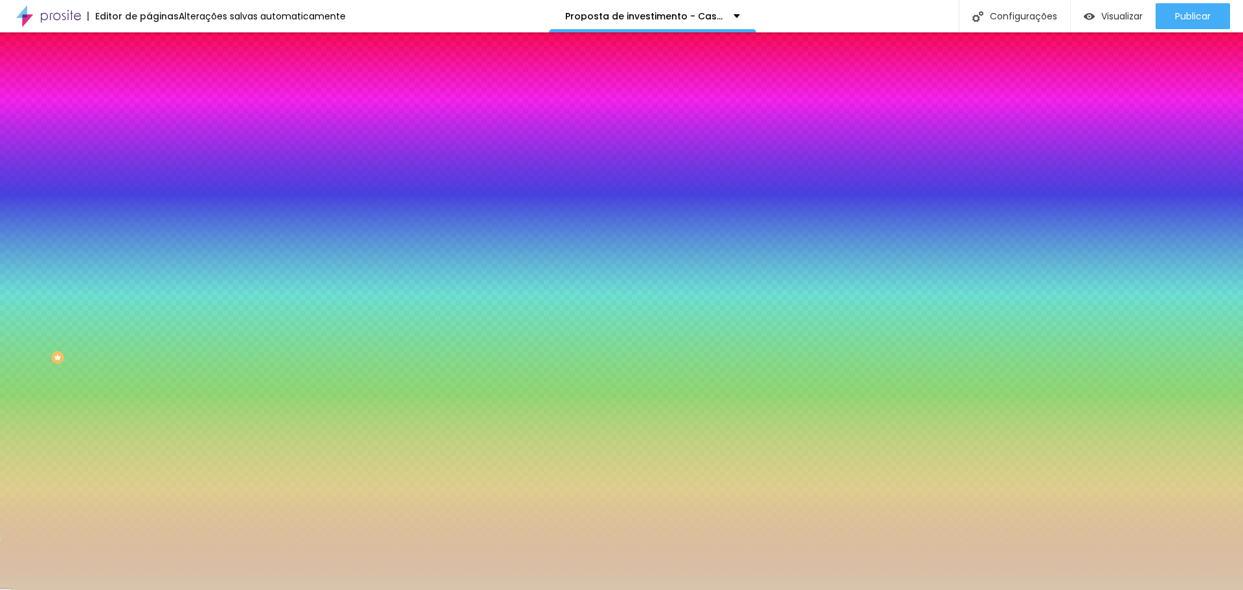
scroll to position [1, 0]
drag, startPoint x: 137, startPoint y: 230, endPoint x: 28, endPoint y: 245, distance: 109.8
click at [149, 189] on div "Cor de fundo Voltar ao padrão #D8C4AC" at bounding box center [223, 171] width 149 height 36
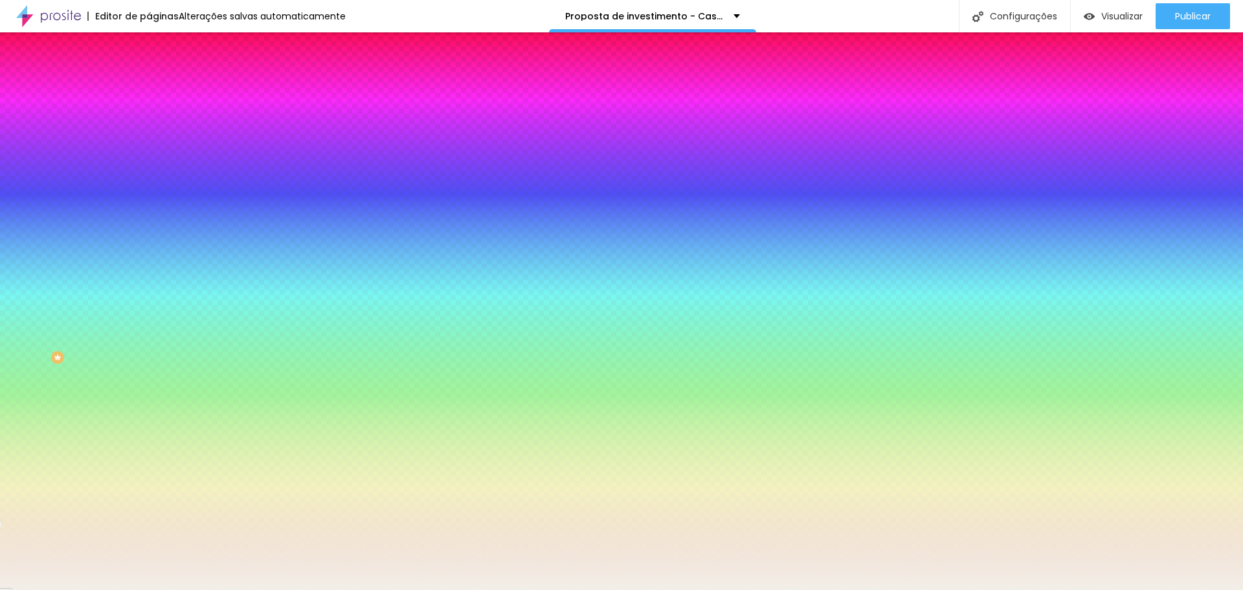
scroll to position [0, 0]
click at [161, 91] on font "Avançado" at bounding box center [182, 96] width 43 height 11
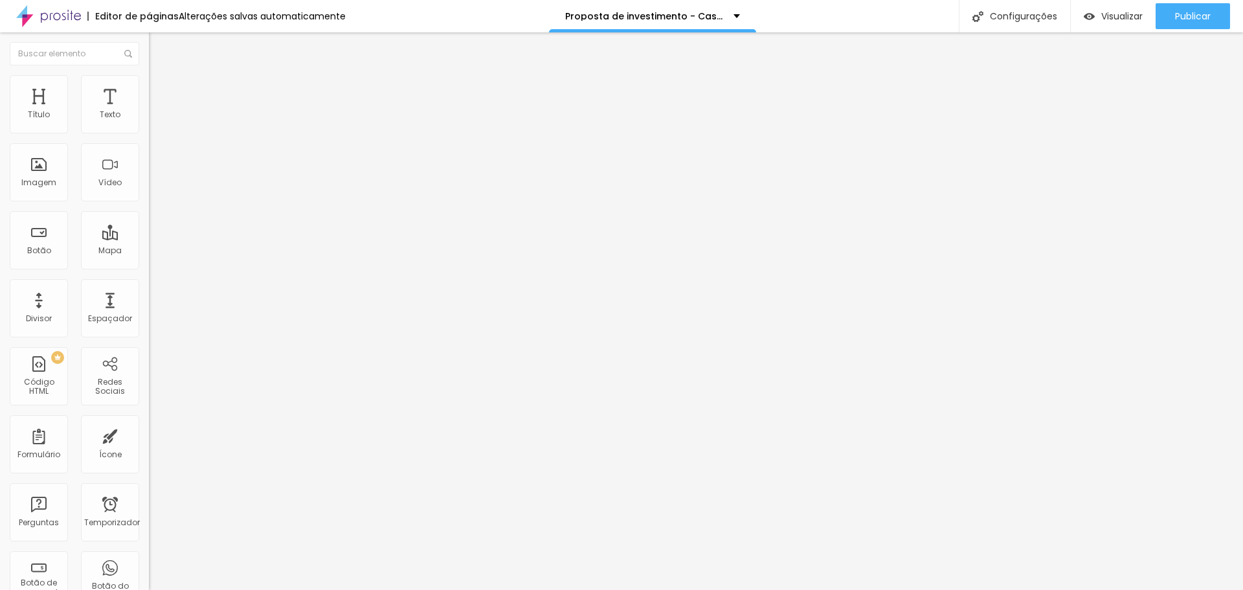
click at [161, 89] on font "Estilo" at bounding box center [171, 83] width 20 height 11
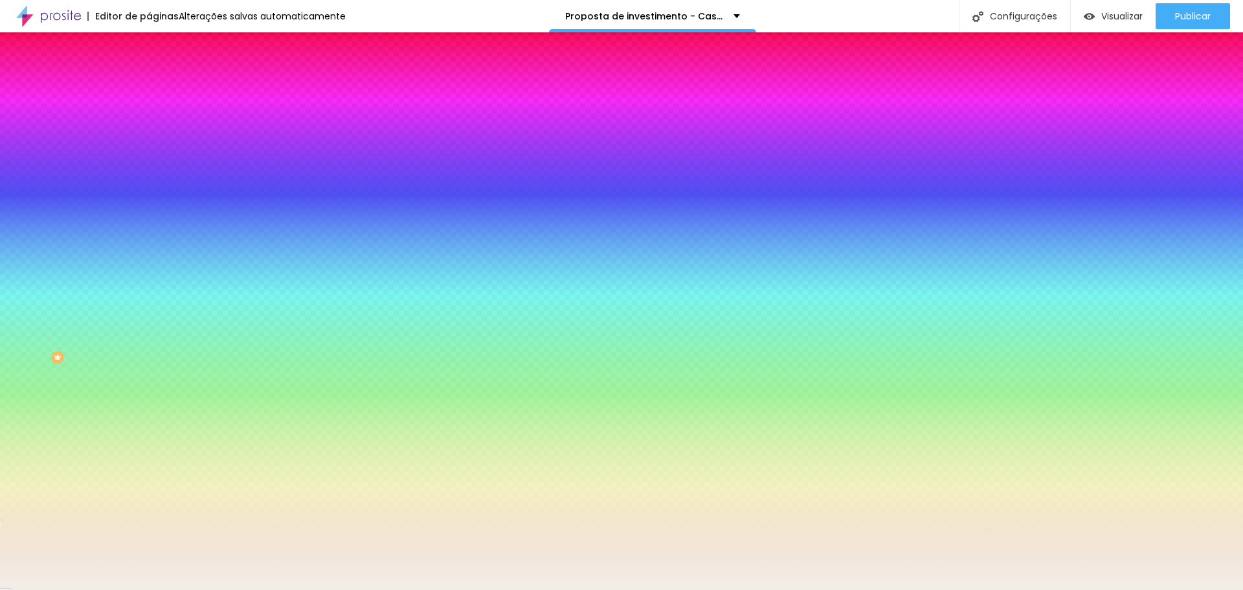
click at [157, 119] on font "Adicionar imagem" at bounding box center [195, 113] width 76 height 11
click at [232, 119] on span at bounding box center [236, 113] width 8 height 11
click at [154, 172] on icon "button" at bounding box center [158, 167] width 9 height 9
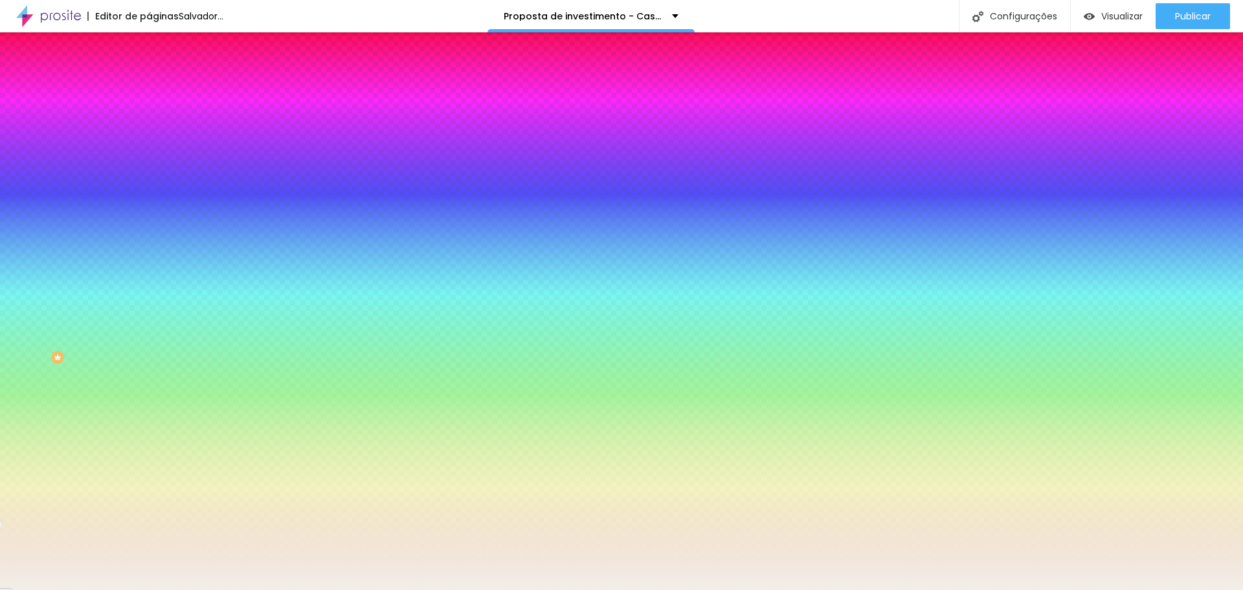
click at [149, 176] on div at bounding box center [223, 176] width 149 height 0
click at [149, 189] on input "#F2EFE8" at bounding box center [226, 182] width 155 height 13
click at [149, 176] on div at bounding box center [223, 176] width 149 height 0
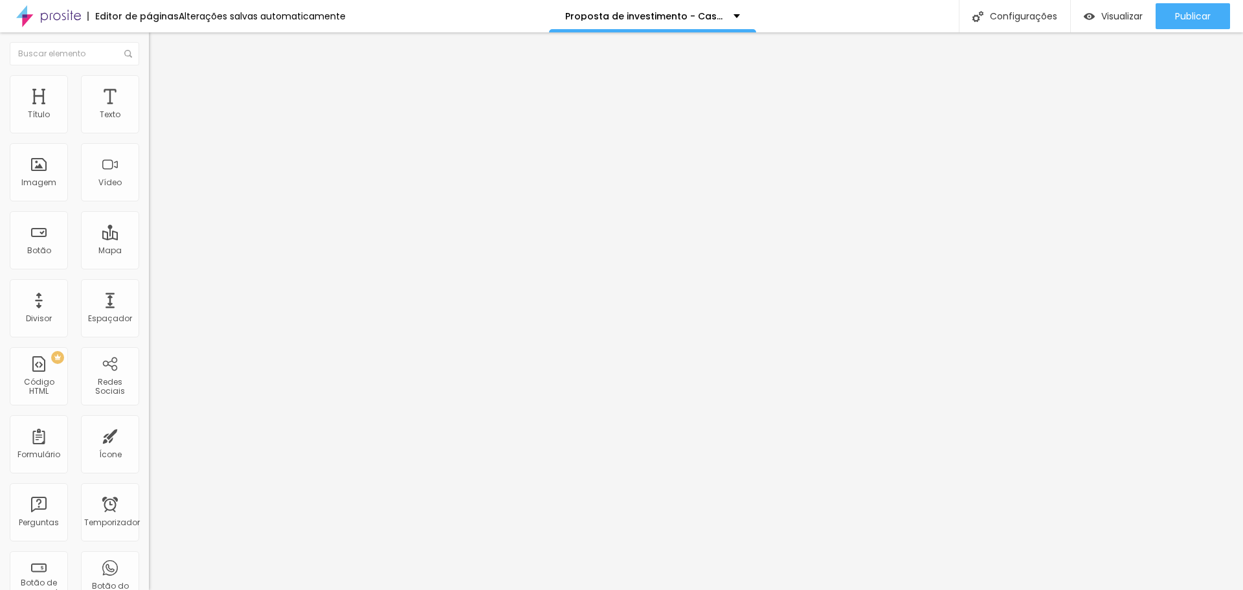
click at [161, 89] on font "Estilo" at bounding box center [171, 83] width 20 height 11
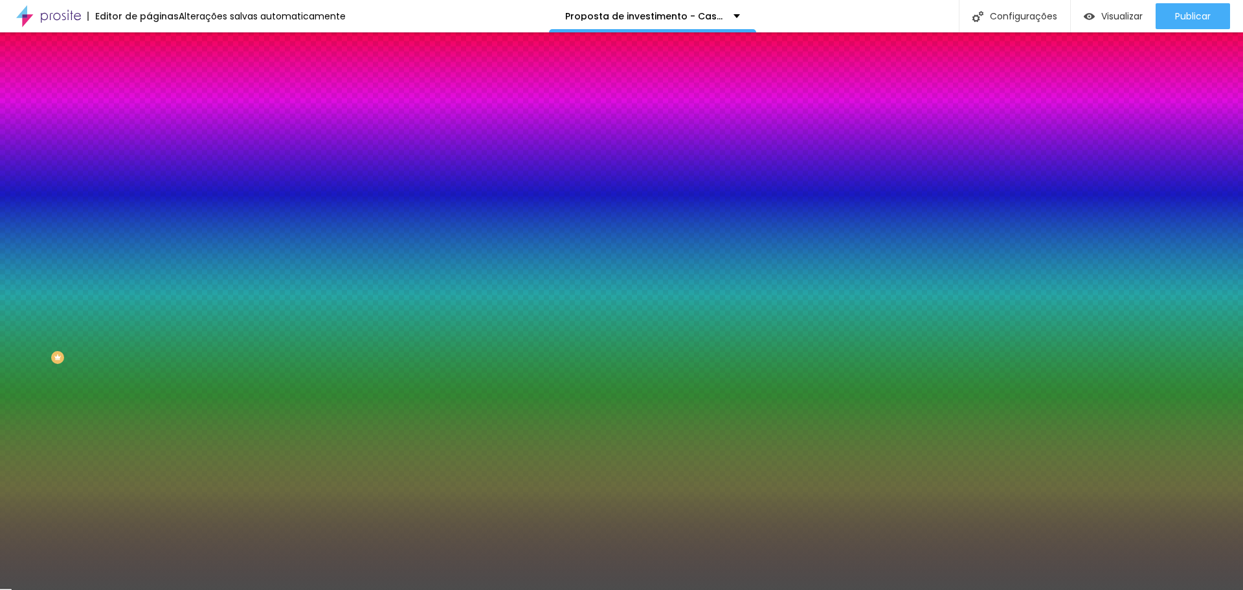
drag, startPoint x: 135, startPoint y: 234, endPoint x: 56, endPoint y: 225, distance: 79.5
click at [149, 189] on div "Cor de fundo Voltar ao padrão #4C4C4C" at bounding box center [223, 171] width 149 height 36
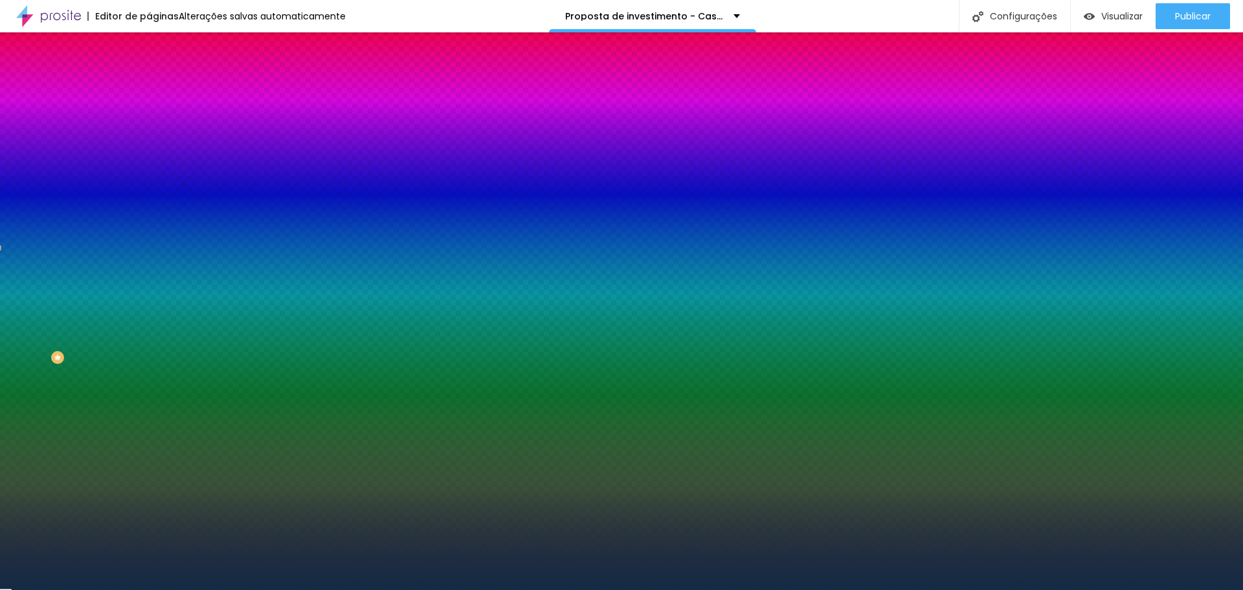
click at [149, 135] on span "Nenhum" at bounding box center [166, 129] width 34 height 11
click at [149, 155] on font "Paralaxe" at bounding box center [166, 149] width 34 height 11
click at [149, 142] on font "Nenhum" at bounding box center [166, 136] width 34 height 11
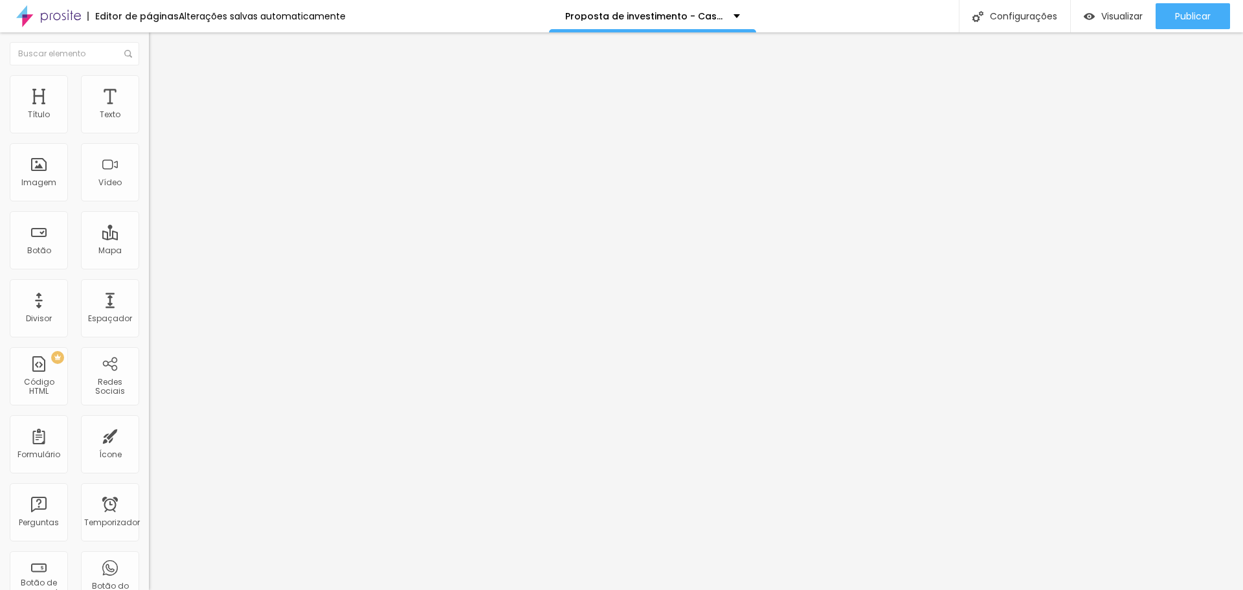
click at [149, 203] on span "1:1 Quadrado" at bounding box center [174, 197] width 51 height 11
click at [161, 91] on font "Avançado" at bounding box center [182, 96] width 43 height 11
click at [161, 76] on font "Conteúdo" at bounding box center [181, 70] width 40 height 11
click at [161, 89] on font "Estilo" at bounding box center [171, 83] width 20 height 11
drag, startPoint x: 51, startPoint y: 162, endPoint x: 12, endPoint y: 157, distance: 39.2
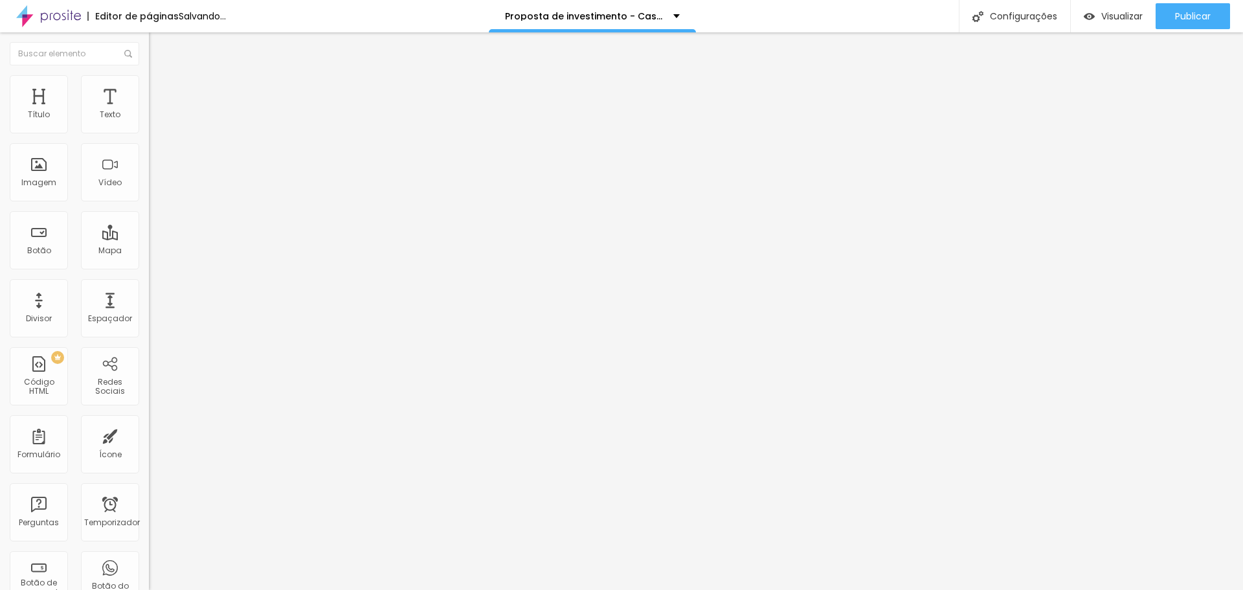
click at [149, 284] on input "range" at bounding box center [190, 289] width 83 height 10
